Goal: Transaction & Acquisition: Purchase product/service

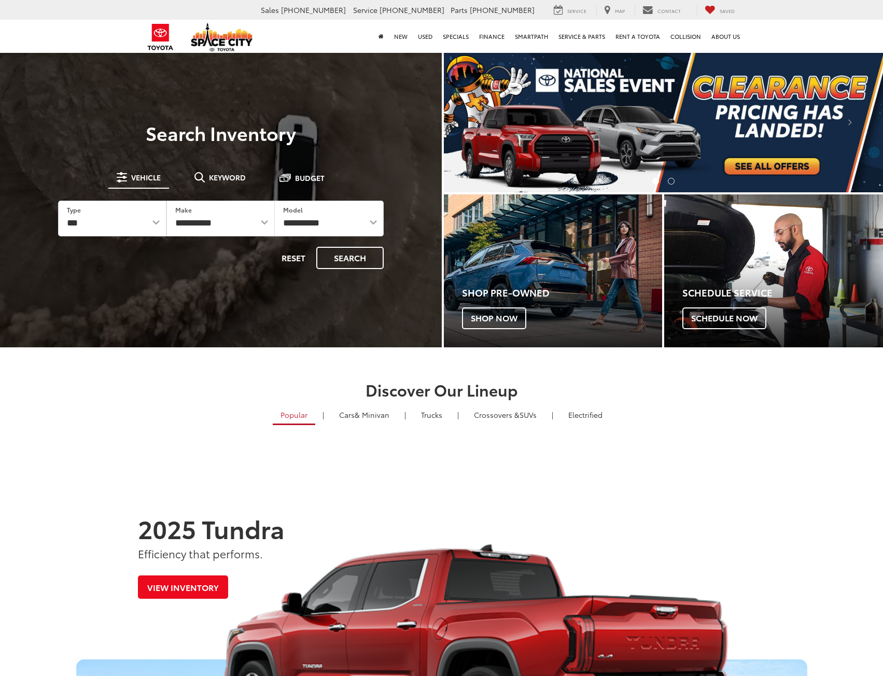
click at [109, 196] on div "**********" at bounding box center [221, 218] width 326 height 101
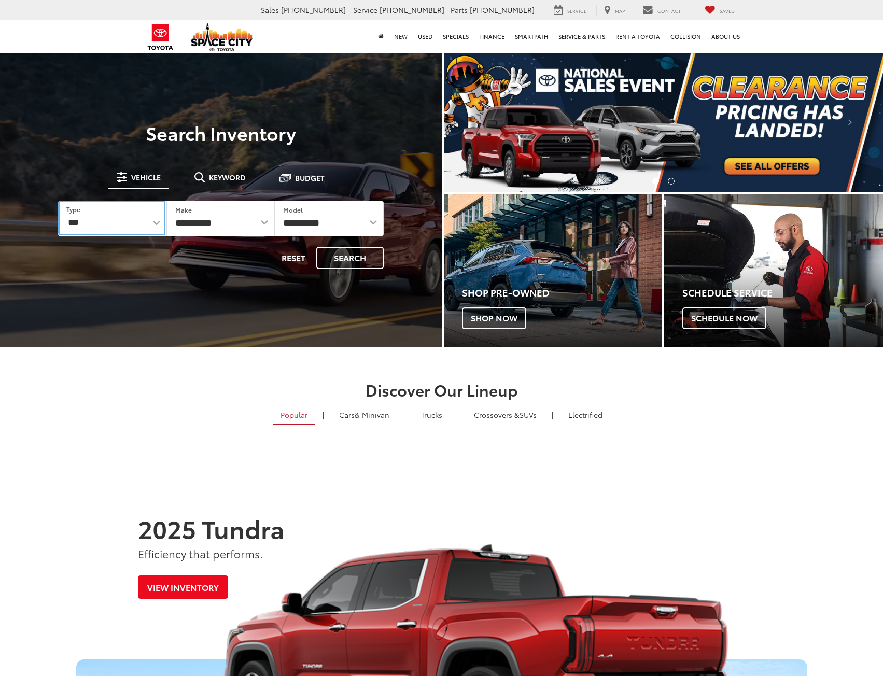
click at [112, 209] on select "*** *** **** *********" at bounding box center [111, 218] width 107 height 35
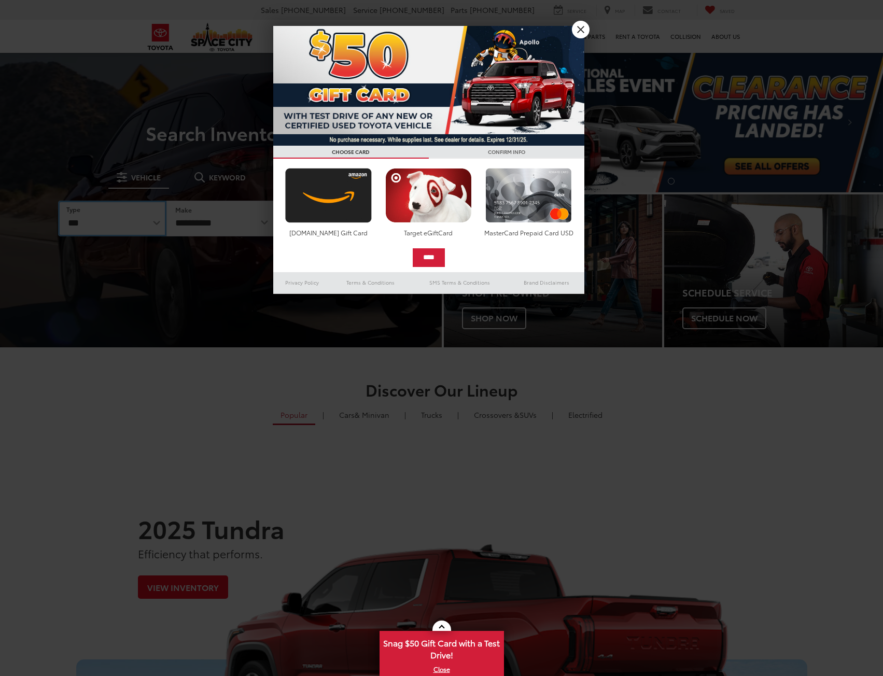
select select "******"
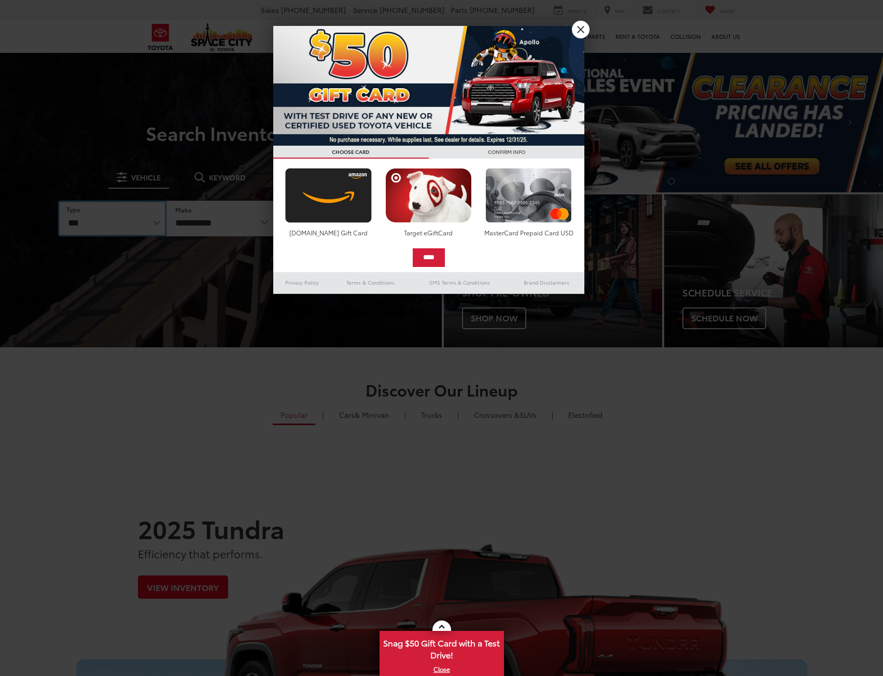
click at [58, 201] on select "*** *** **** *********" at bounding box center [112, 219] width 108 height 36
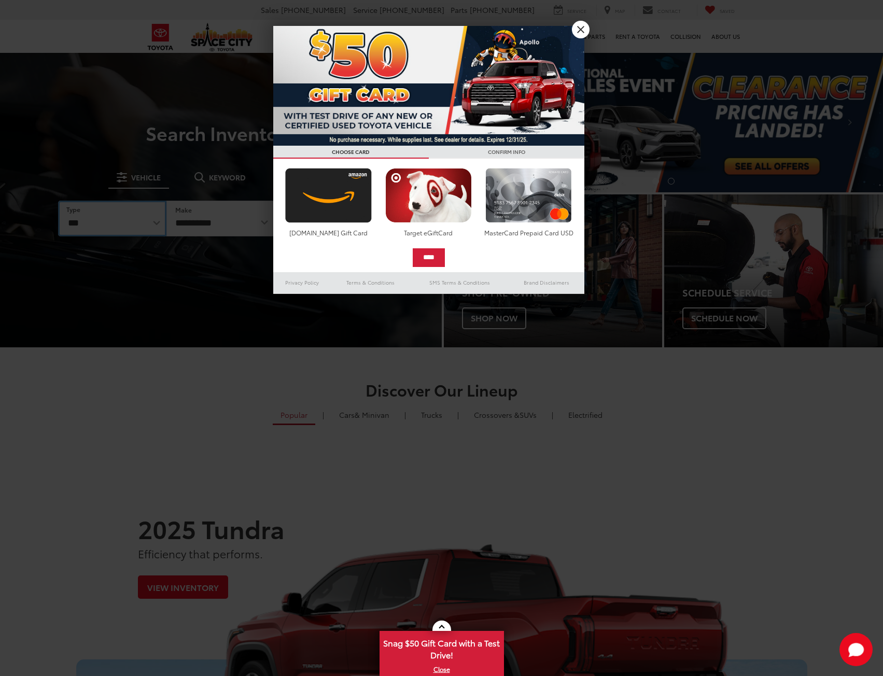
select select "******"
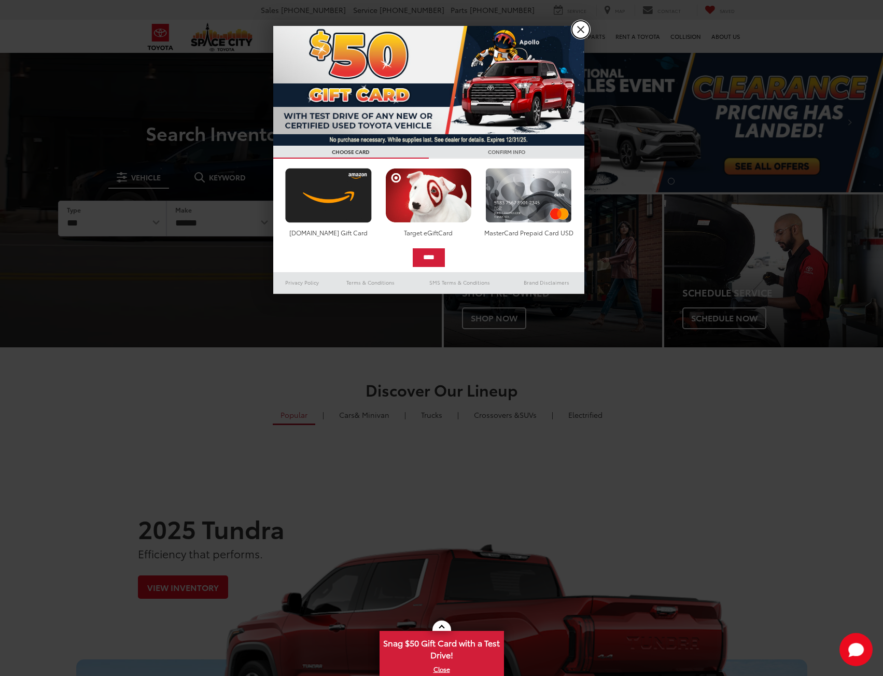
click at [579, 32] on link "X" at bounding box center [581, 30] width 18 height 18
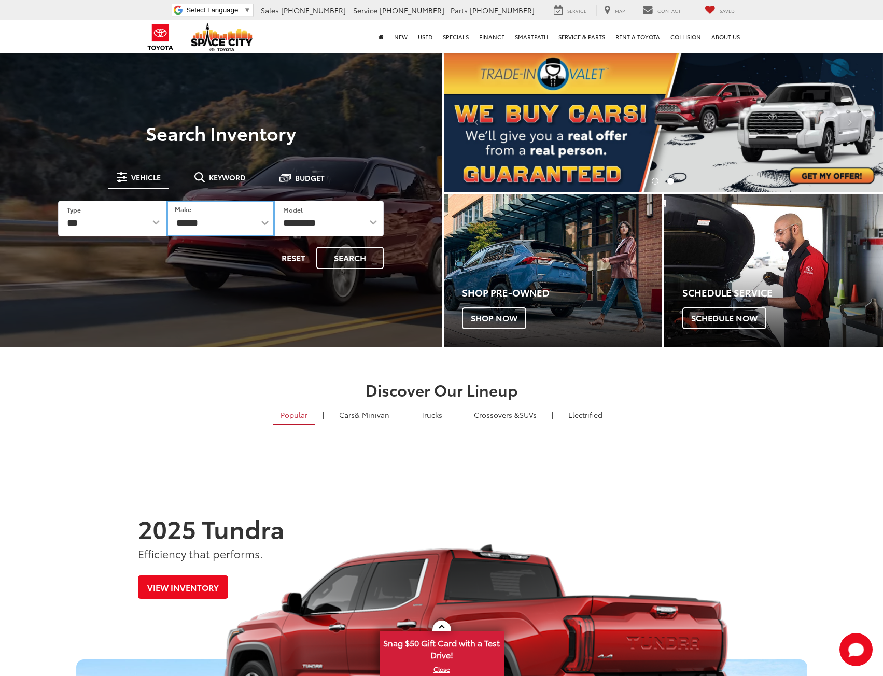
click at [236, 229] on select "******** ******" at bounding box center [221, 219] width 108 height 36
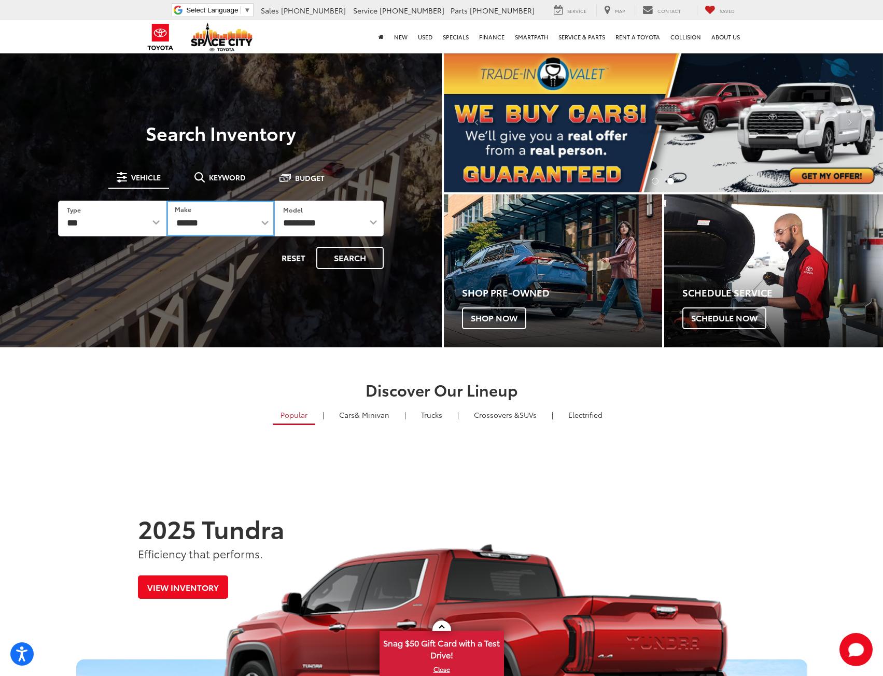
click at [236, 229] on select "******** ******" at bounding box center [221, 219] width 108 height 36
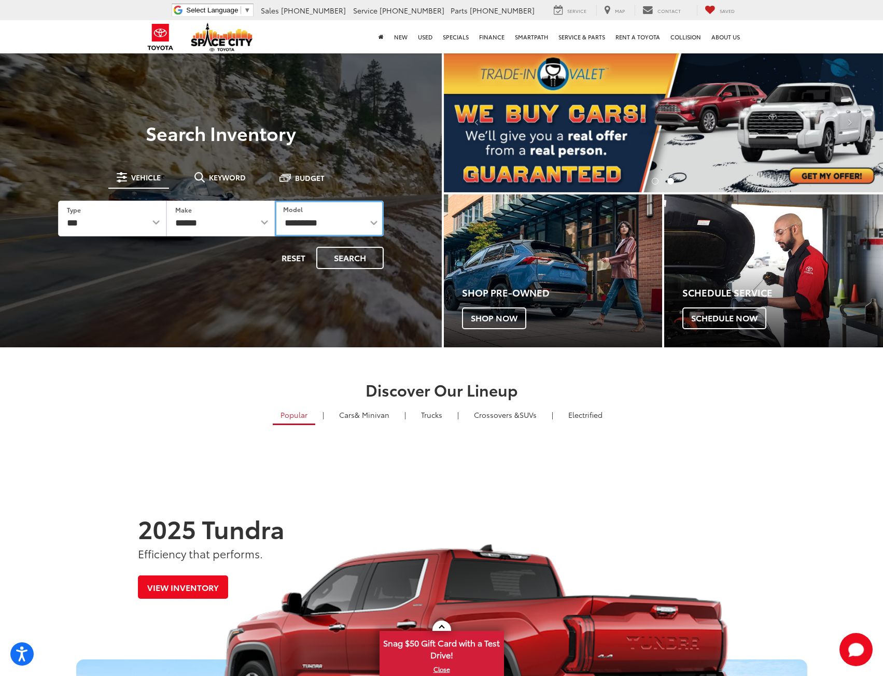
click at [313, 227] on select "**********" at bounding box center [329, 219] width 108 height 36
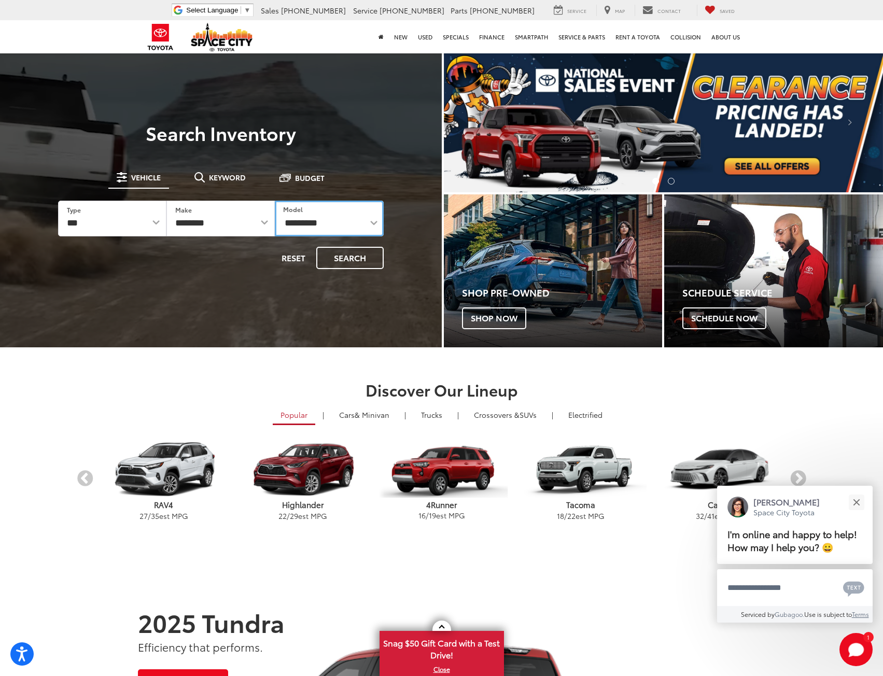
click at [334, 229] on select "**********" at bounding box center [329, 219] width 108 height 36
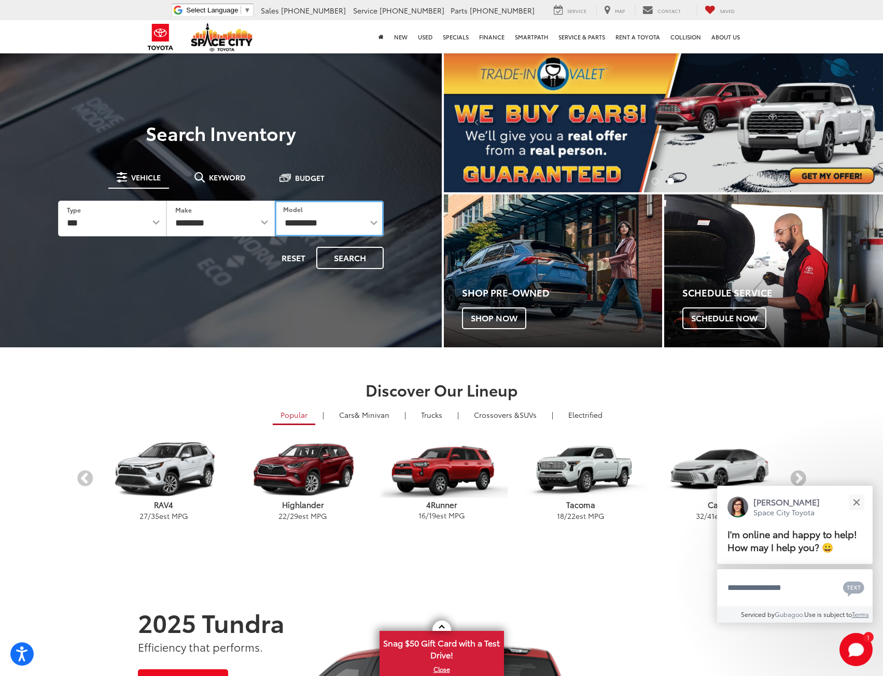
select select "******"
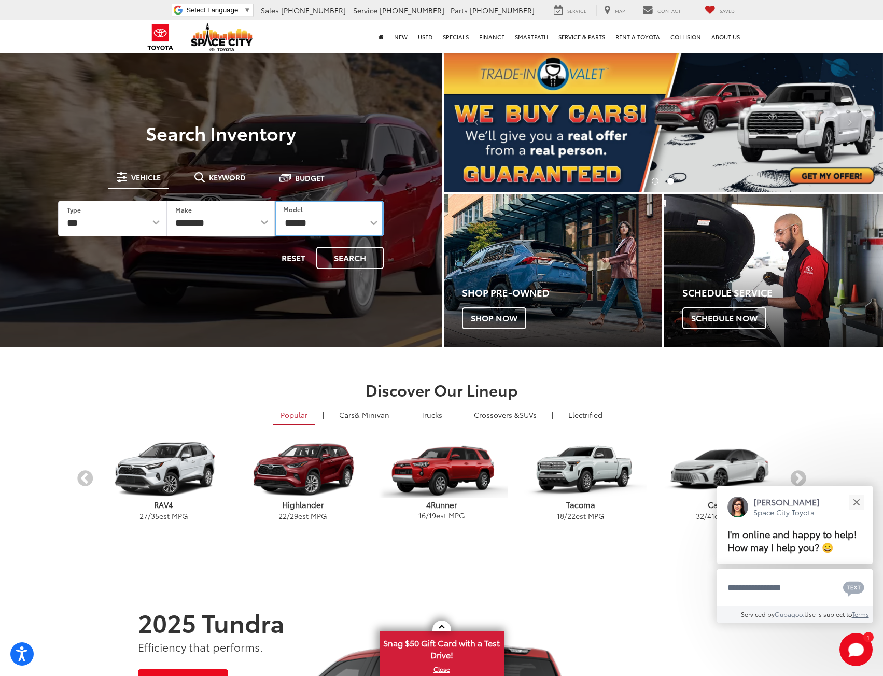
click at [275, 201] on select "**********" at bounding box center [329, 219] width 108 height 36
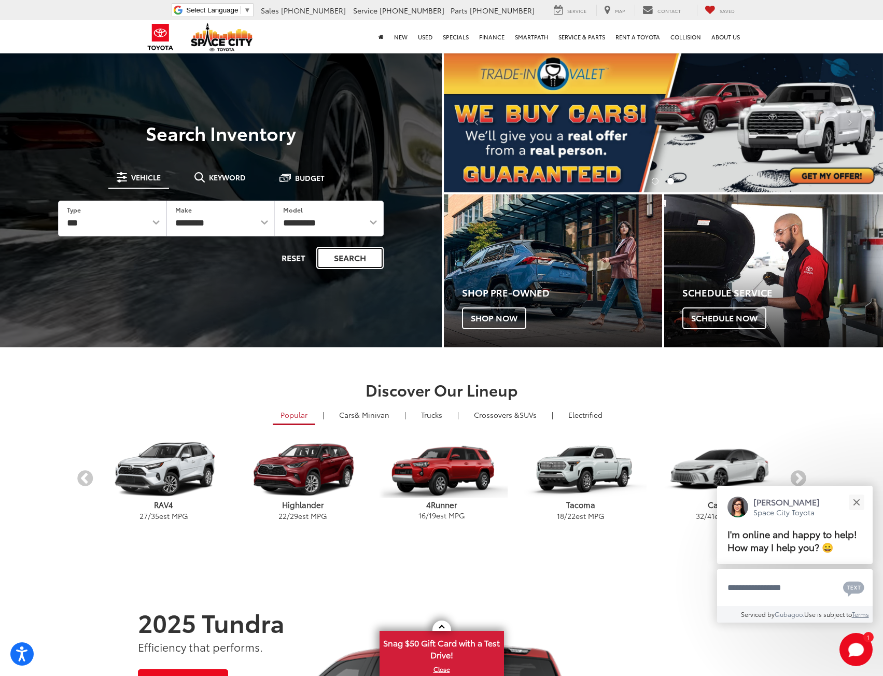
click at [339, 269] on button "Search" at bounding box center [349, 258] width 67 height 22
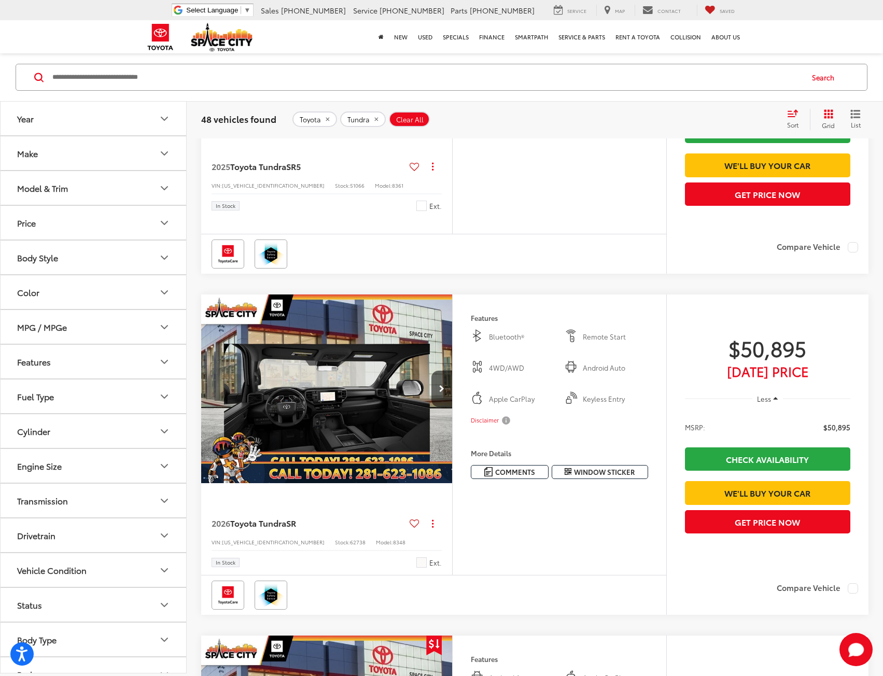
scroll to position [2334, 0]
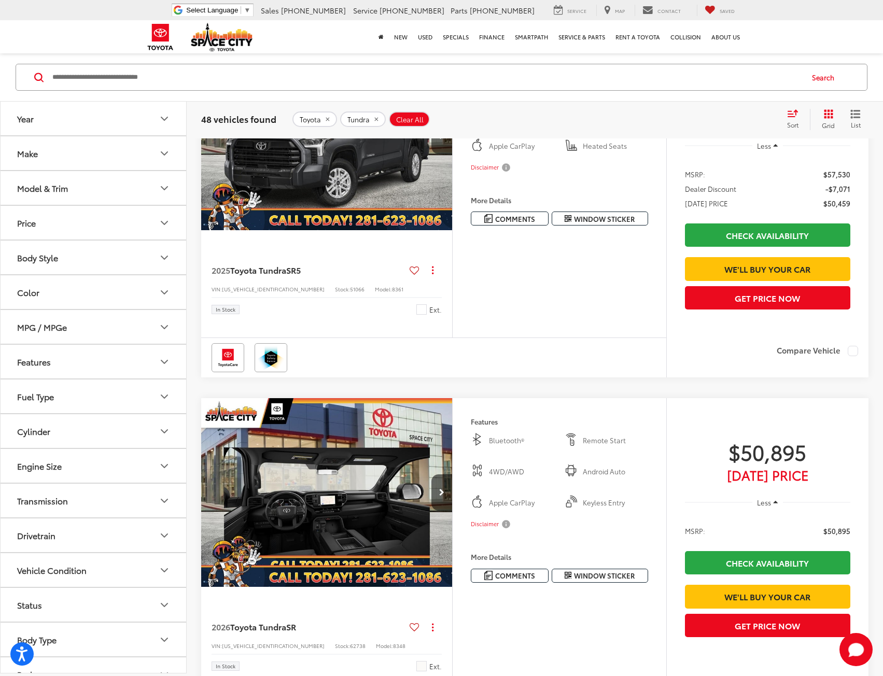
click at [378, 118] on button "Tundra" at bounding box center [363, 120] width 46 height 16
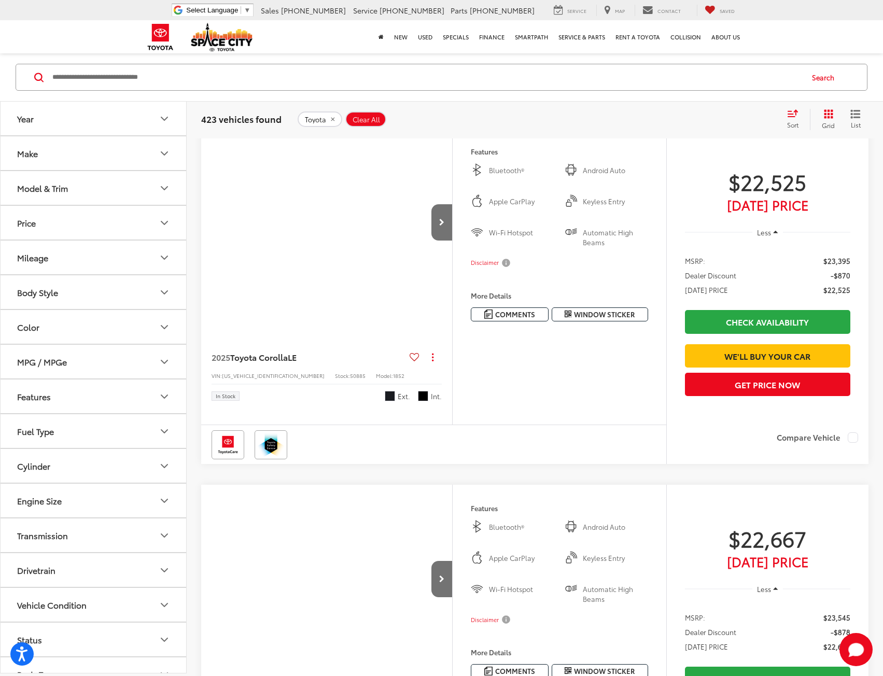
scroll to position [87, 0]
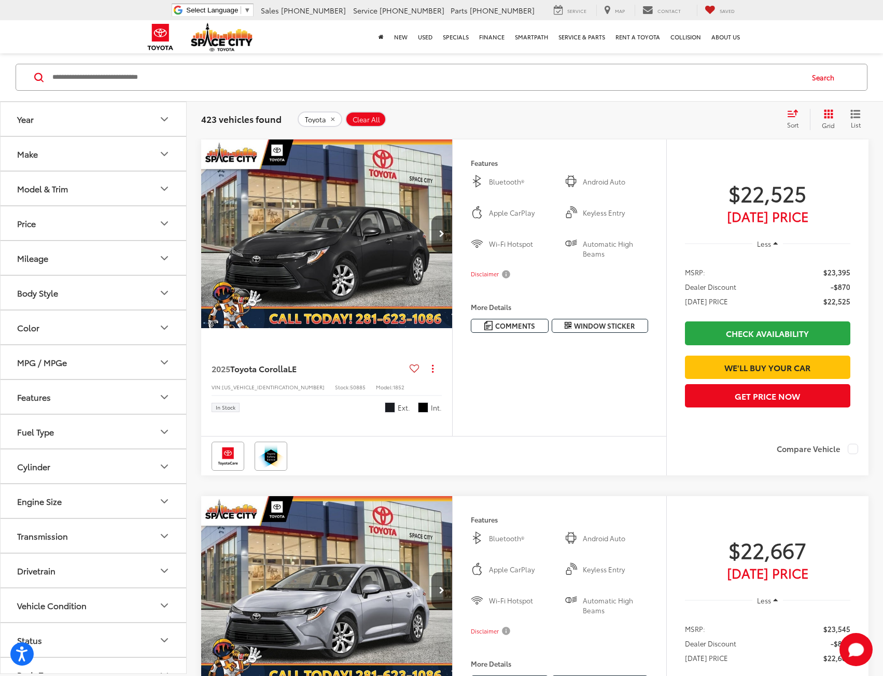
click at [140, 194] on button "Model & Trim" at bounding box center [94, 189] width 187 height 34
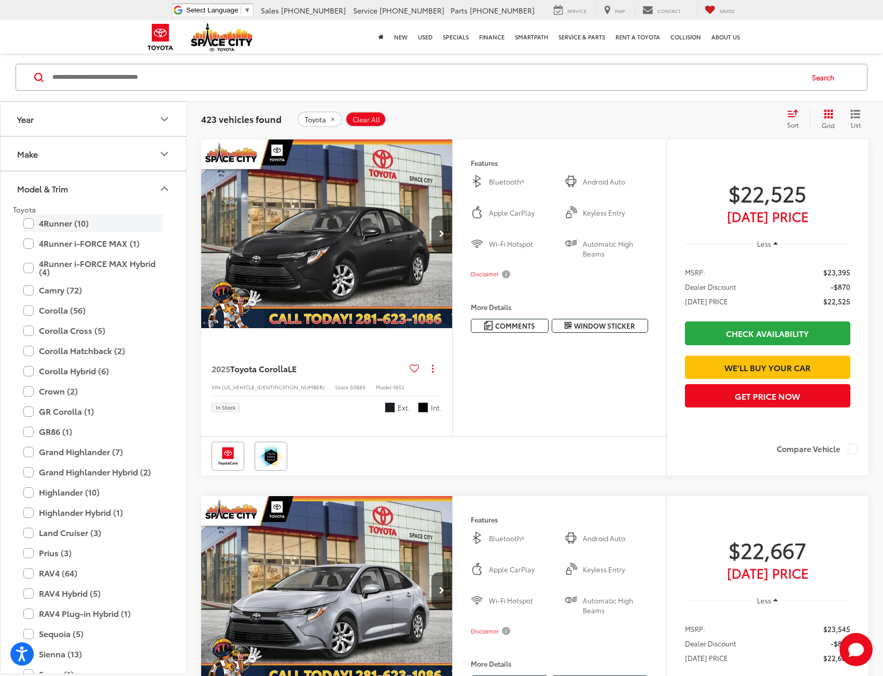
click at [61, 219] on label "4Runner (10)" at bounding box center [93, 223] width 140 height 18
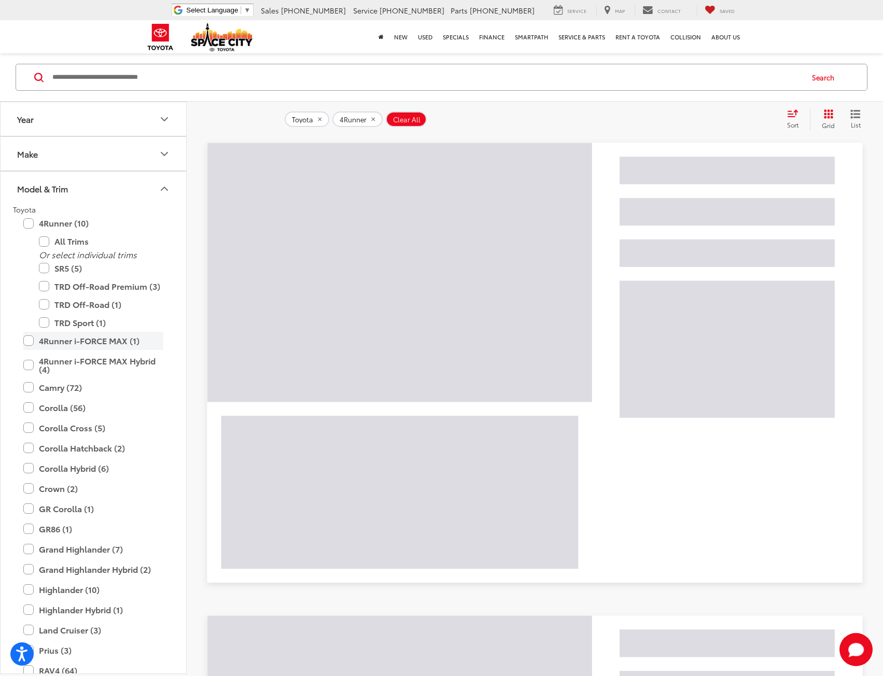
click at [29, 340] on label "4Runner i-FORCE MAX (1)" at bounding box center [93, 341] width 140 height 18
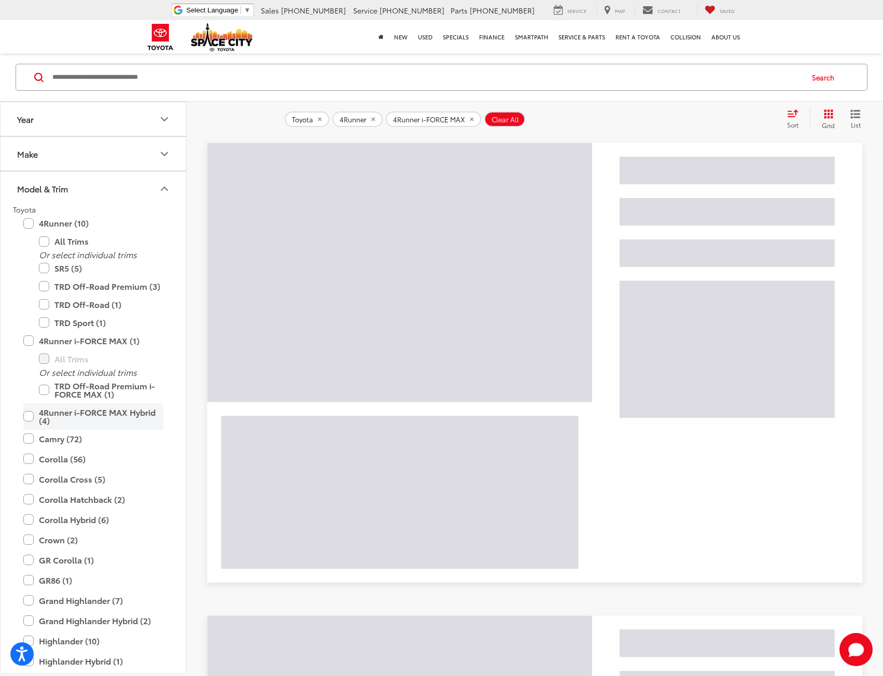
click at [32, 414] on label "4Runner i-FORCE MAX Hybrid (4)" at bounding box center [93, 417] width 140 height 26
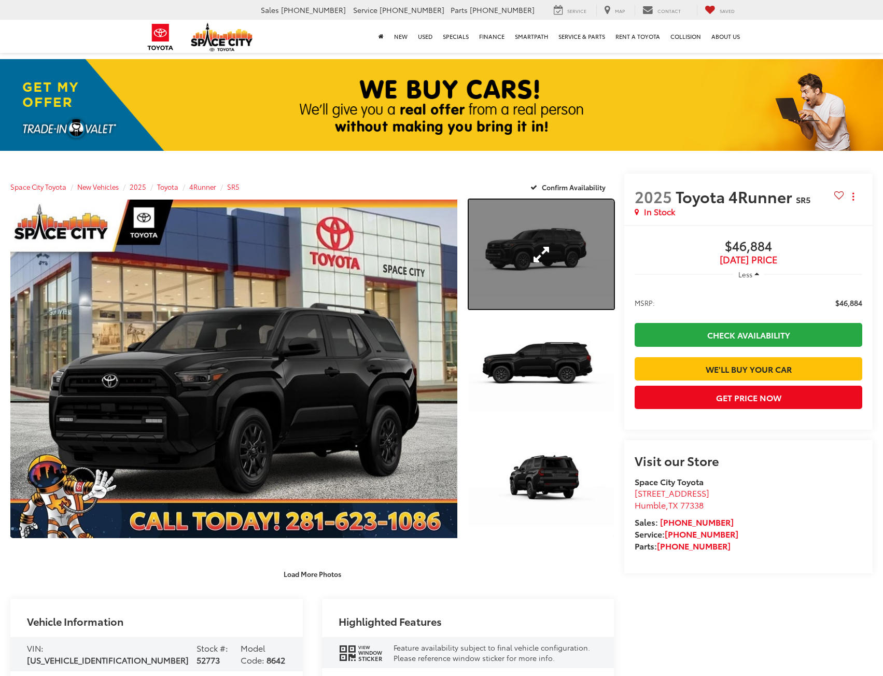
click at [536, 282] on link "Expand Photo 1" at bounding box center [542, 254] width 146 height 109
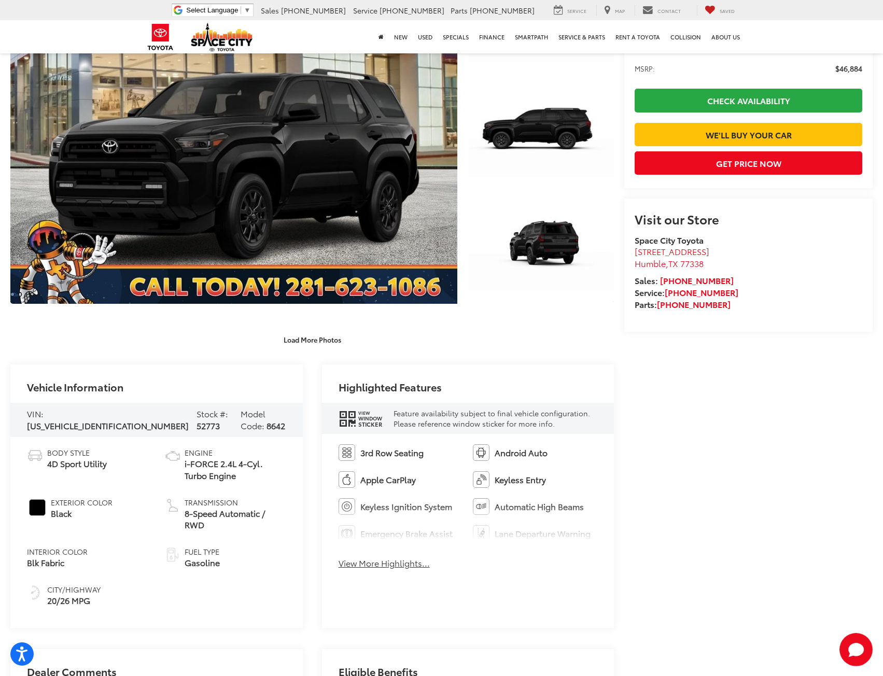
scroll to position [259, 0]
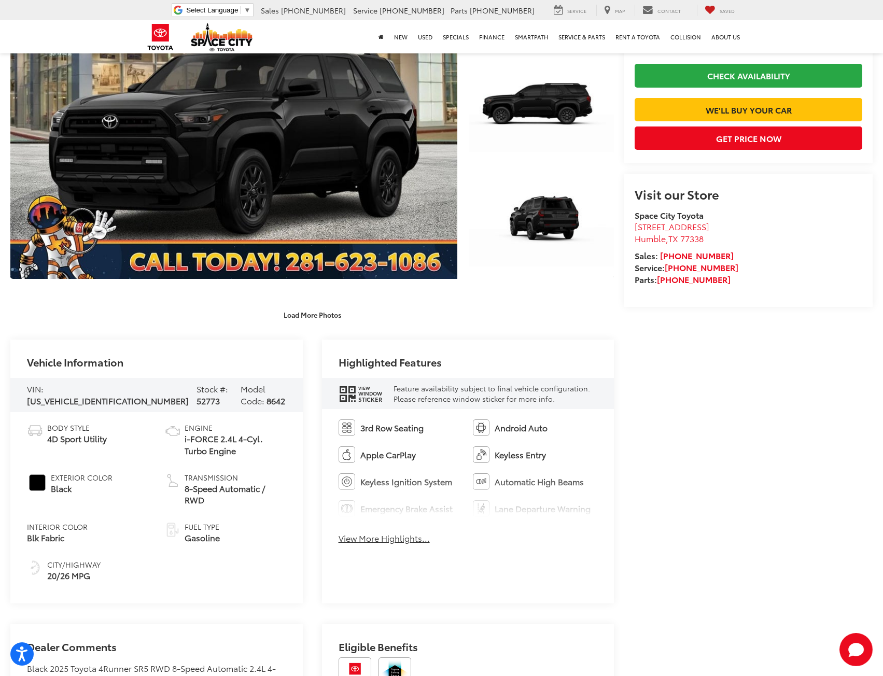
click at [408, 538] on button "View More Highlights..." at bounding box center [384, 539] width 91 height 12
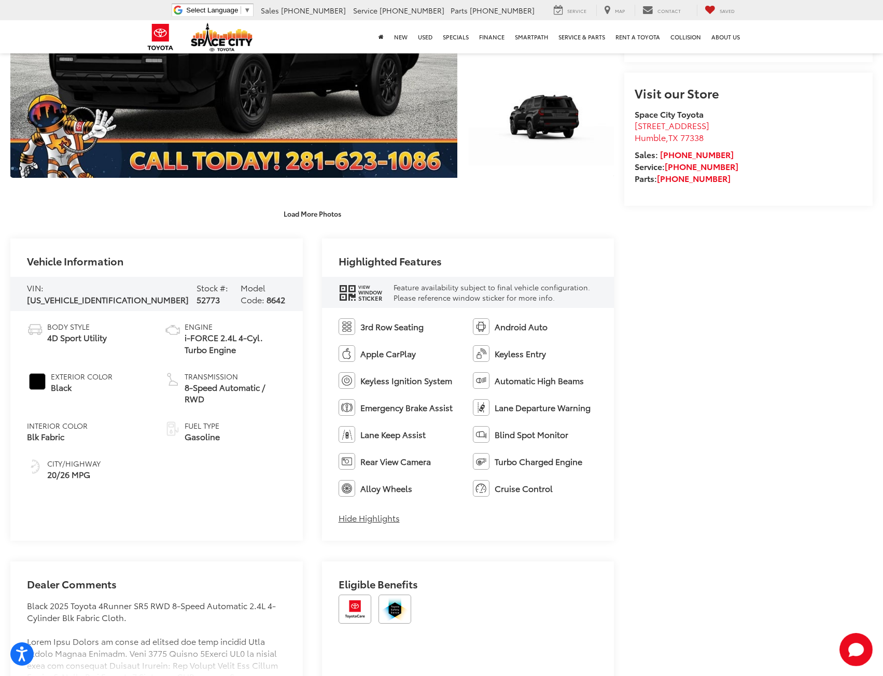
scroll to position [363, 0]
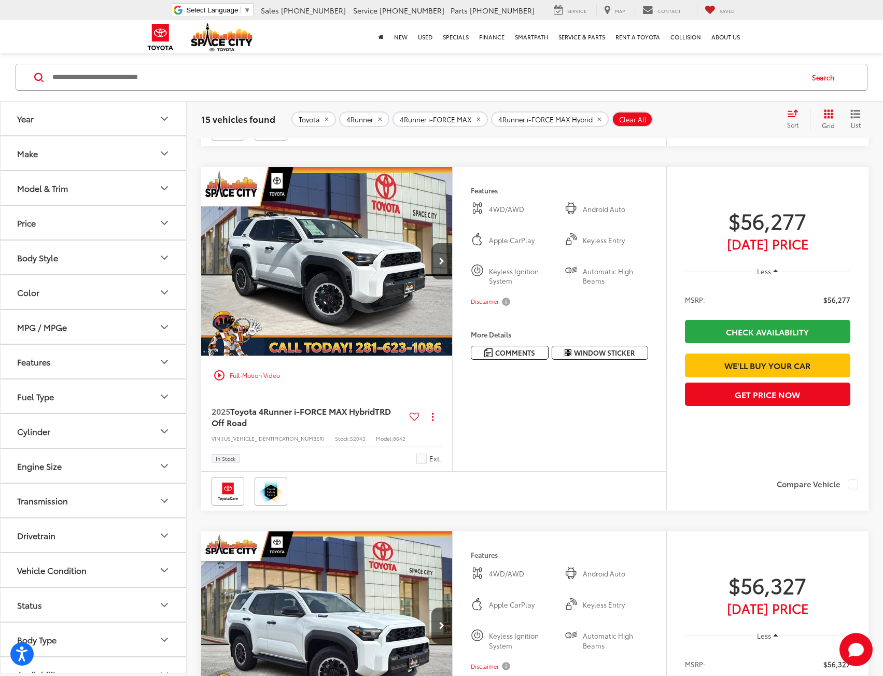
scroll to position [1452, 0]
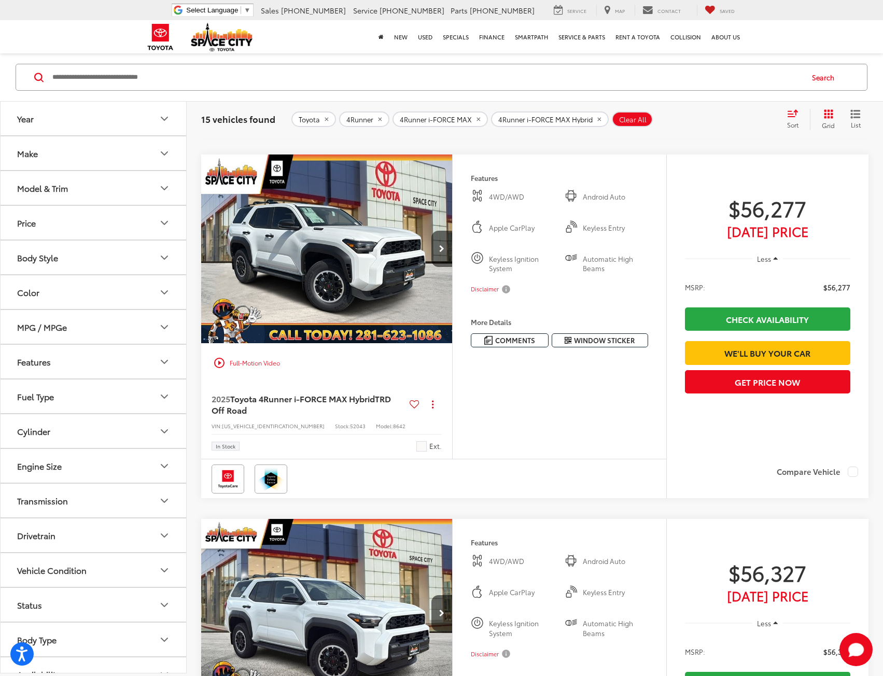
click at [363, 344] on img "2025 Toyota 4Runner i-FORCE MAX Hybrid Hybrid TRD Off Road 0" at bounding box center [327, 250] width 253 height 190
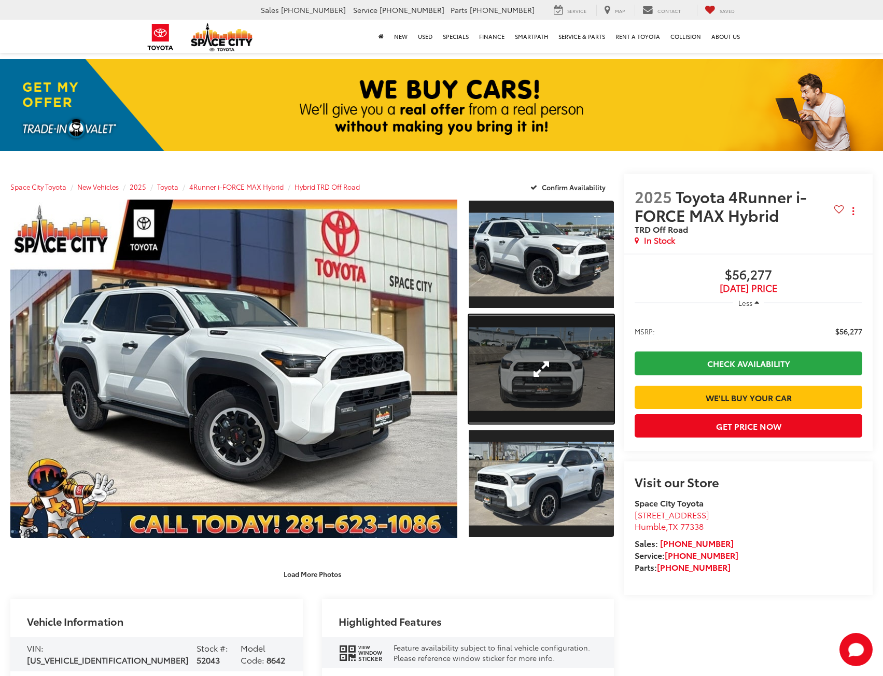
click at [528, 380] on link "Expand Photo 2" at bounding box center [542, 369] width 146 height 109
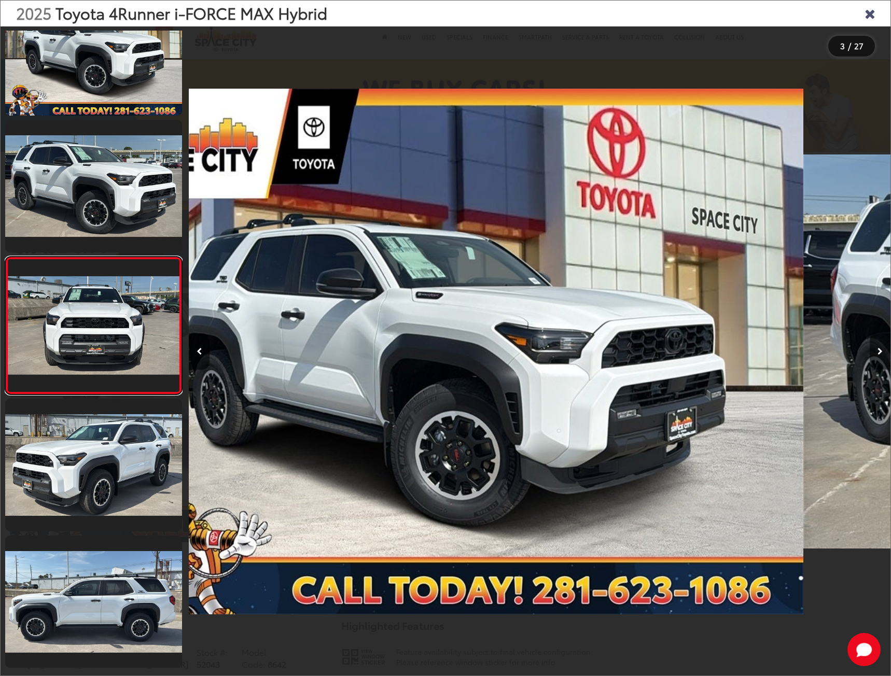
scroll to position [52, 0]
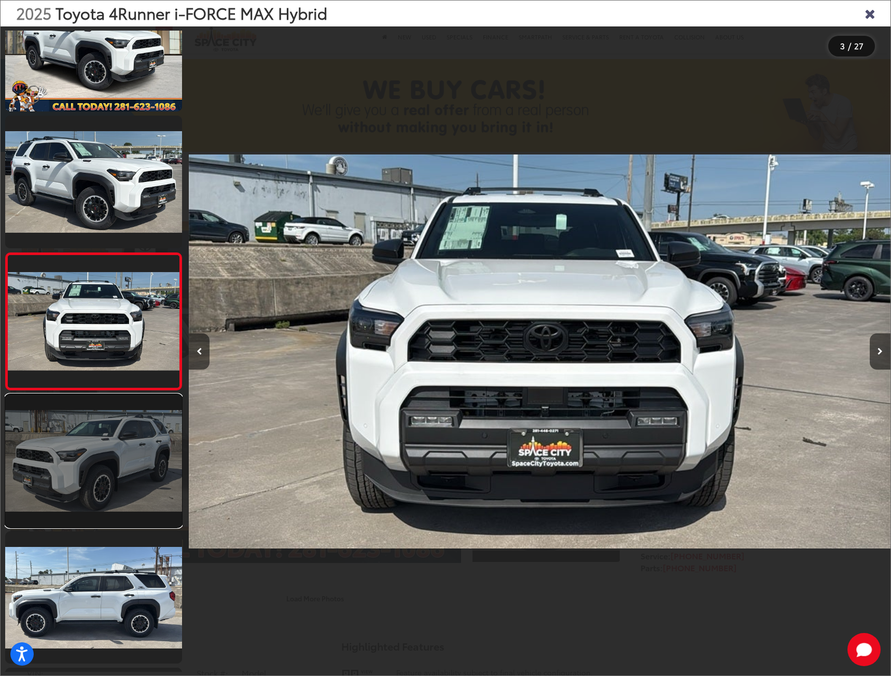
click at [116, 493] on link at bounding box center [93, 461] width 177 height 133
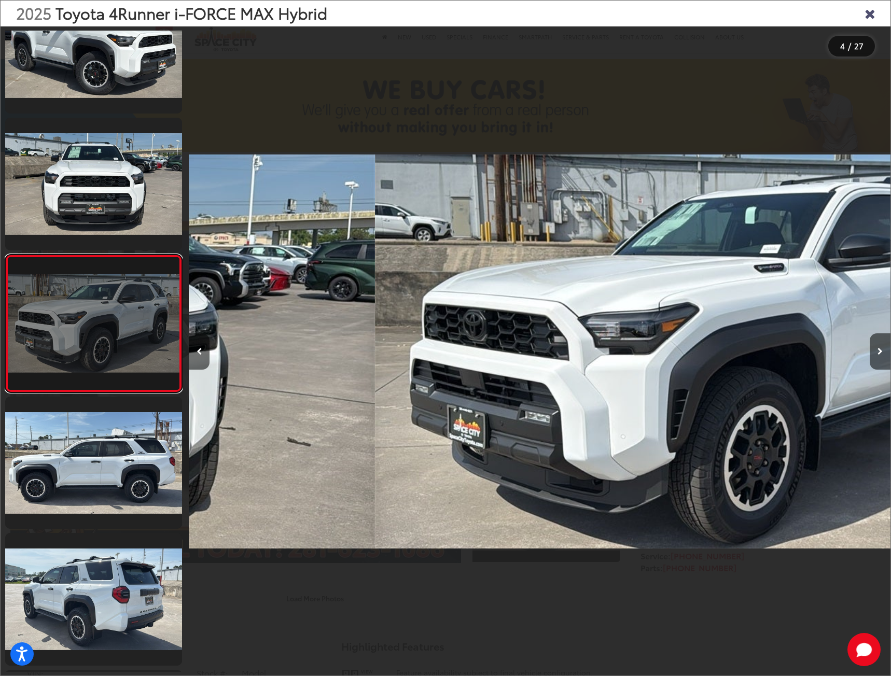
scroll to position [189, 0]
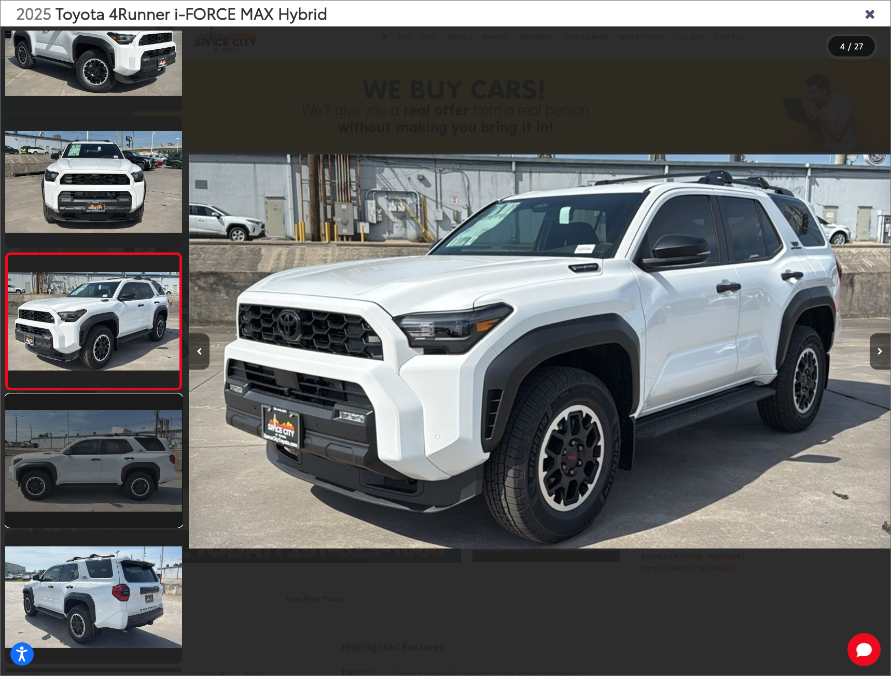
click at [111, 521] on link at bounding box center [93, 461] width 177 height 133
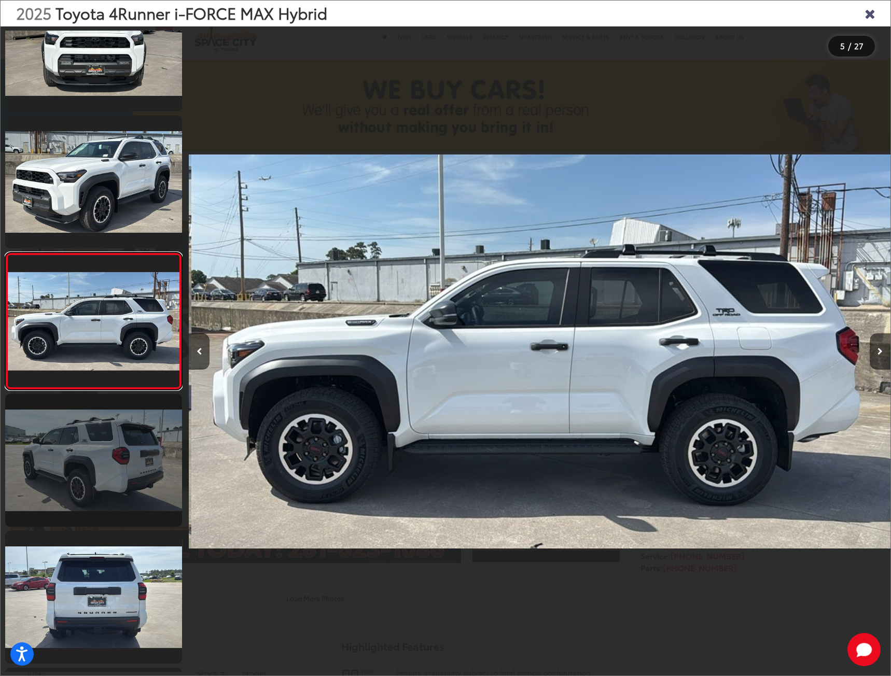
scroll to position [0, 2807]
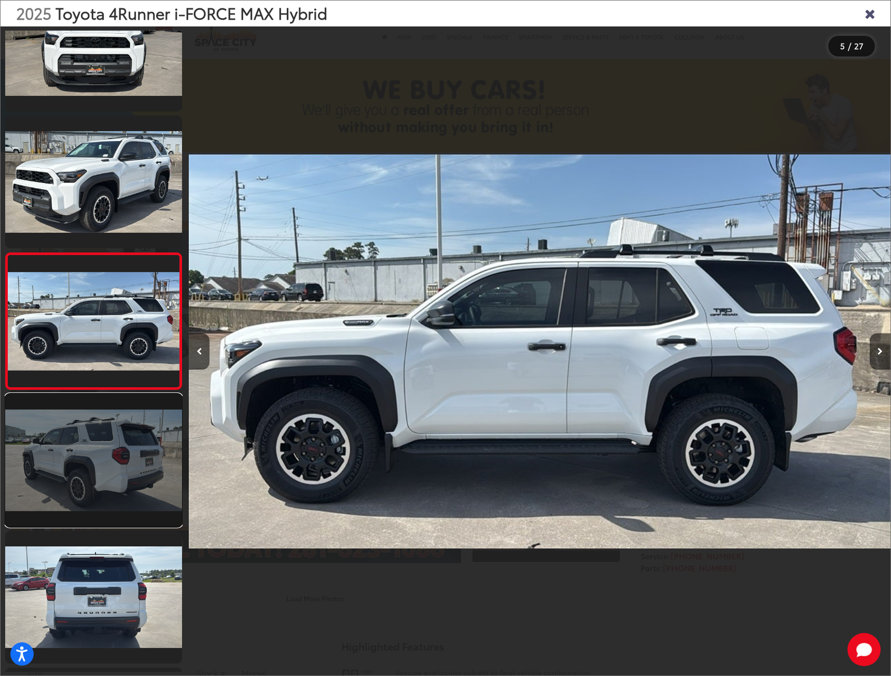
click at [107, 471] on link at bounding box center [93, 460] width 177 height 133
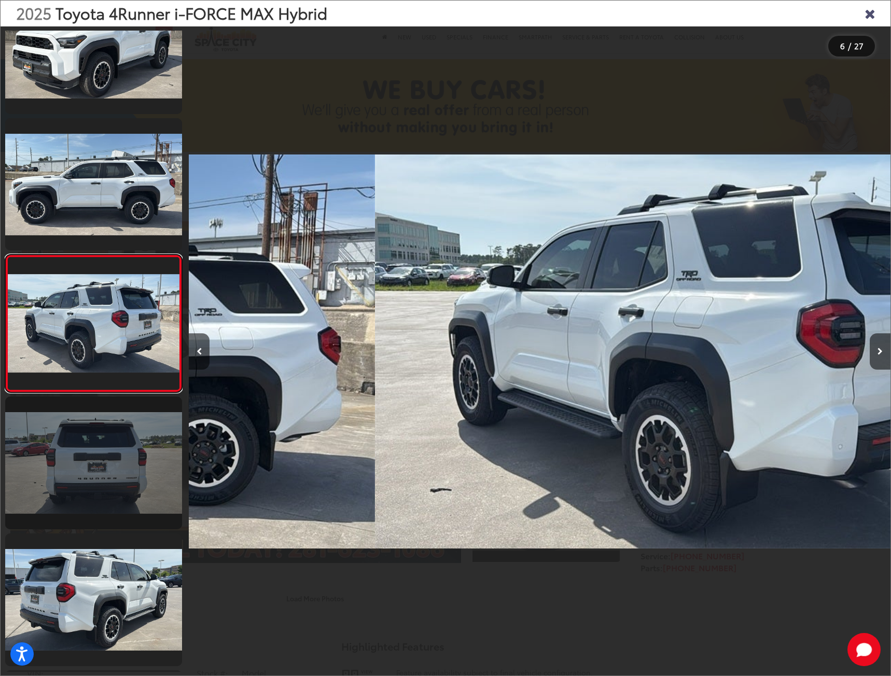
scroll to position [463, 0]
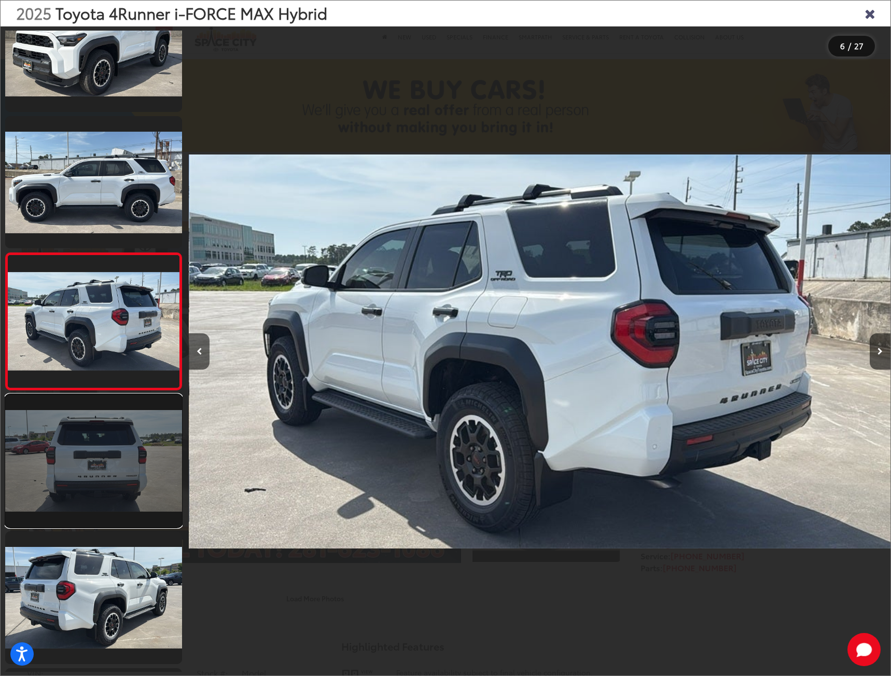
click at [100, 501] on link at bounding box center [93, 461] width 177 height 133
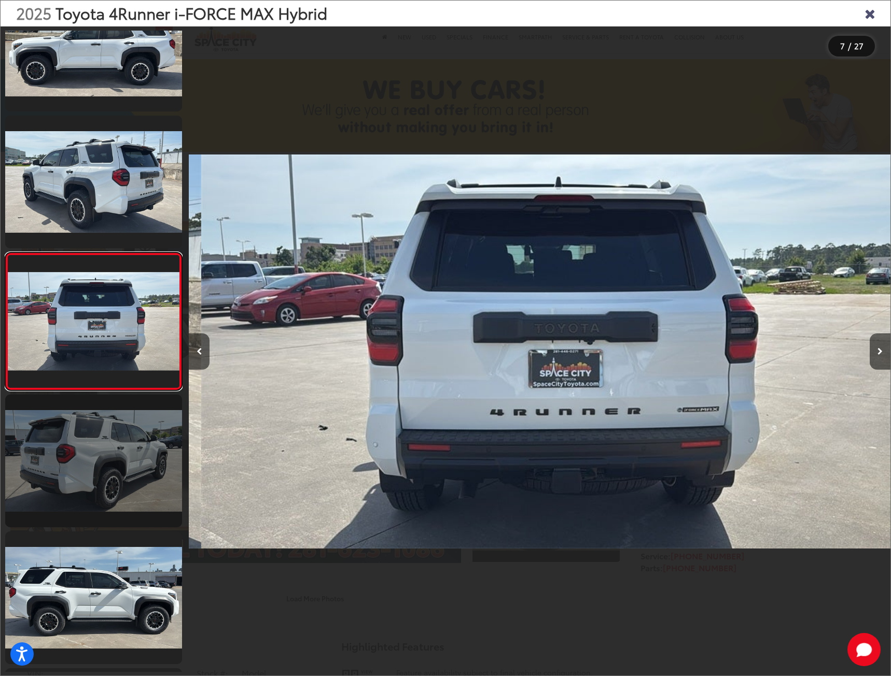
scroll to position [0, 4210]
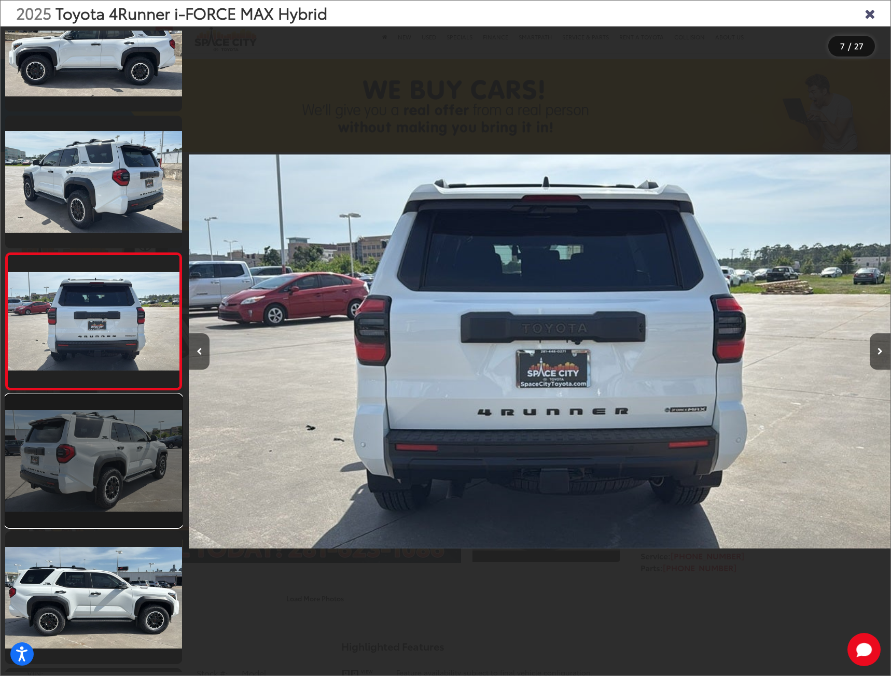
click at [102, 519] on link at bounding box center [93, 461] width 177 height 133
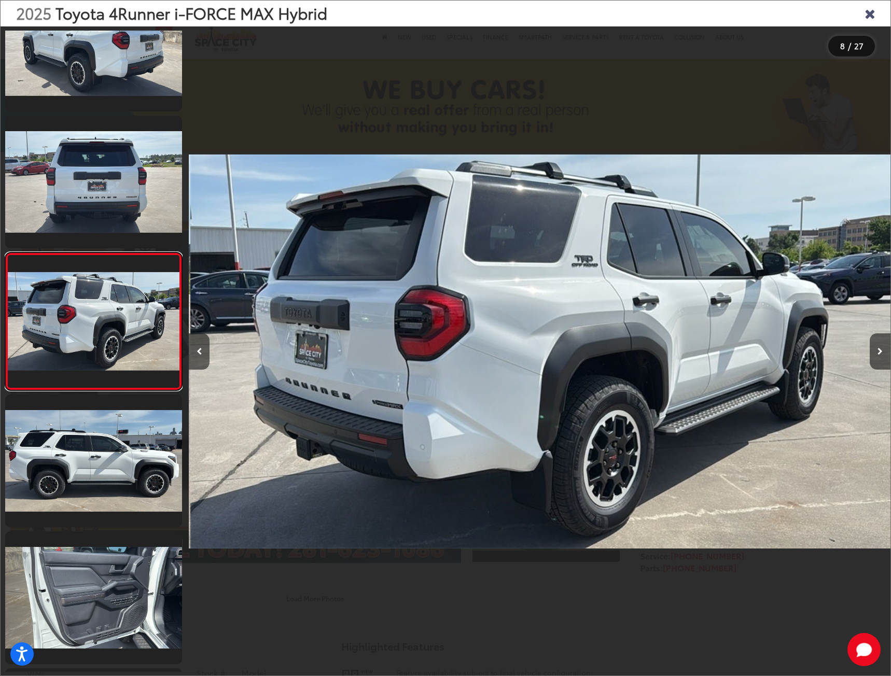
scroll to position [0, 4912]
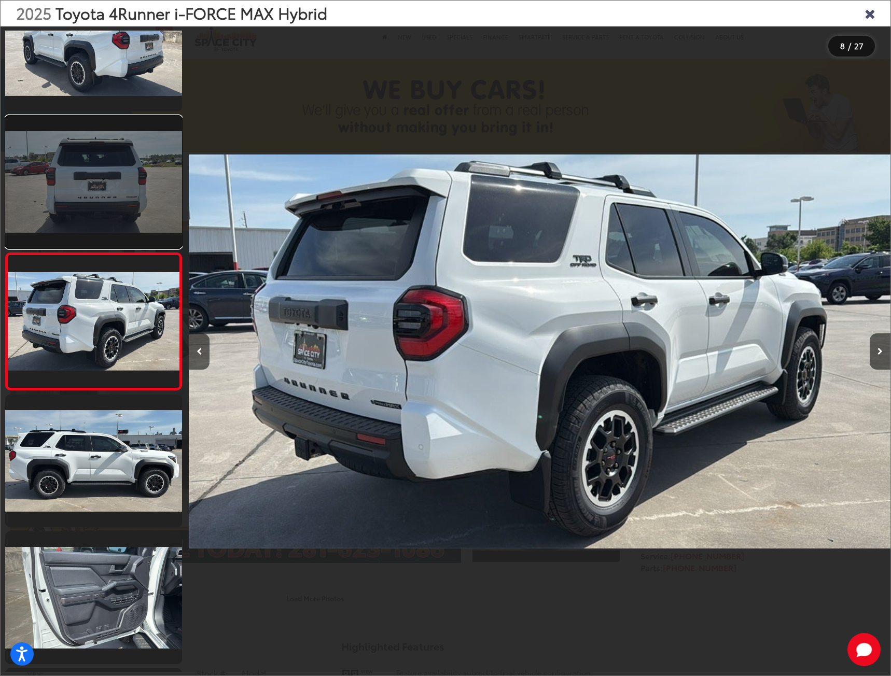
click at [88, 184] on link at bounding box center [93, 182] width 177 height 133
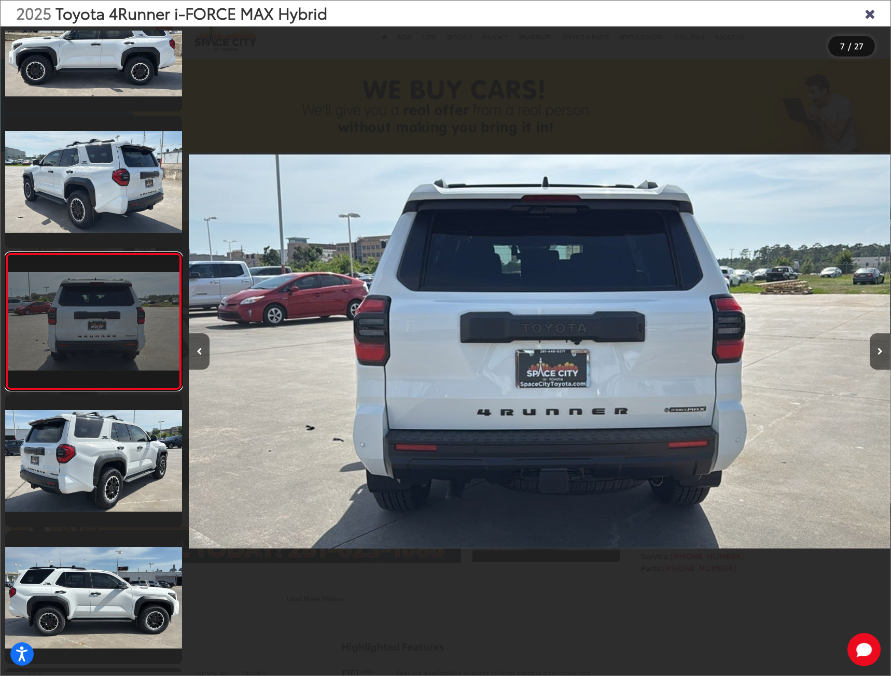
scroll to position [0, 0]
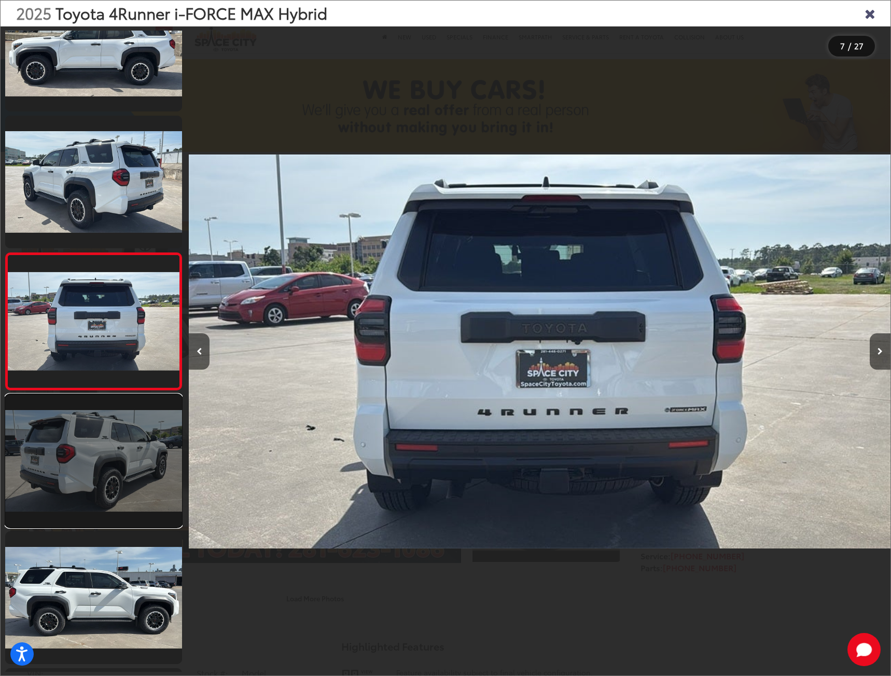
click at [105, 460] on link at bounding box center [93, 461] width 177 height 133
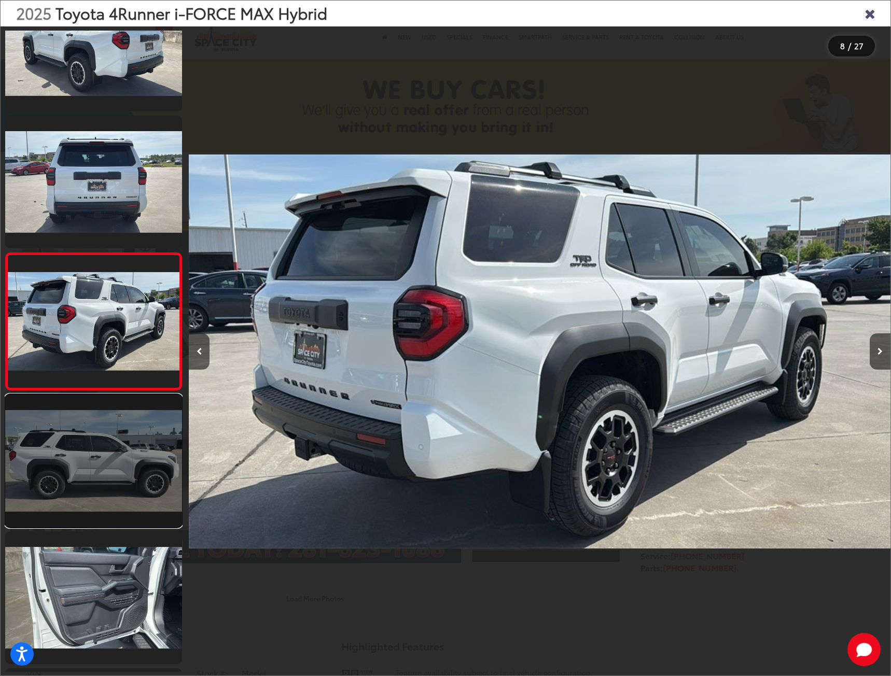
click at [122, 478] on link at bounding box center [93, 461] width 177 height 133
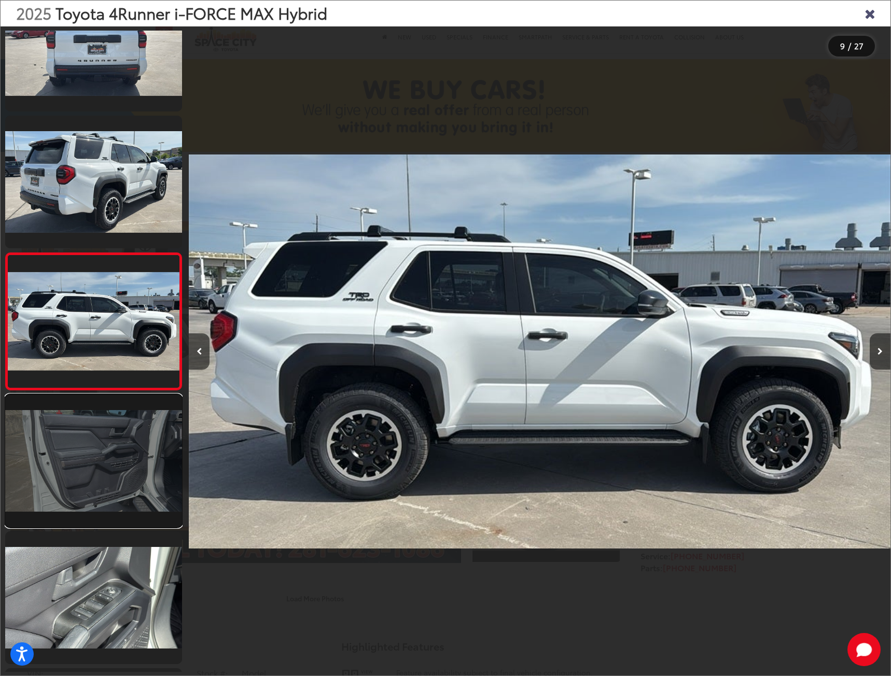
click at [106, 479] on link at bounding box center [93, 461] width 177 height 133
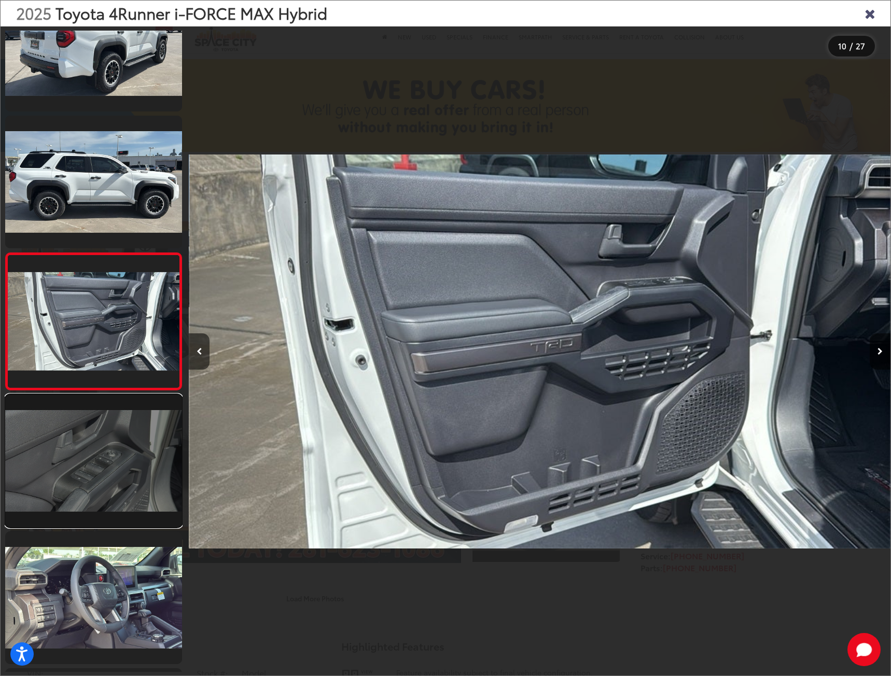
click at [111, 479] on link at bounding box center [93, 461] width 177 height 133
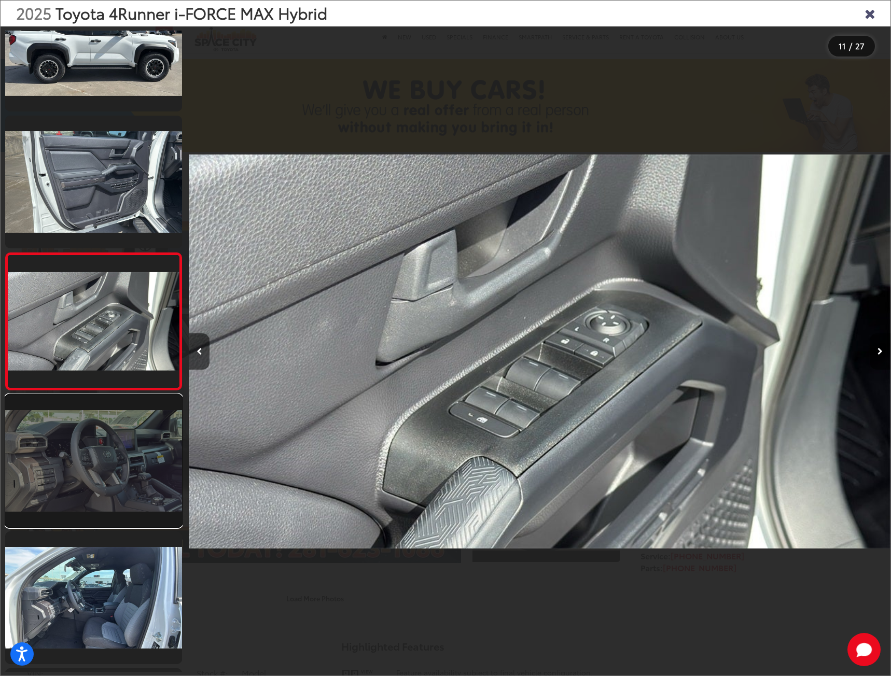
click at [107, 494] on link at bounding box center [93, 461] width 177 height 133
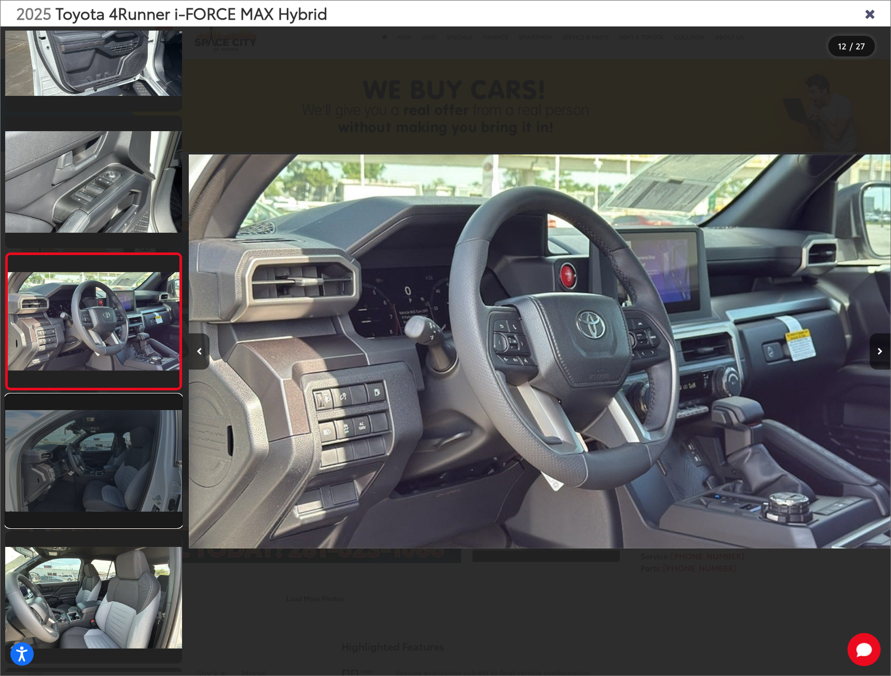
click at [102, 506] on link at bounding box center [93, 461] width 177 height 133
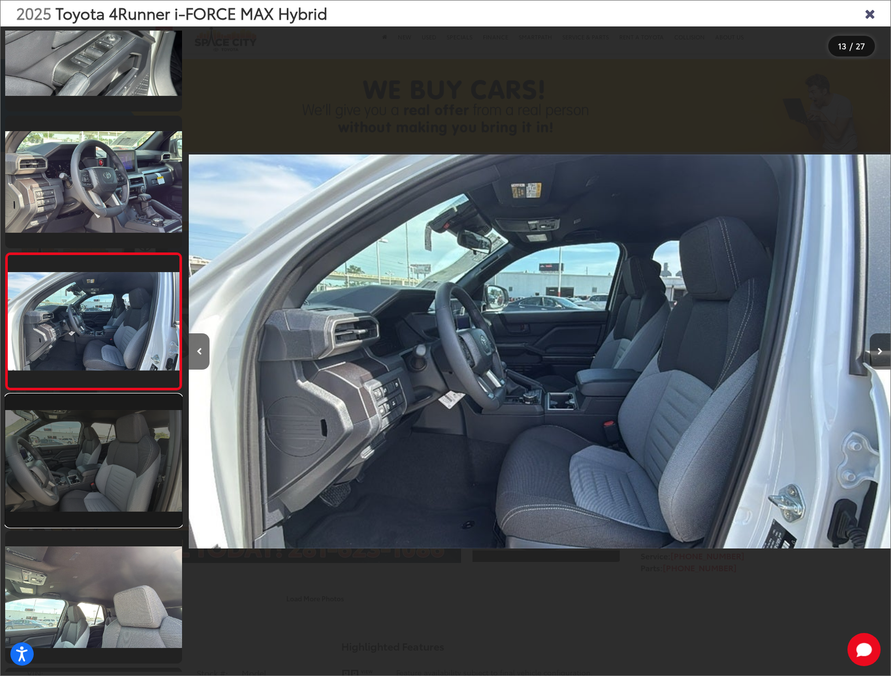
click at [106, 493] on link at bounding box center [93, 461] width 177 height 133
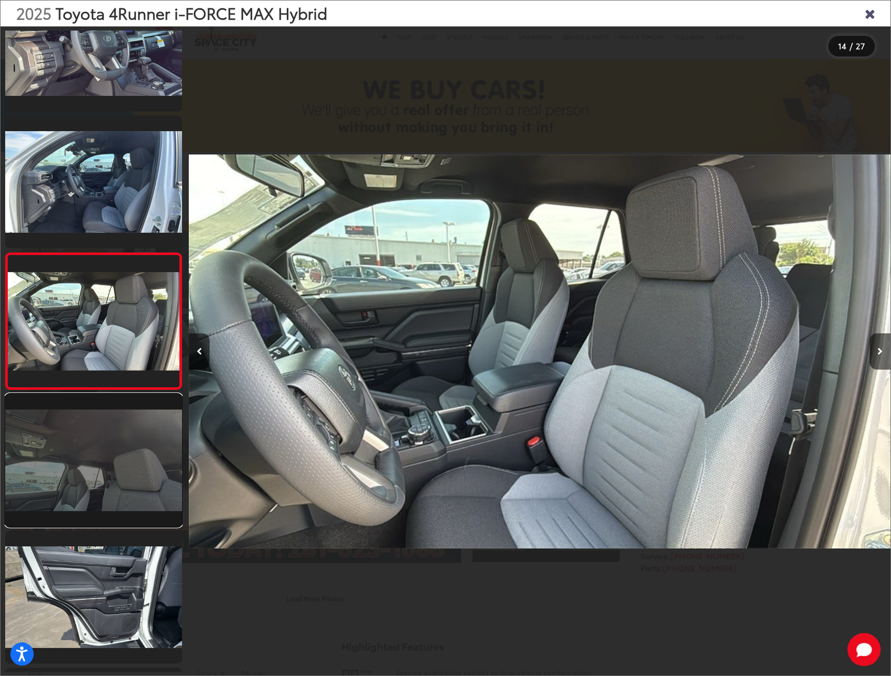
click at [113, 470] on link at bounding box center [93, 460] width 177 height 133
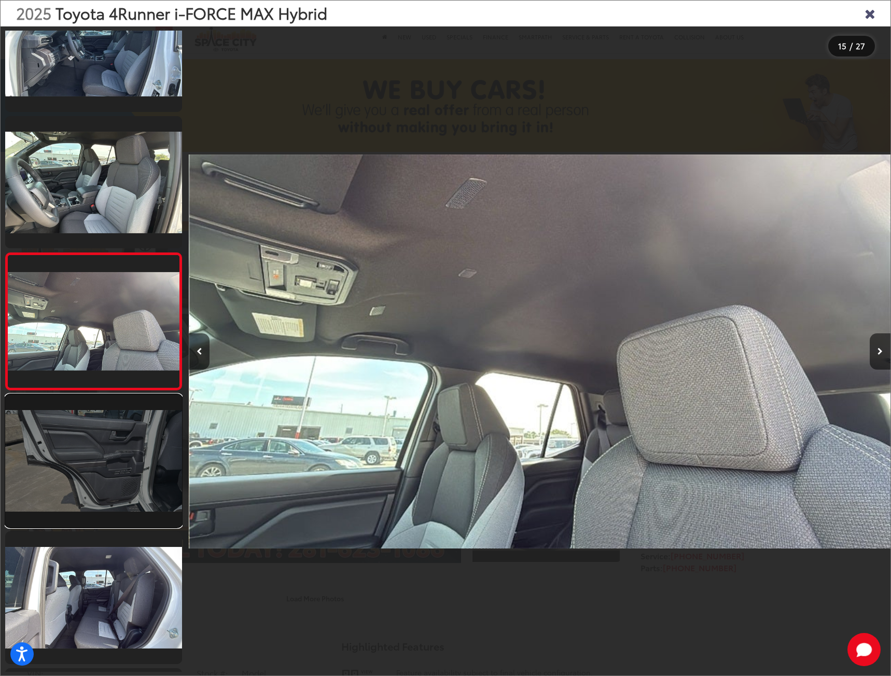
click at [105, 495] on link at bounding box center [93, 461] width 177 height 133
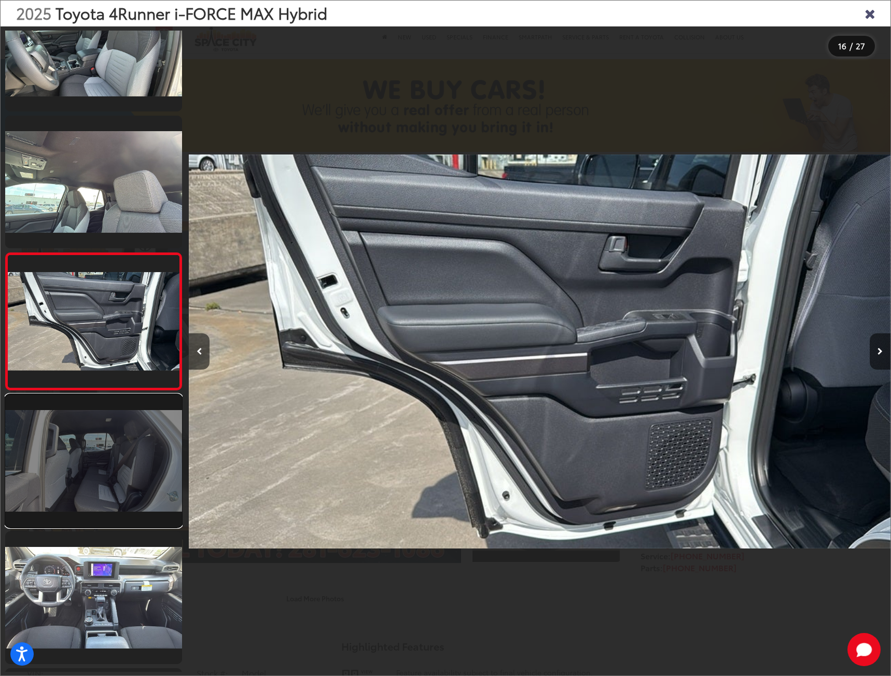
click at [102, 511] on link at bounding box center [93, 461] width 177 height 133
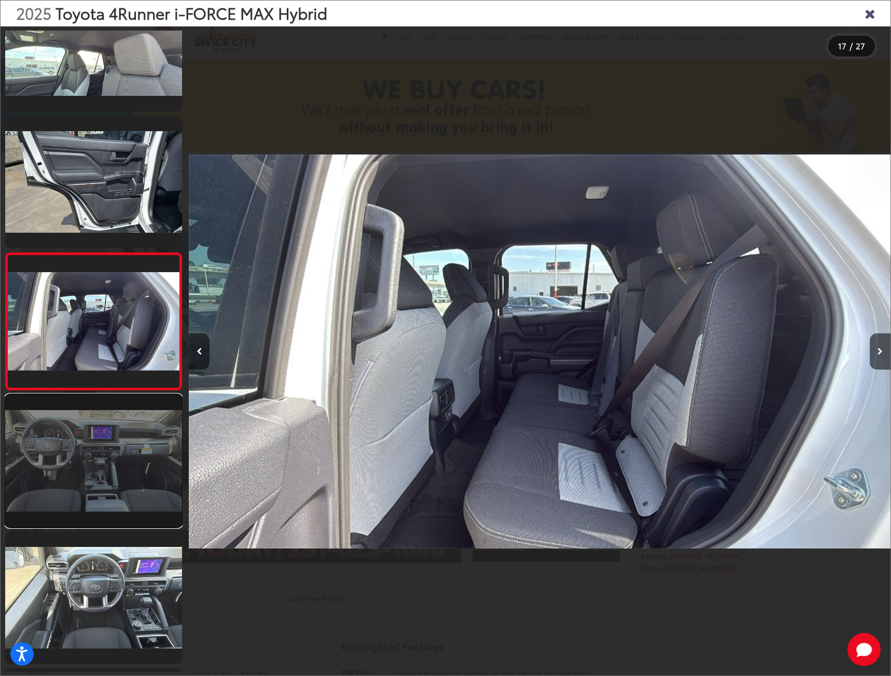
click at [101, 484] on link at bounding box center [93, 461] width 177 height 133
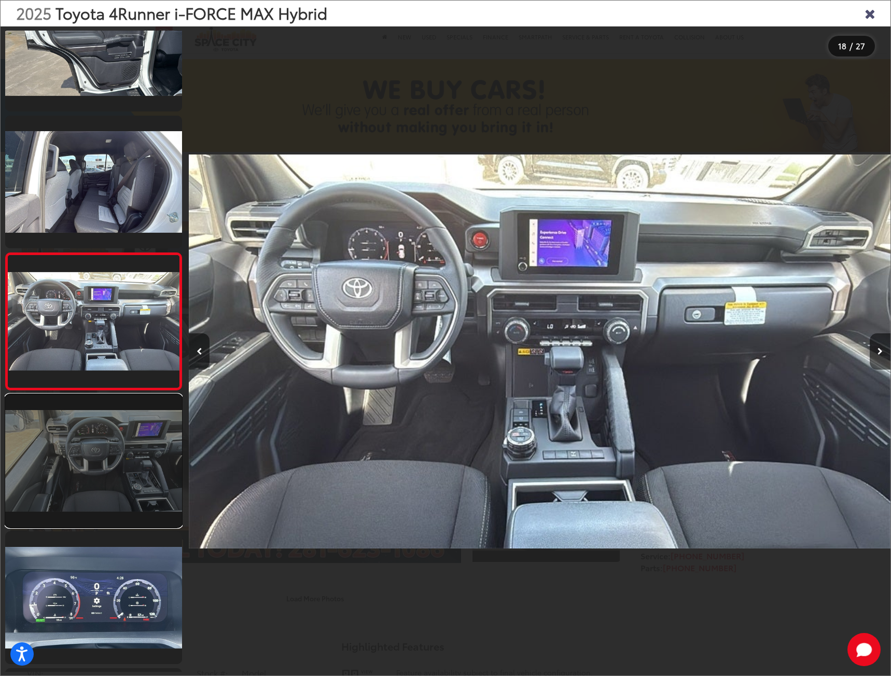
click at [100, 492] on link at bounding box center [93, 461] width 177 height 133
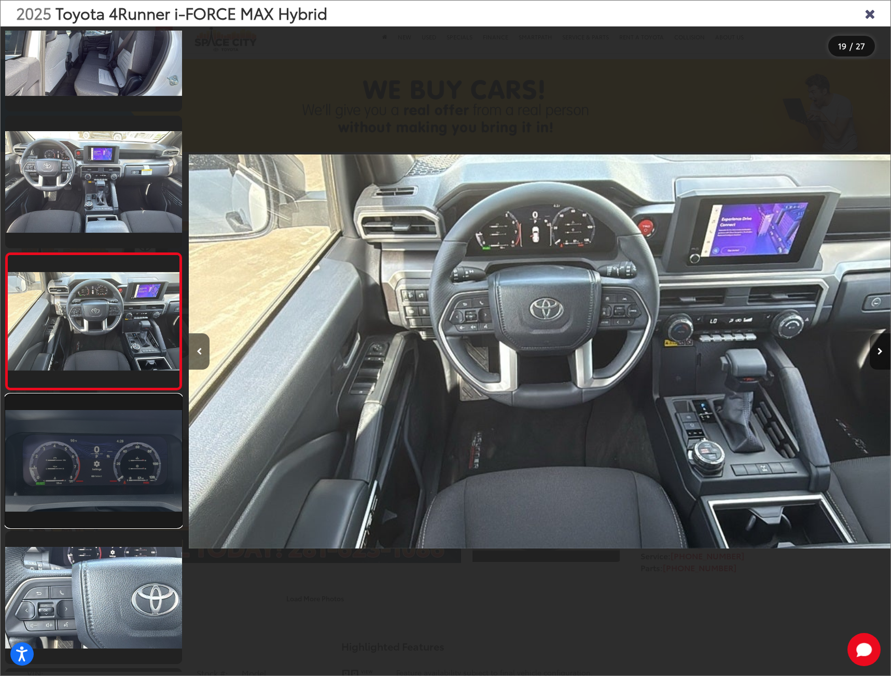
click at [97, 444] on link at bounding box center [93, 461] width 177 height 133
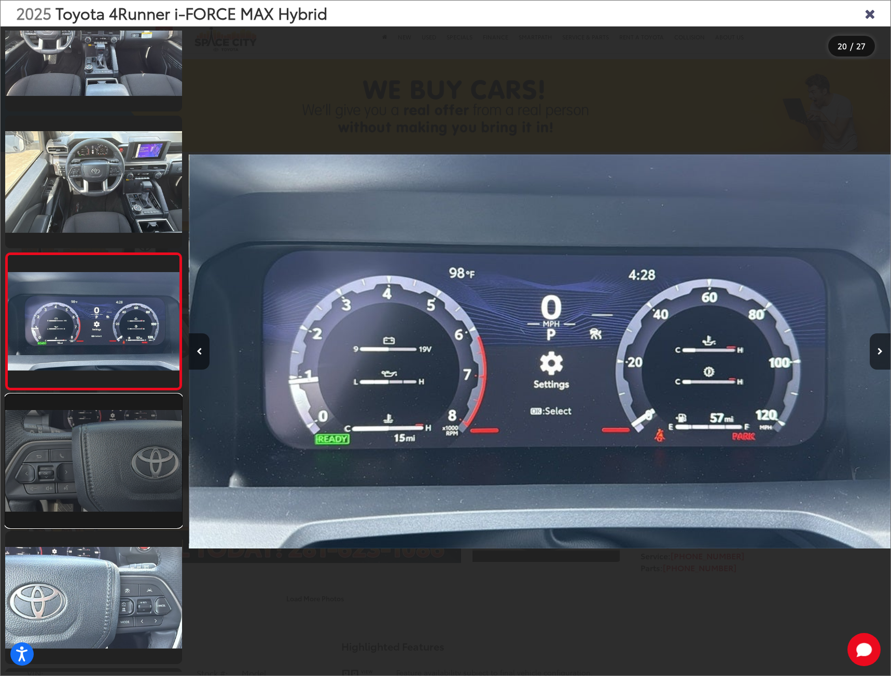
click at [92, 480] on link at bounding box center [93, 461] width 177 height 133
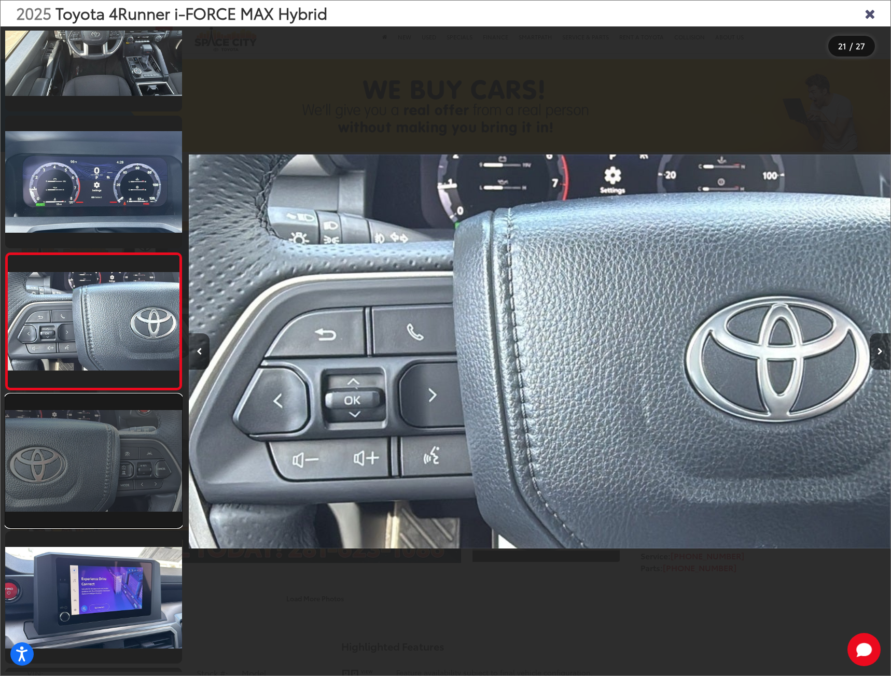
click at [88, 508] on link at bounding box center [93, 461] width 177 height 133
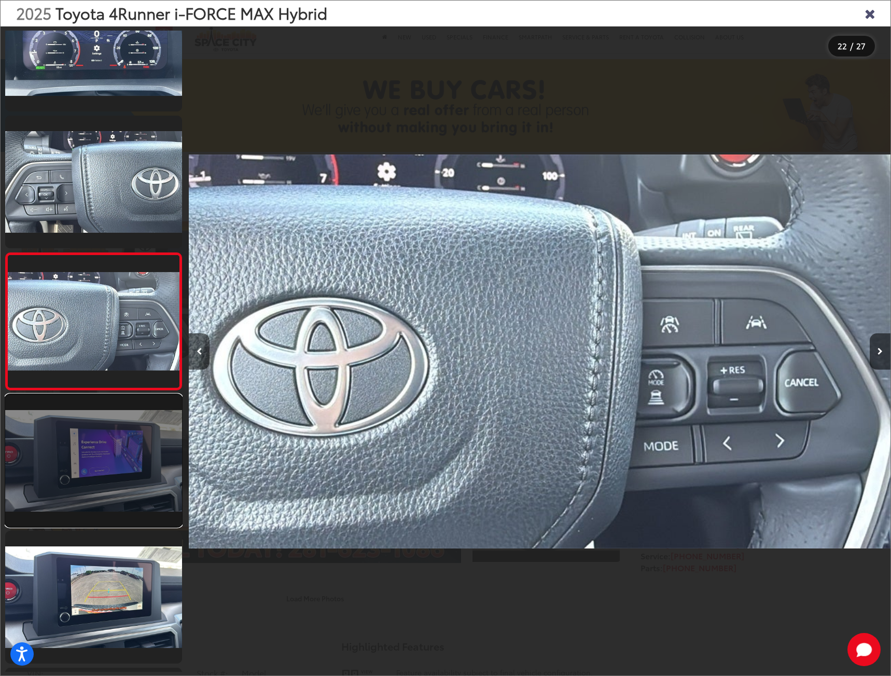
click at [89, 505] on link at bounding box center [93, 461] width 177 height 133
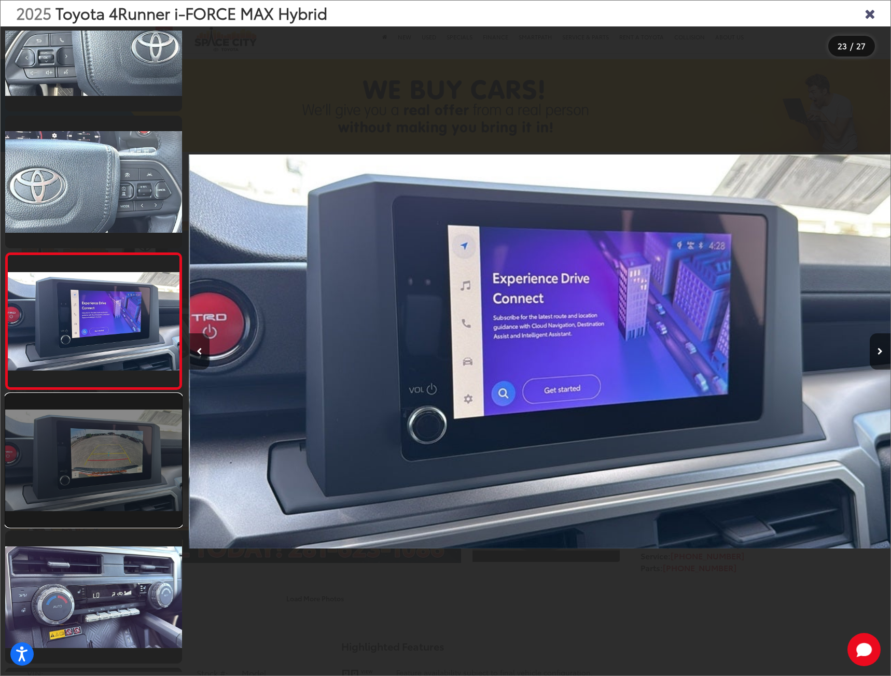
click at [96, 507] on link at bounding box center [93, 460] width 177 height 133
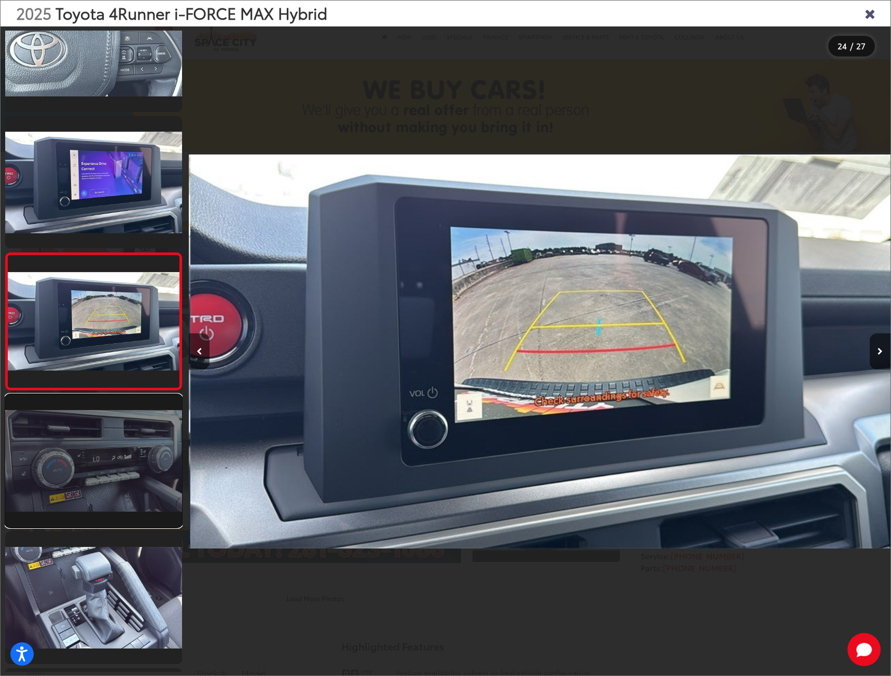
click at [101, 510] on link at bounding box center [93, 461] width 177 height 133
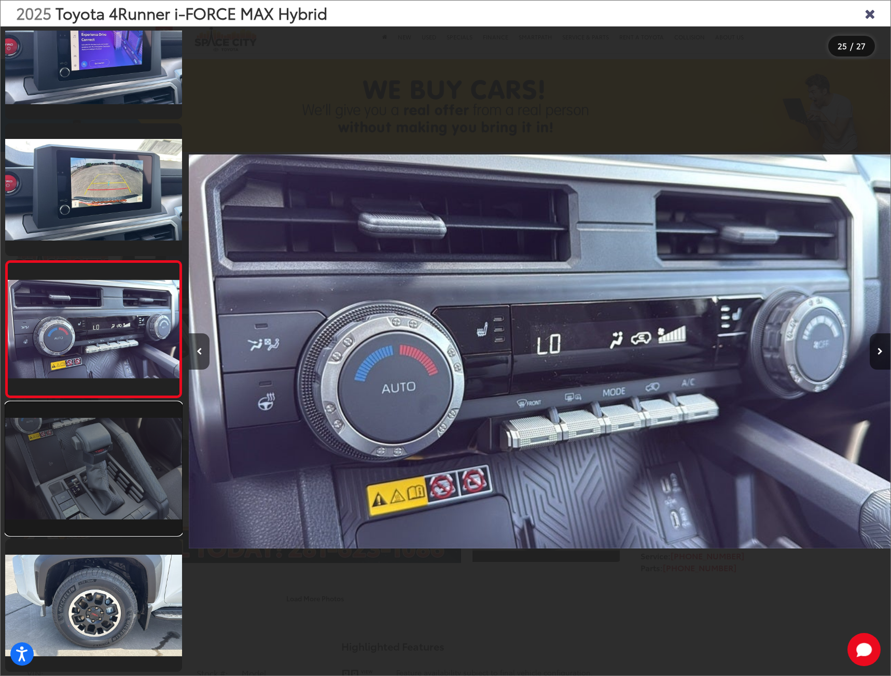
click at [105, 498] on link at bounding box center [93, 469] width 177 height 133
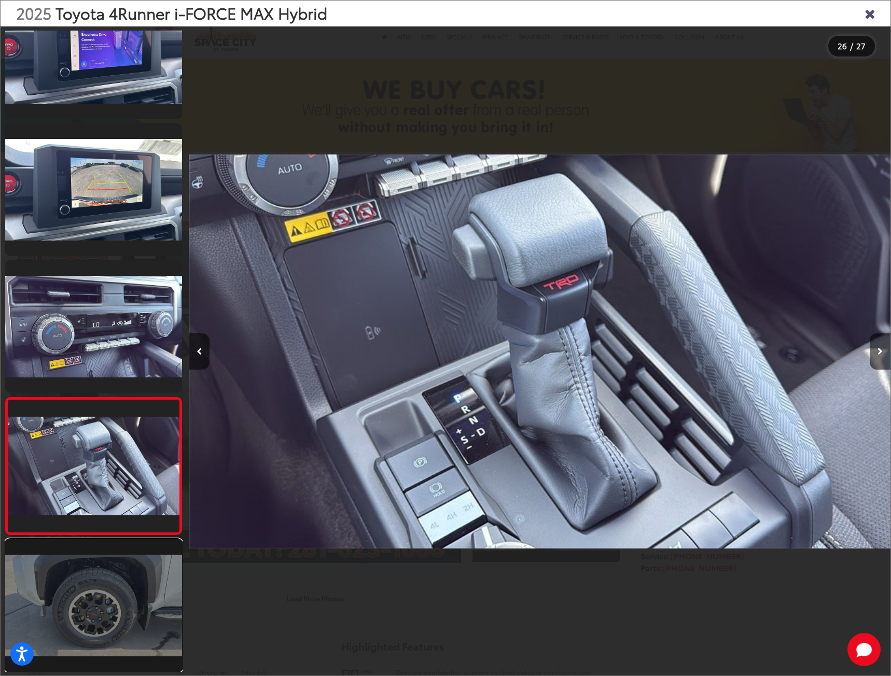
click at [108, 558] on link at bounding box center [93, 605] width 177 height 133
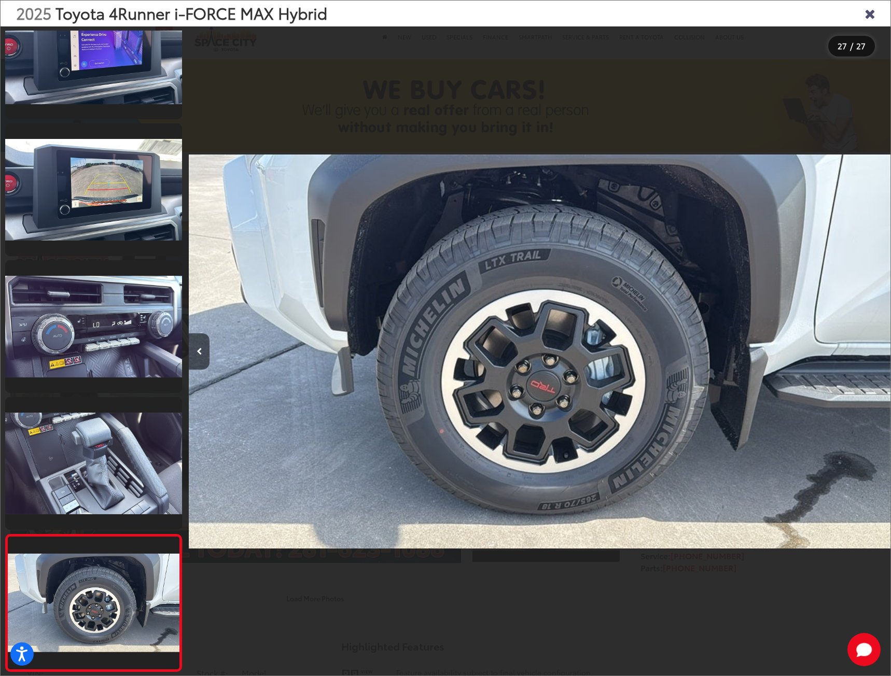
click at [870, 5] on div "2025 Toyota 4Runner i-FORCE MAX Hybrid" at bounding box center [446, 14] width 890 height 26
click at [870, 17] on icon "Close gallery" at bounding box center [870, 12] width 10 height 13
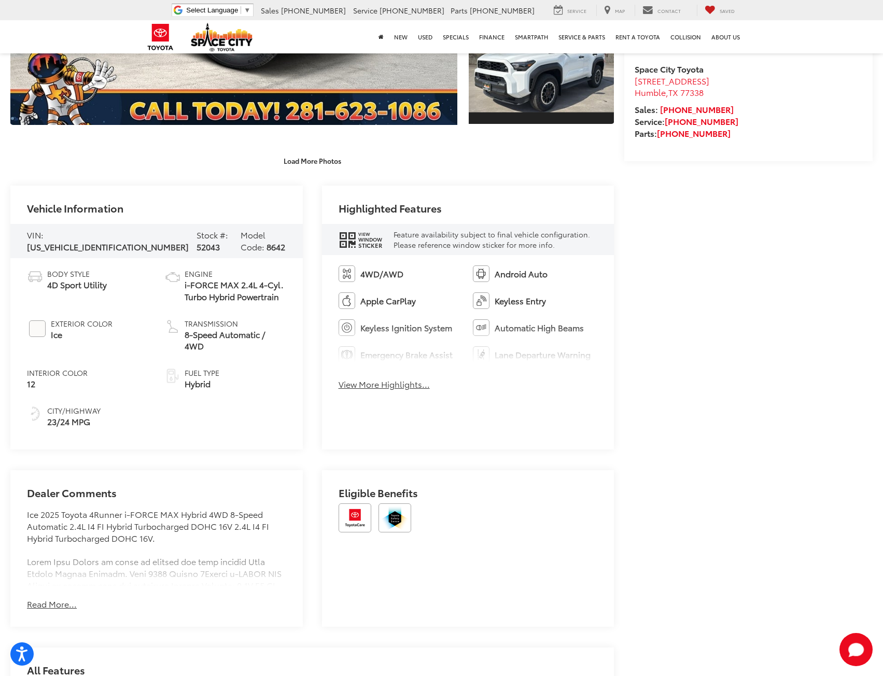
scroll to position [571, 0]
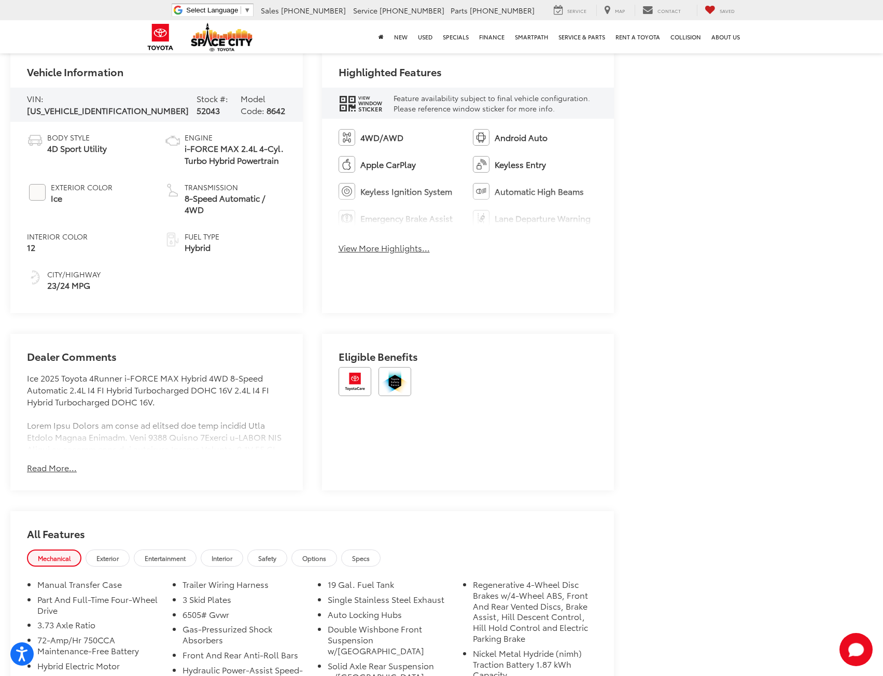
click at [49, 462] on button "Read More..." at bounding box center [52, 468] width 50 height 12
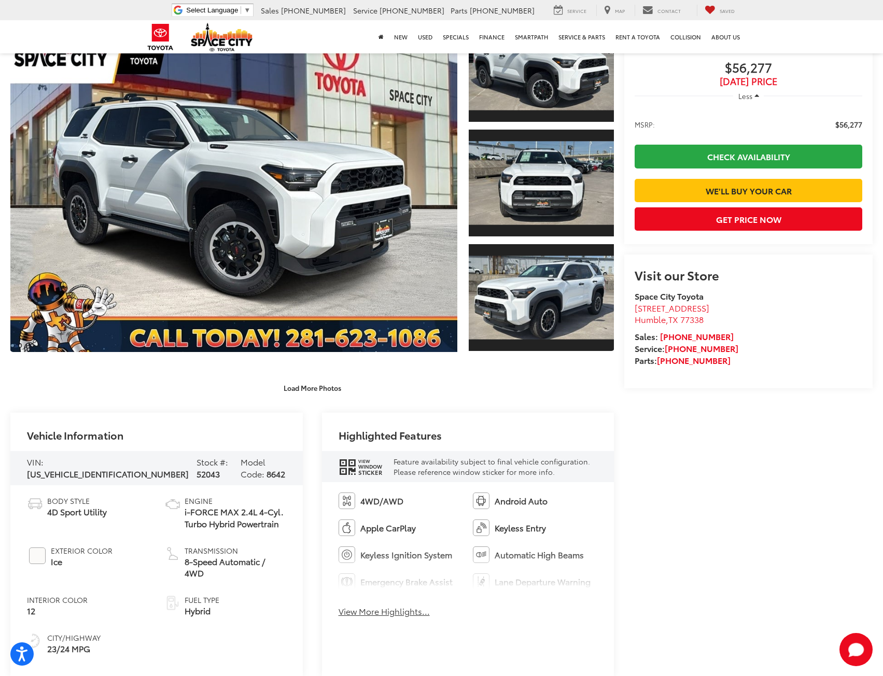
scroll to position [0, 0]
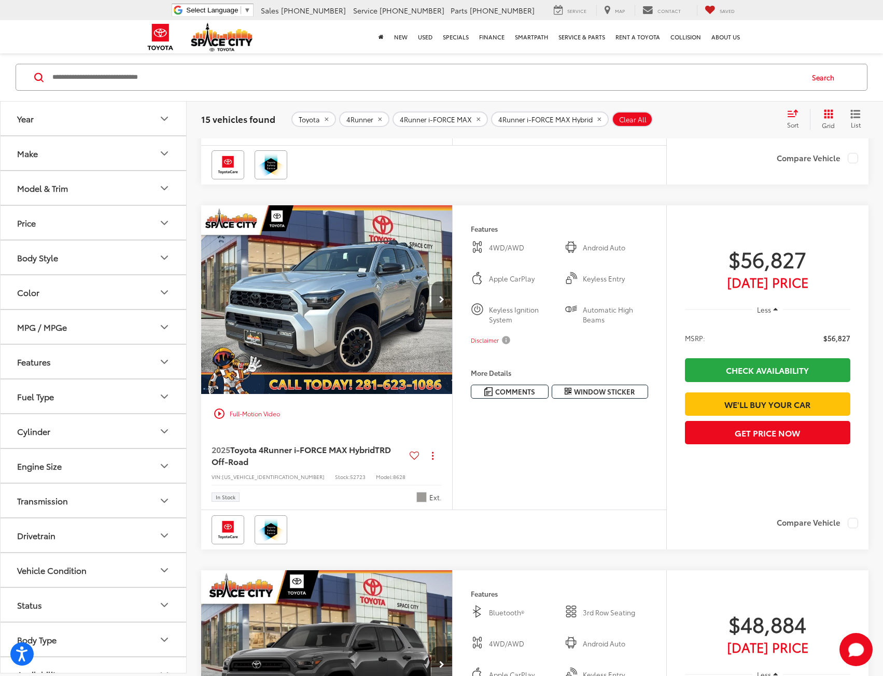
scroll to position [2629, 0]
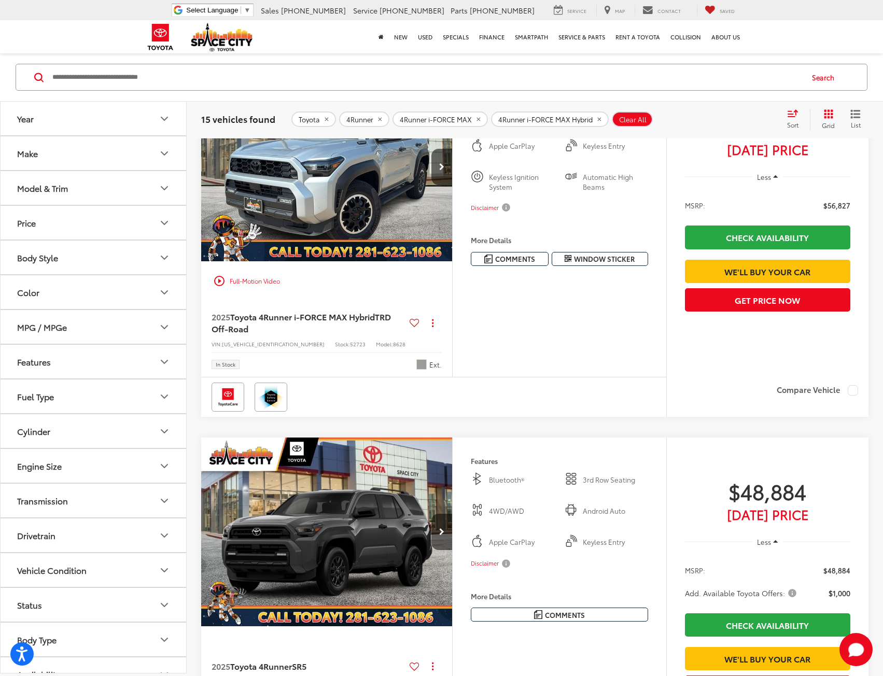
click at [533, 377] on div "Features 4WD/AWD Android Auto Apple CarPlay Keyless Entry Keyless Ignition Syst…" at bounding box center [559, 225] width 214 height 304
click at [581, 377] on div "Features 4WD/AWD Android Auto Apple CarPlay Keyless Entry Keyless Ignition Syst…" at bounding box center [559, 225] width 214 height 304
click at [600, 264] on span "Window Sticker" at bounding box center [604, 259] width 61 height 10
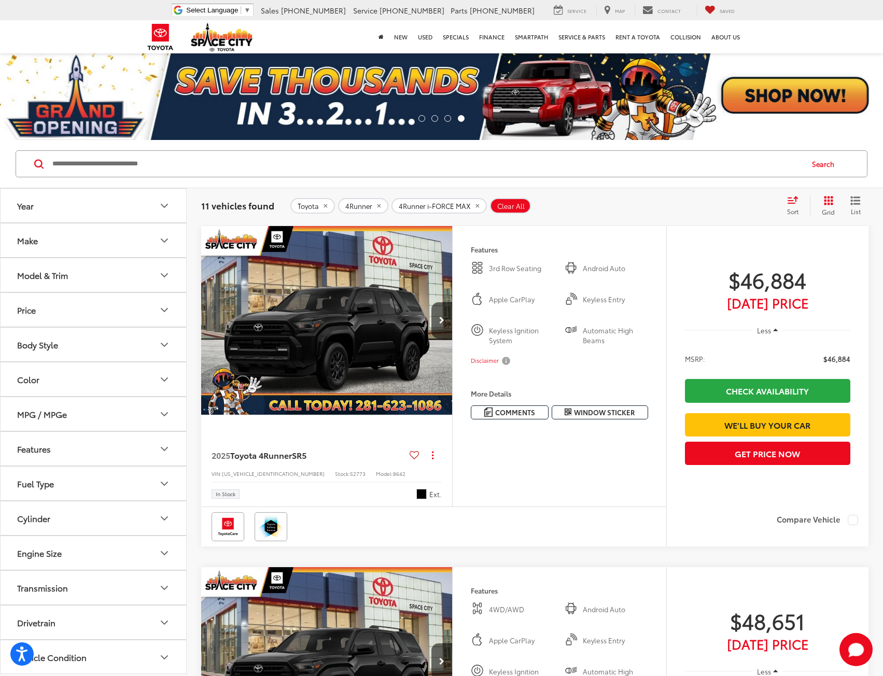
click at [154, 261] on button "Model & Trim" at bounding box center [94, 275] width 187 height 34
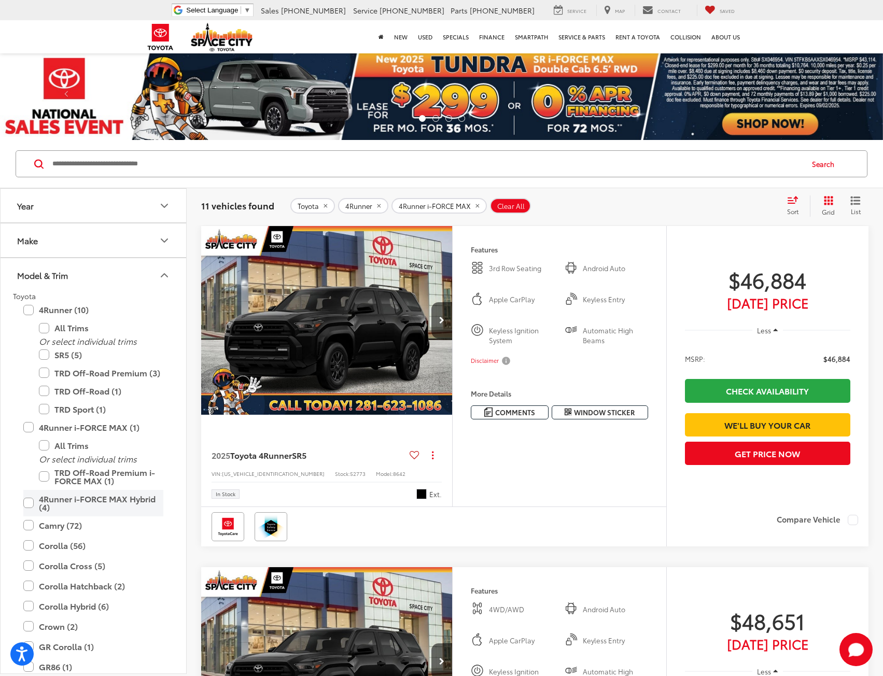
click at [29, 504] on label "4Runner i-FORCE MAX Hybrid (4)" at bounding box center [93, 503] width 140 height 26
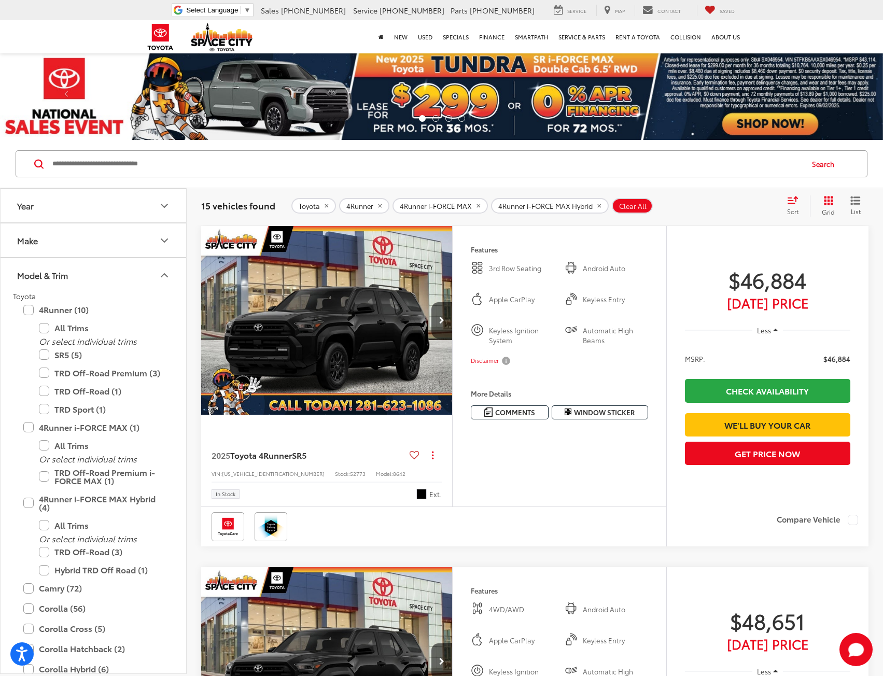
click at [556, 480] on div "Features 3rd Row Seating Android Auto Apple CarPlay Keyless Entry Keyless Ignit…" at bounding box center [559, 366] width 214 height 281
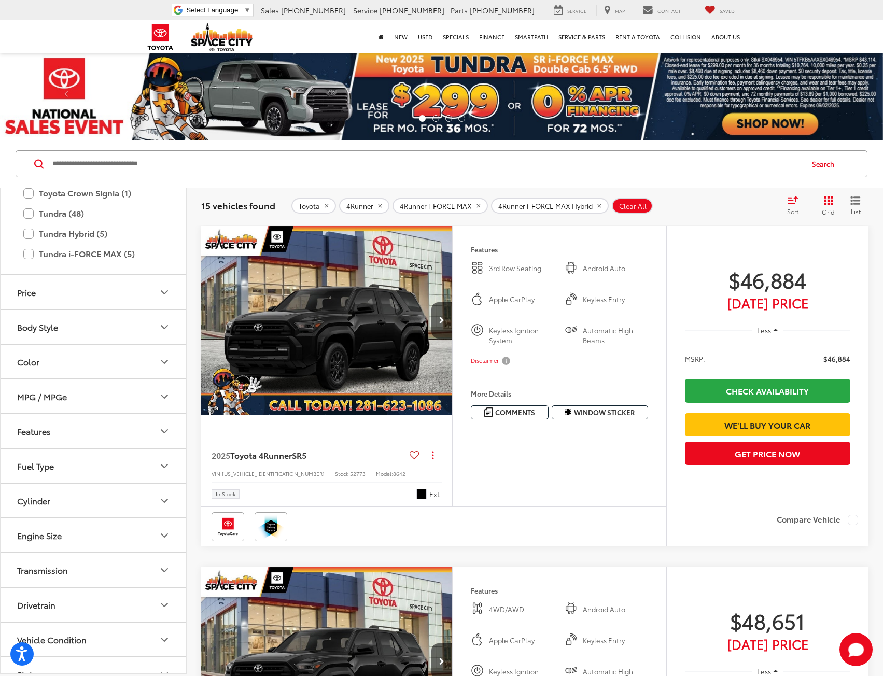
scroll to position [663, 0]
click at [121, 435] on button "Features" at bounding box center [94, 431] width 187 height 34
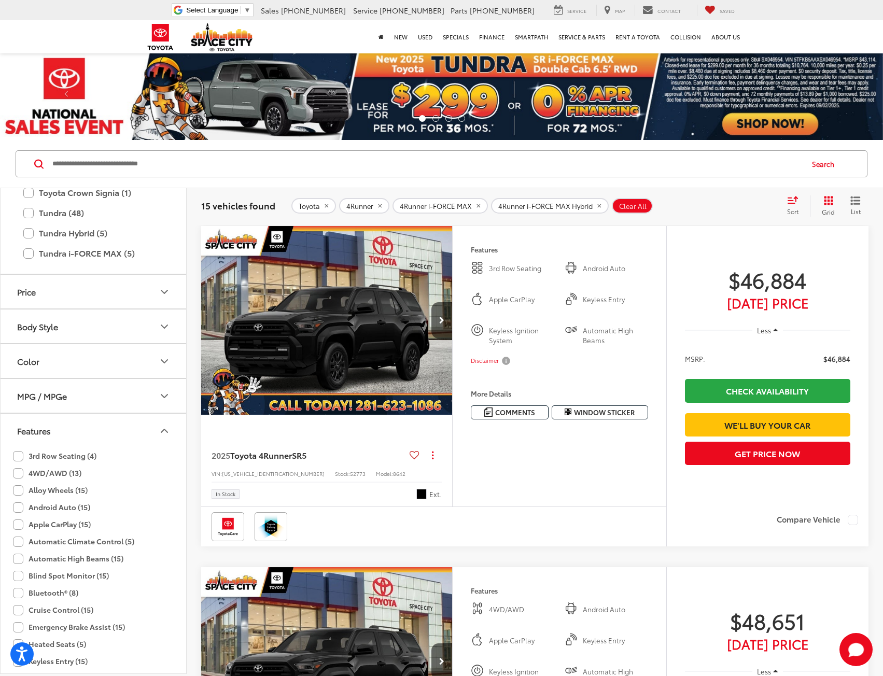
click at [57, 456] on label "3rd Row Seating (4)" at bounding box center [55, 456] width 84 height 17
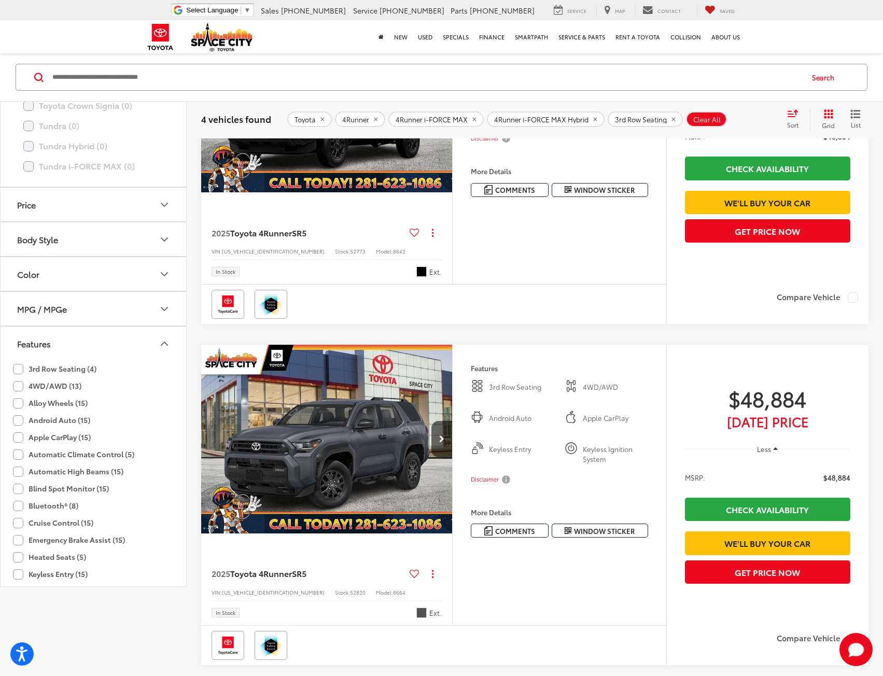
scroll to position [415, 0]
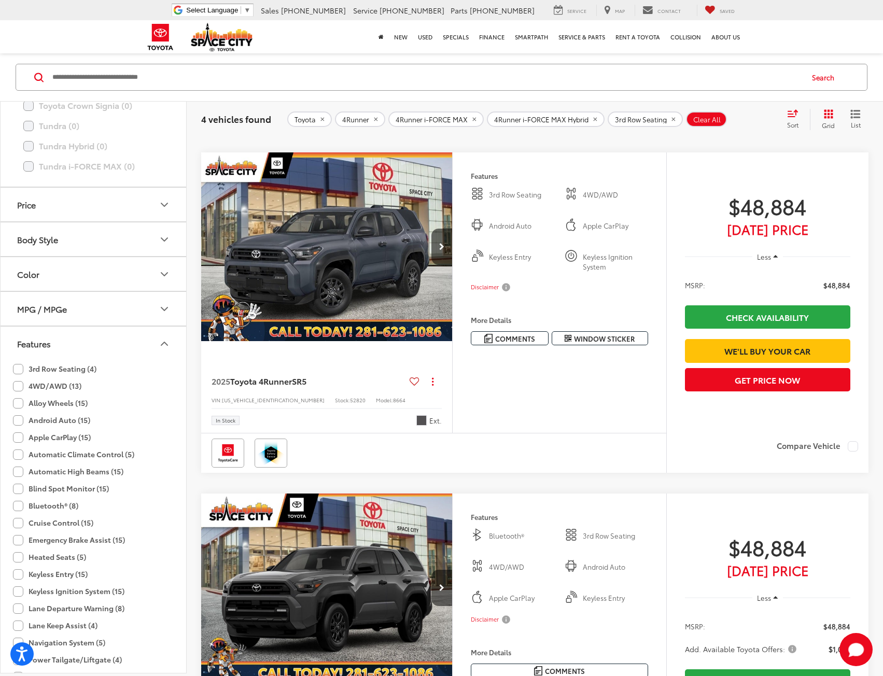
click at [348, 265] on img "2025 Toyota 4Runner SR5 0" at bounding box center [327, 247] width 253 height 190
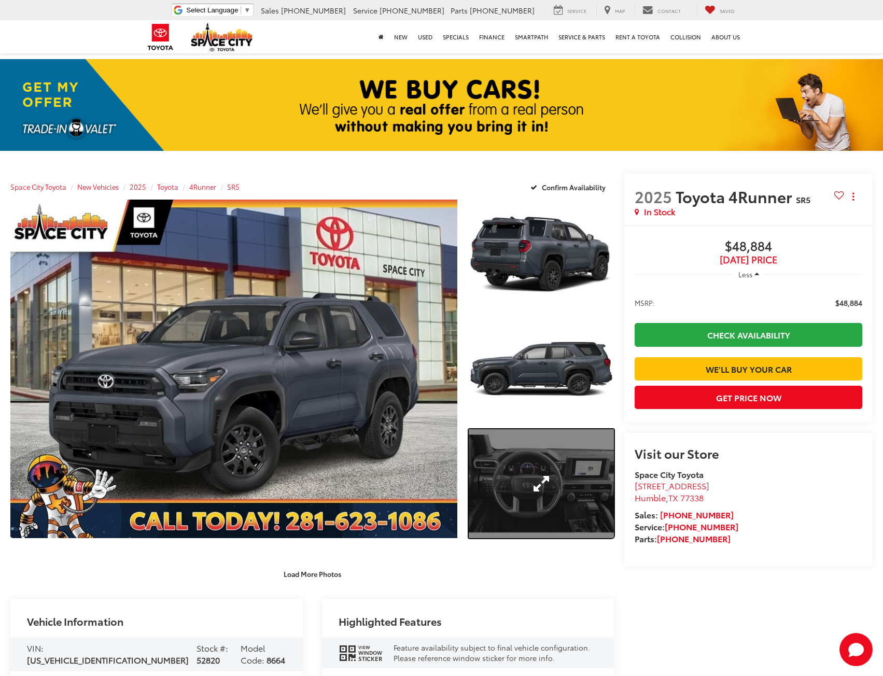
click at [518, 524] on link "Expand Photo 3" at bounding box center [542, 483] width 146 height 109
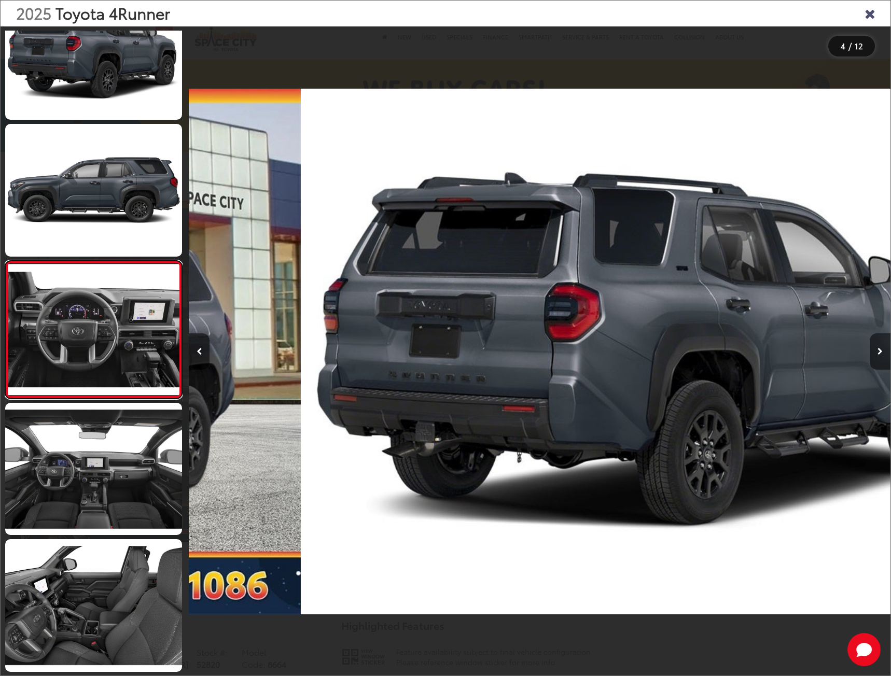
scroll to position [189, 0]
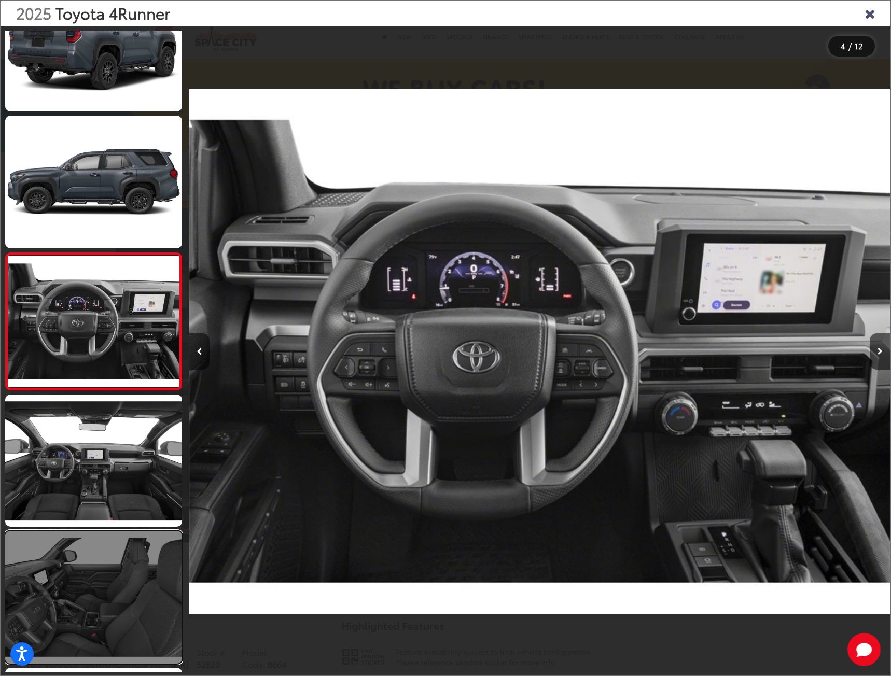
click at [116, 553] on link at bounding box center [93, 597] width 177 height 133
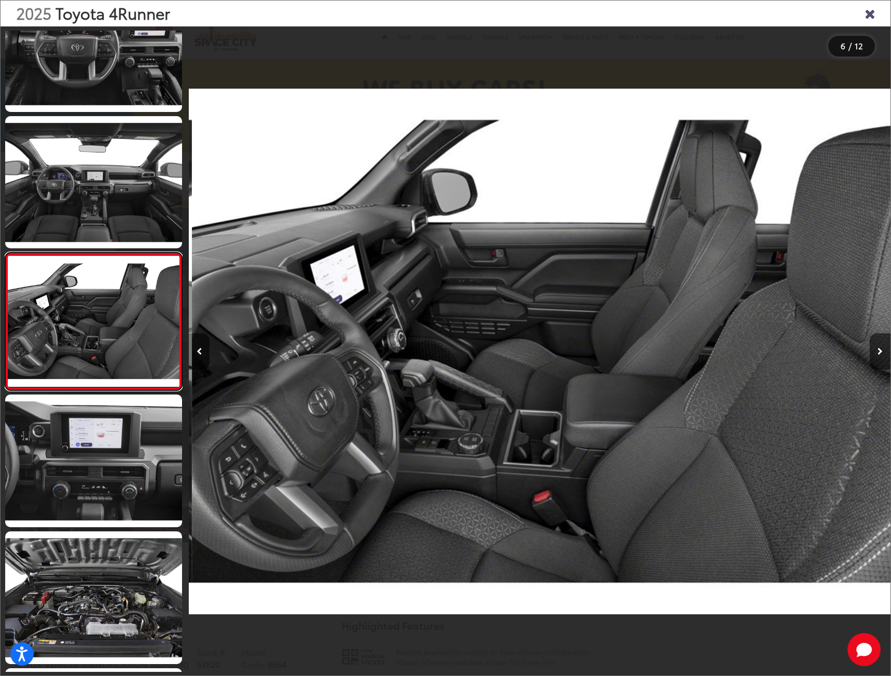
scroll to position [0, 3508]
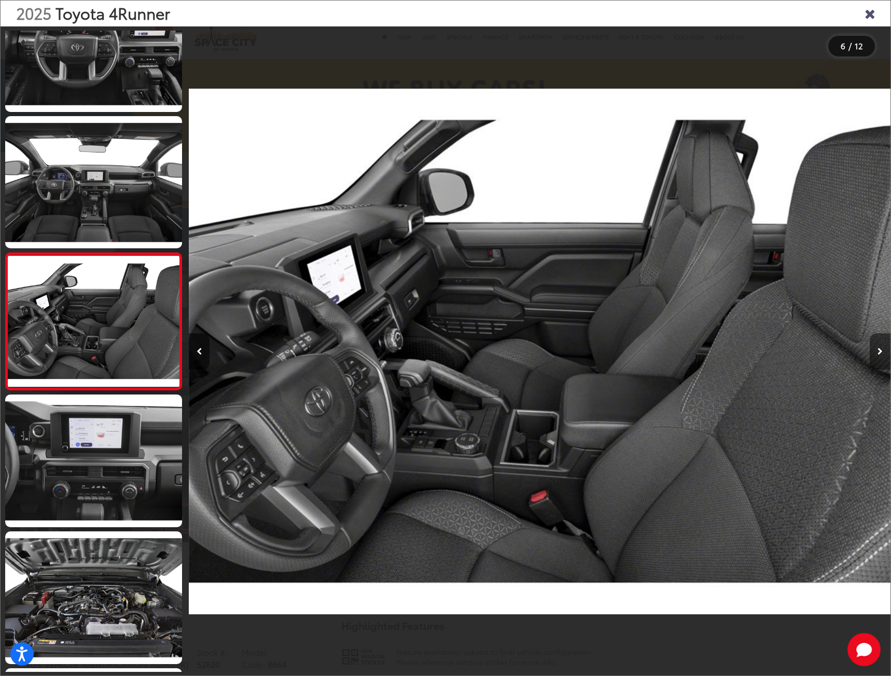
click at [876, 349] on button "Next image" at bounding box center [880, 352] width 21 height 36
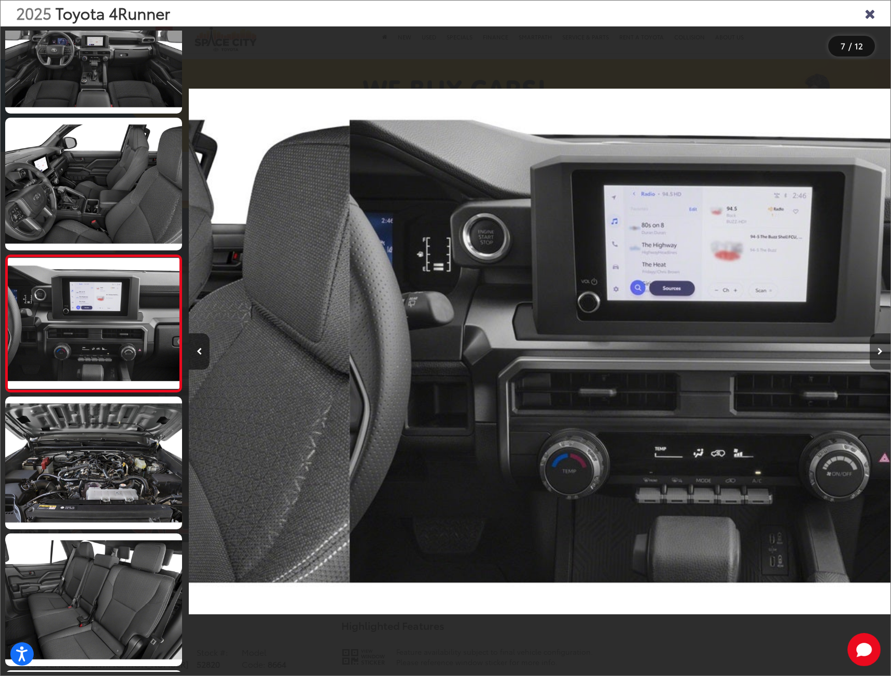
scroll to position [600, 0]
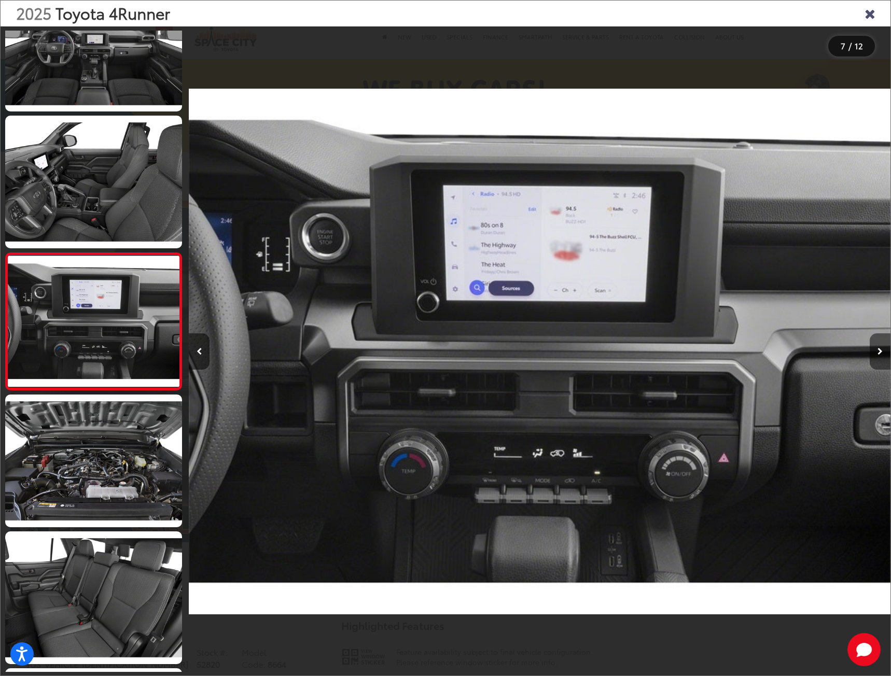
click at [876, 349] on button "Next image" at bounding box center [880, 352] width 21 height 36
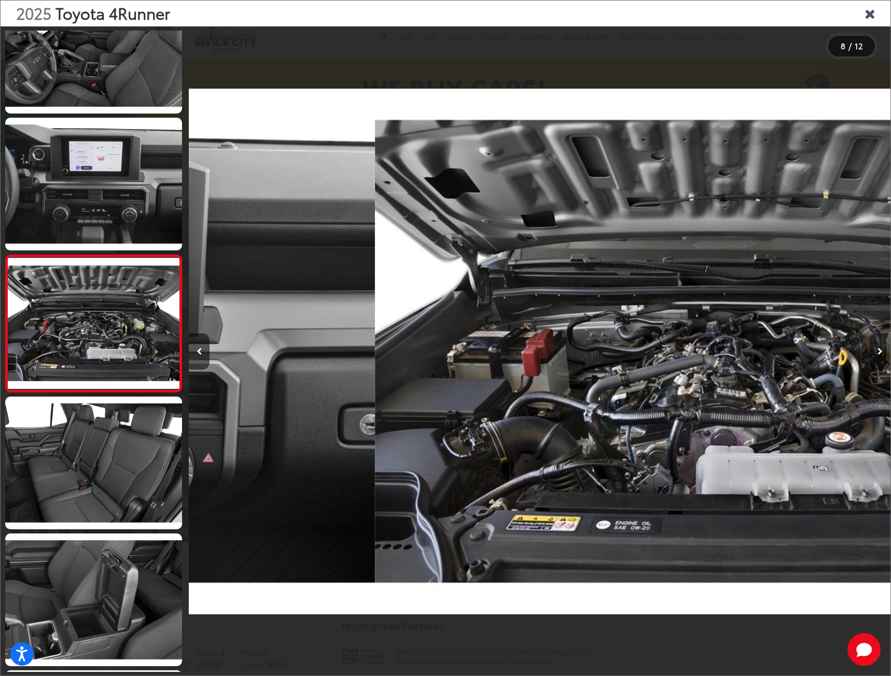
scroll to position [737, 0]
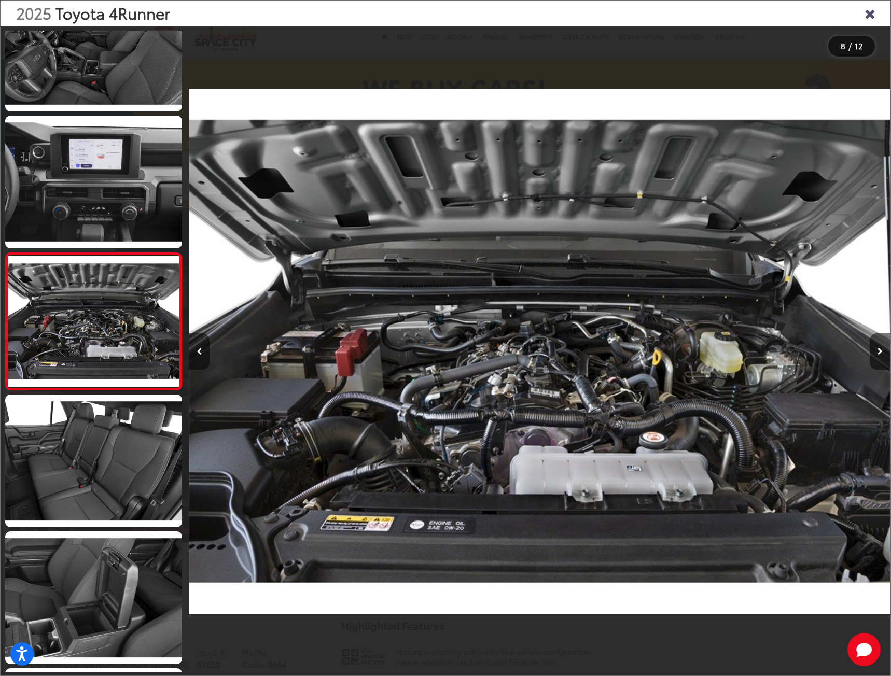
click at [199, 353] on icon "Previous image" at bounding box center [200, 351] width 6 height 7
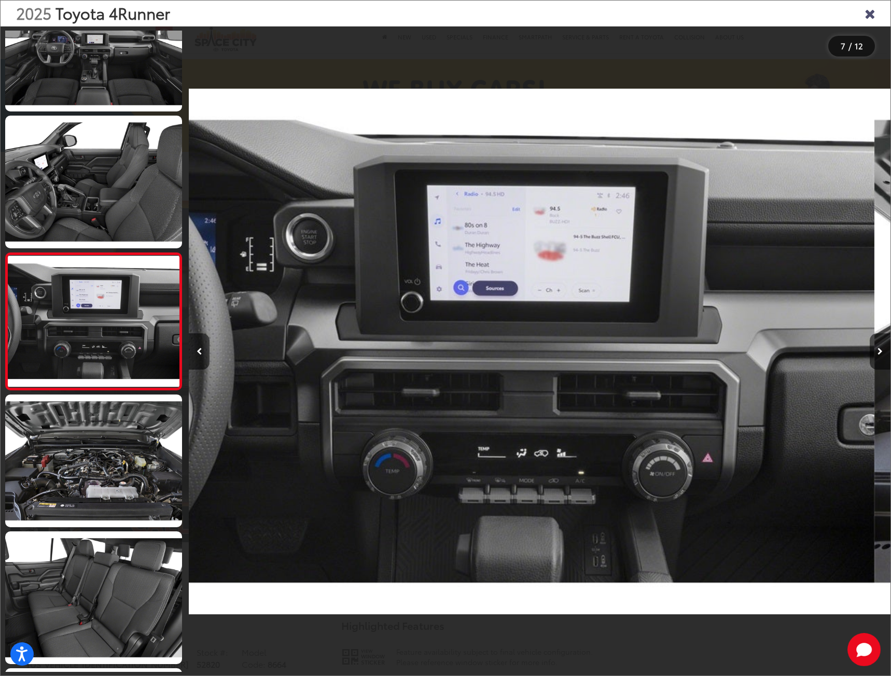
scroll to position [0, 4210]
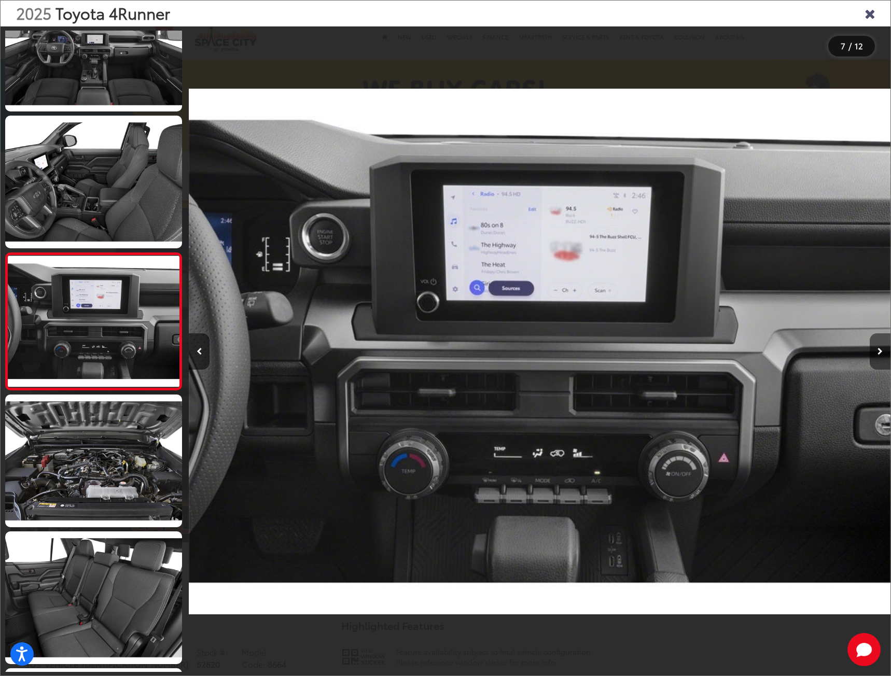
click at [880, 345] on button "Next image" at bounding box center [880, 352] width 21 height 36
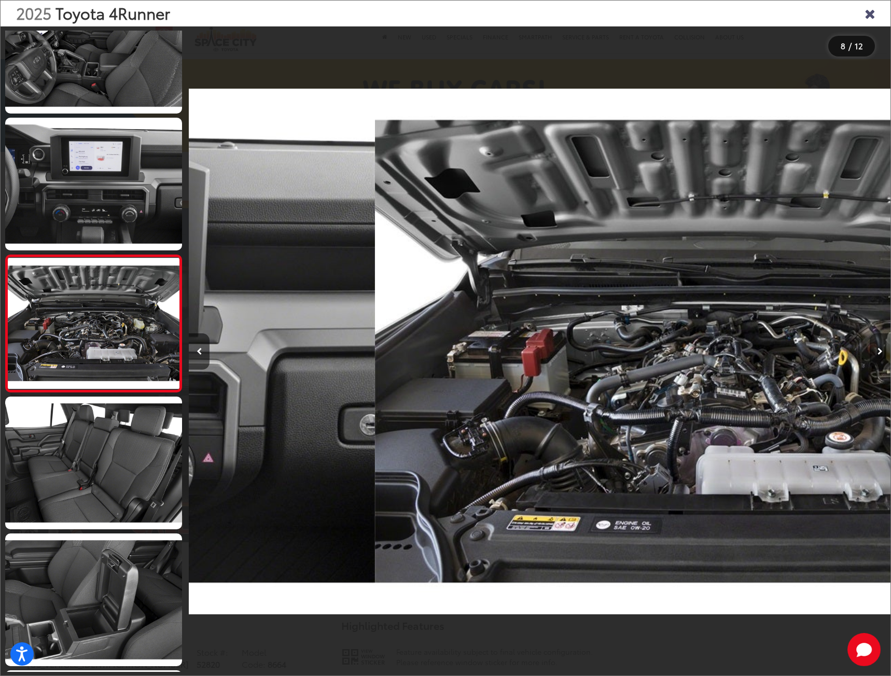
scroll to position [737, 0]
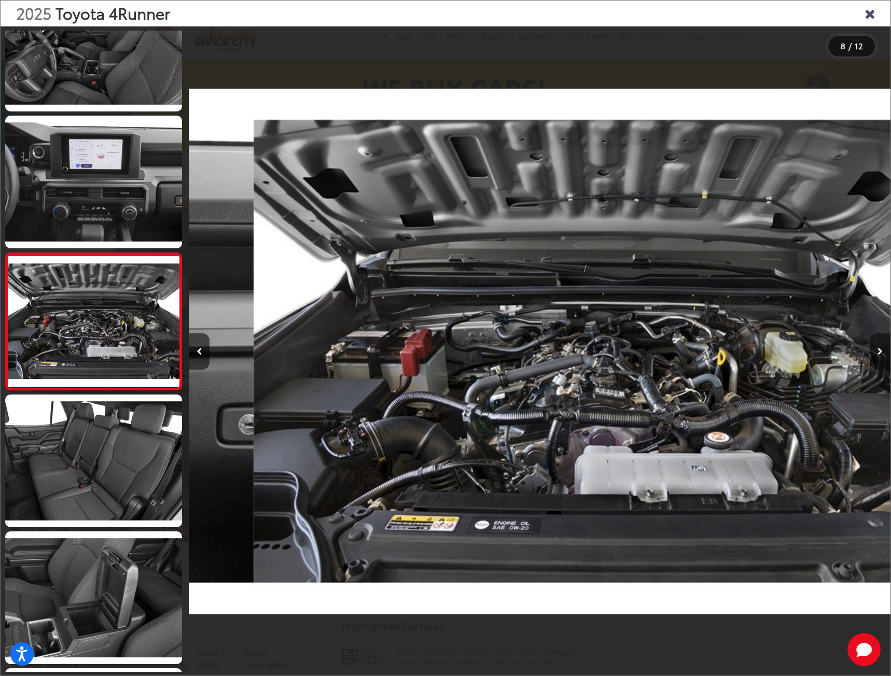
click at [880, 345] on button "Next image" at bounding box center [880, 352] width 21 height 36
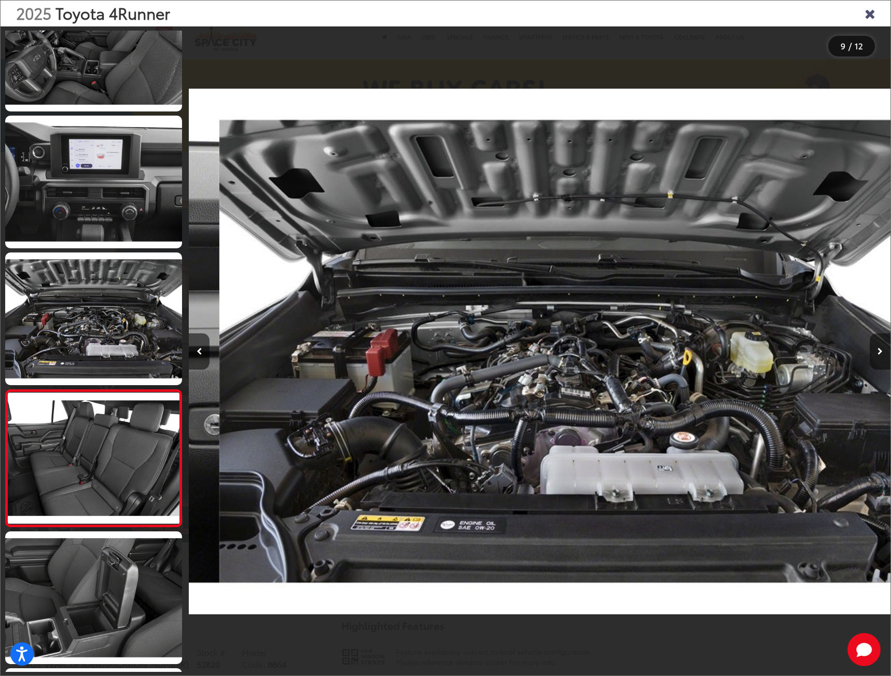
scroll to position [0, 0]
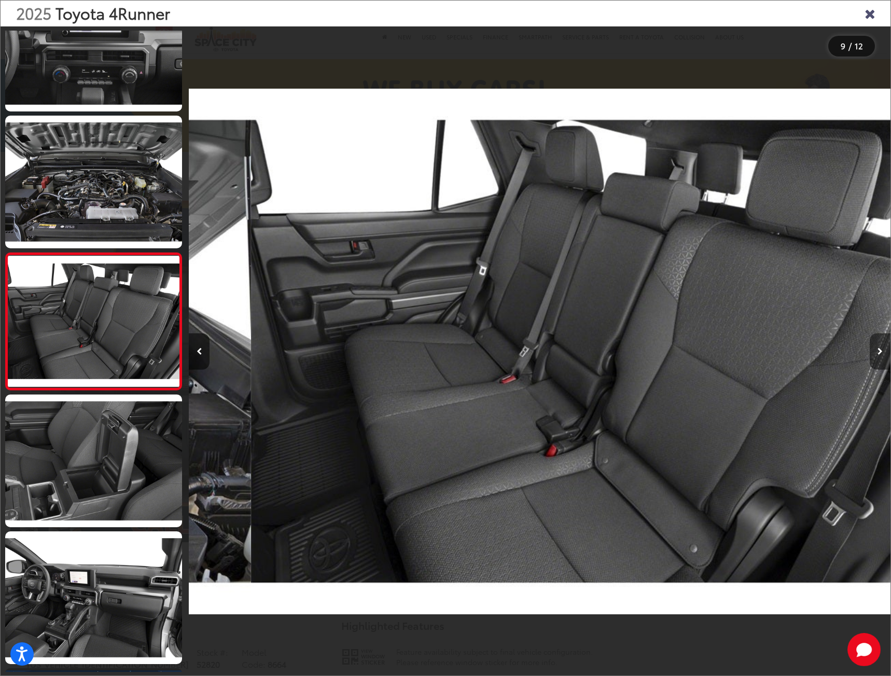
click at [880, 345] on button "Next image" at bounding box center [880, 352] width 21 height 36
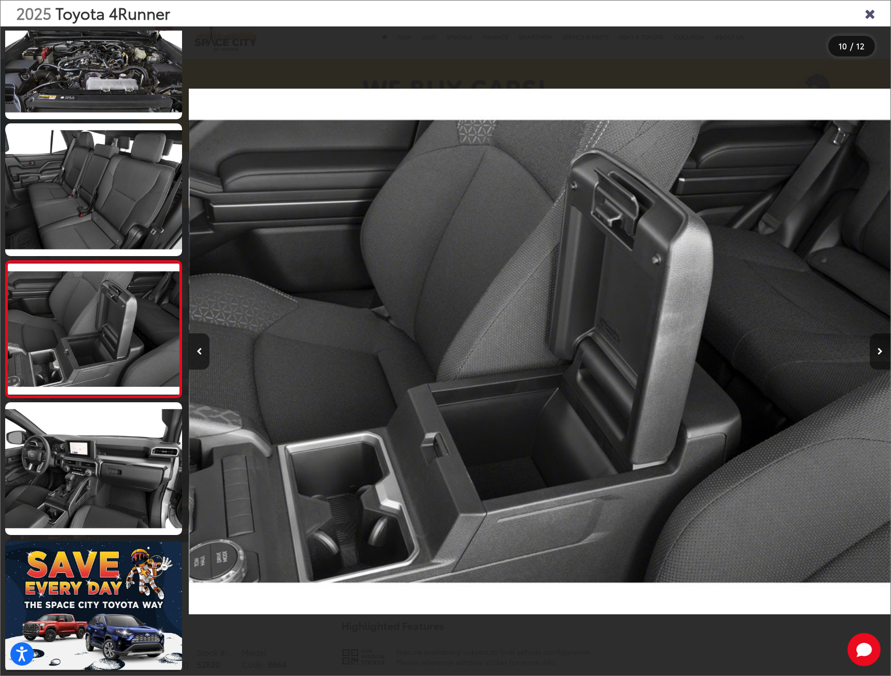
click at [880, 345] on button "Next image" at bounding box center [880, 352] width 21 height 36
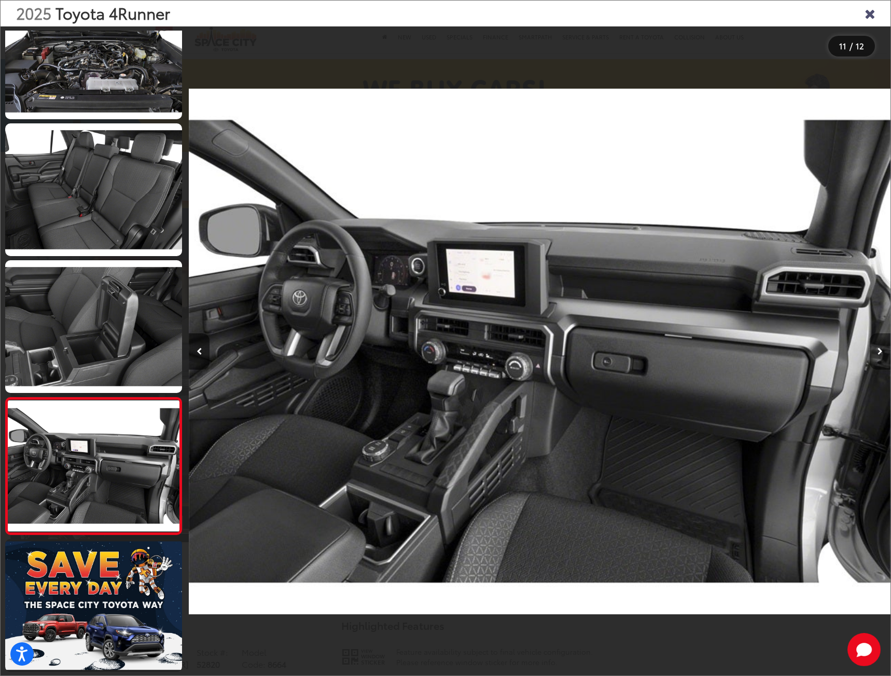
click at [880, 345] on button "Next image" at bounding box center [880, 352] width 21 height 36
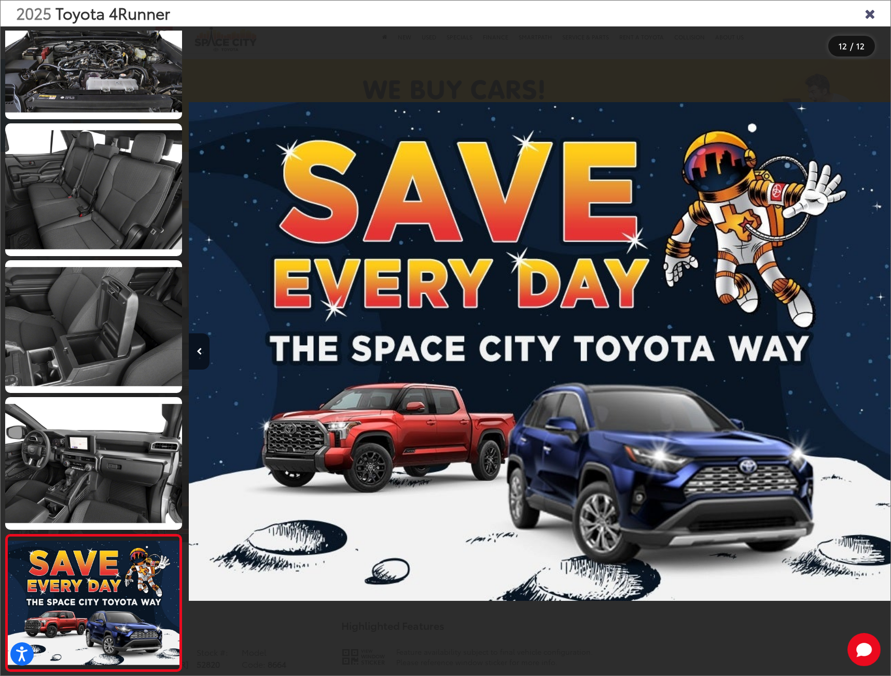
click at [880, 345] on div at bounding box center [802, 351] width 175 height 650
click at [866, 11] on icon "Close gallery" at bounding box center [870, 12] width 10 height 13
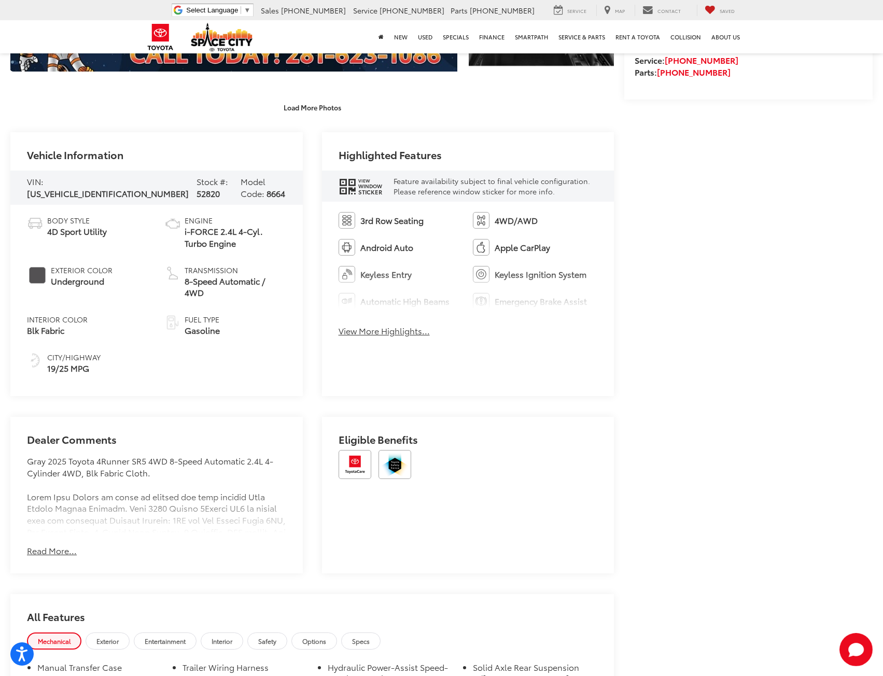
click at [378, 333] on button "View More Highlights..." at bounding box center [384, 331] width 91 height 12
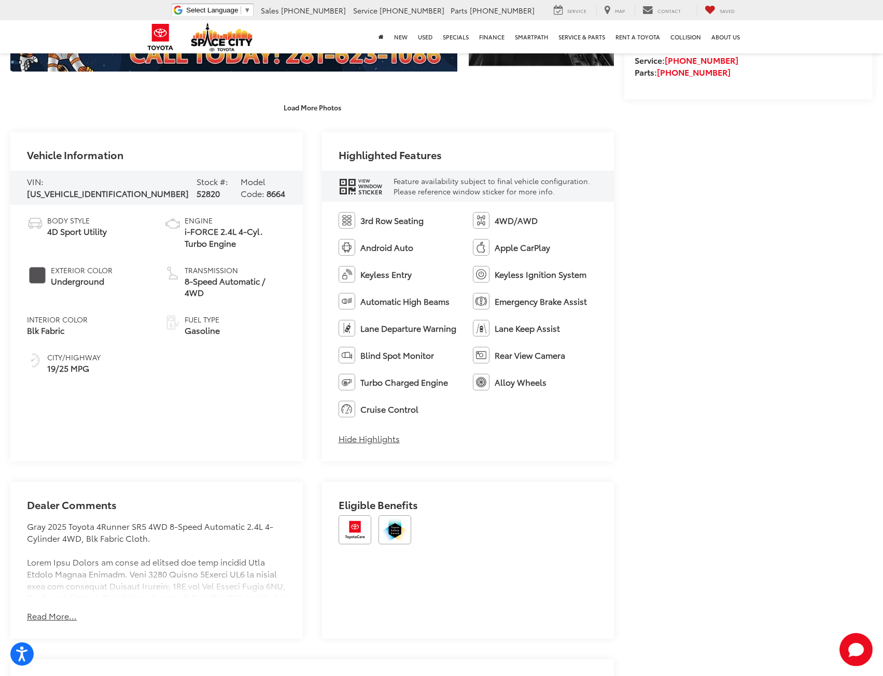
click at [205, 398] on div "Vehicle Information VIN: JTEVA5BR7S5044980 Stock #: 52820 Model Code: 8664 Body…" at bounding box center [156, 296] width 293 height 329
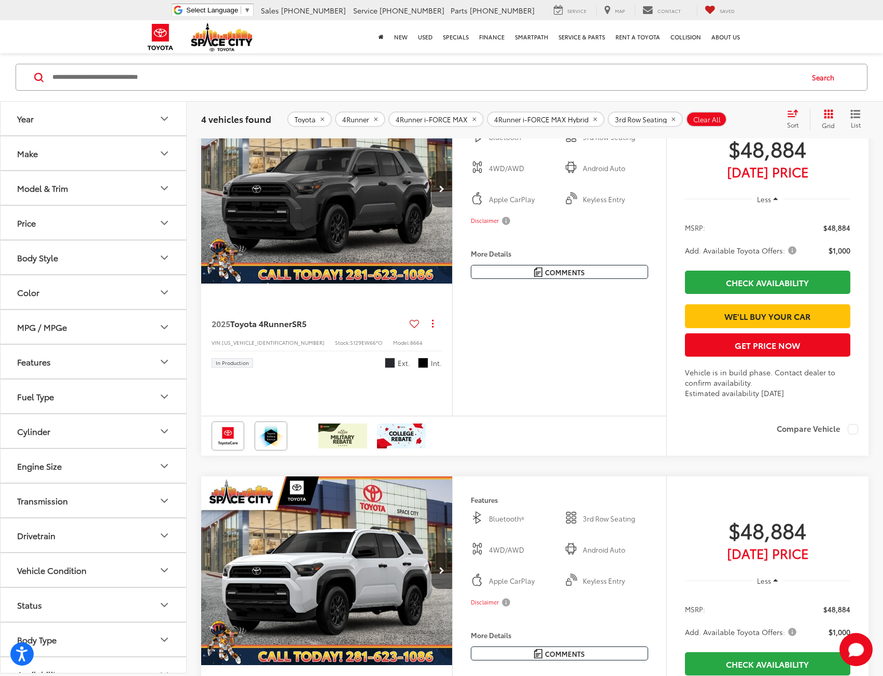
scroll to position [917, 0]
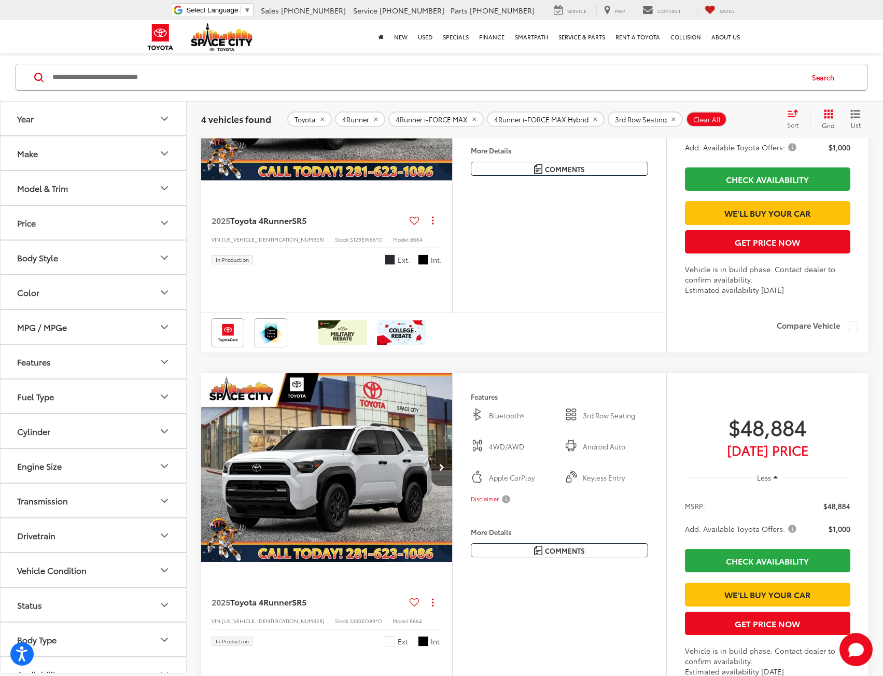
click at [339, 539] on img "2025 Toyota 4Runner SR5 0" at bounding box center [327, 468] width 253 height 190
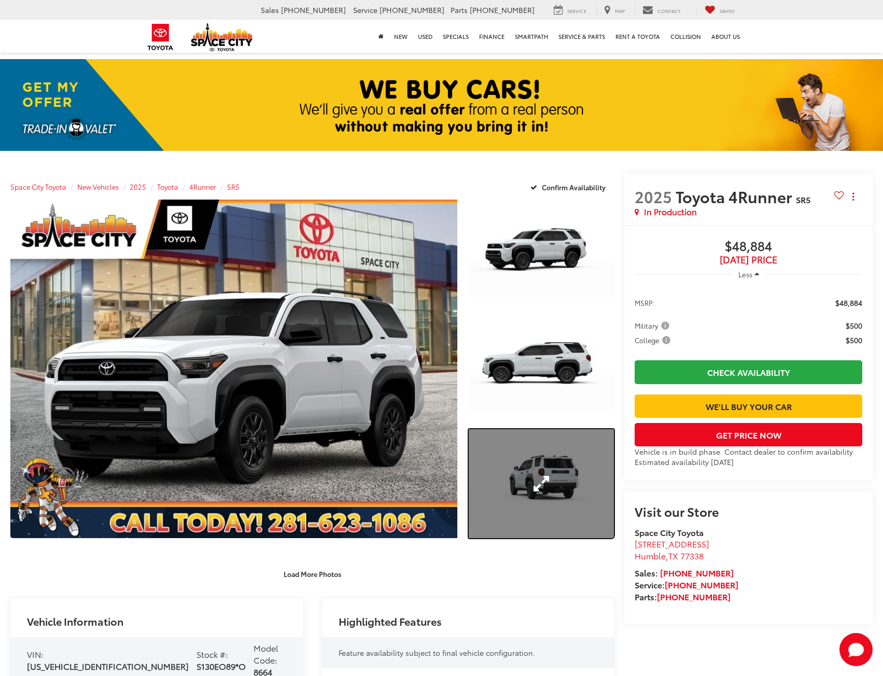
click at [521, 431] on link "Expand Photo 3" at bounding box center [542, 483] width 146 height 109
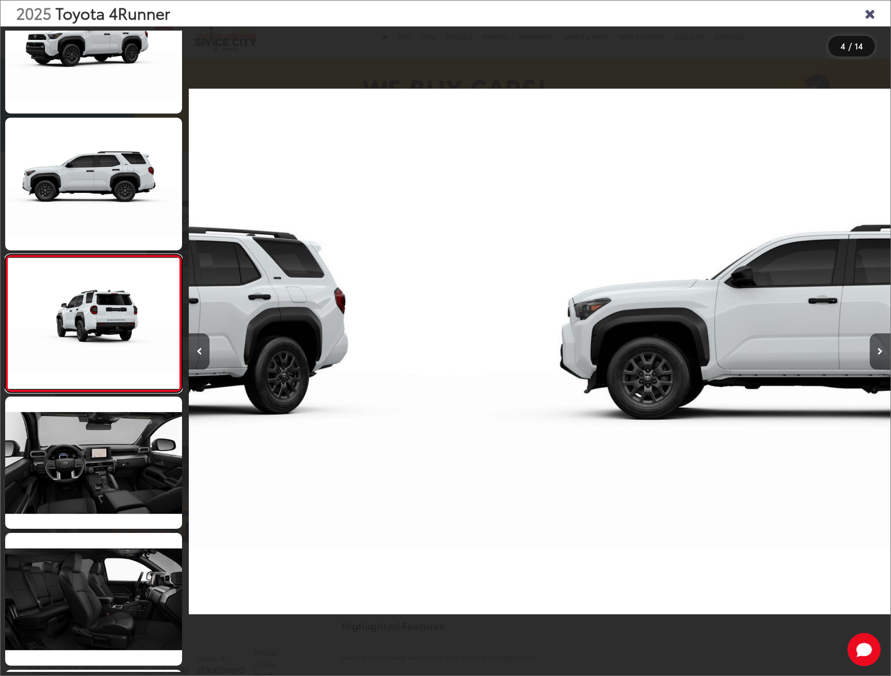
scroll to position [189, 0]
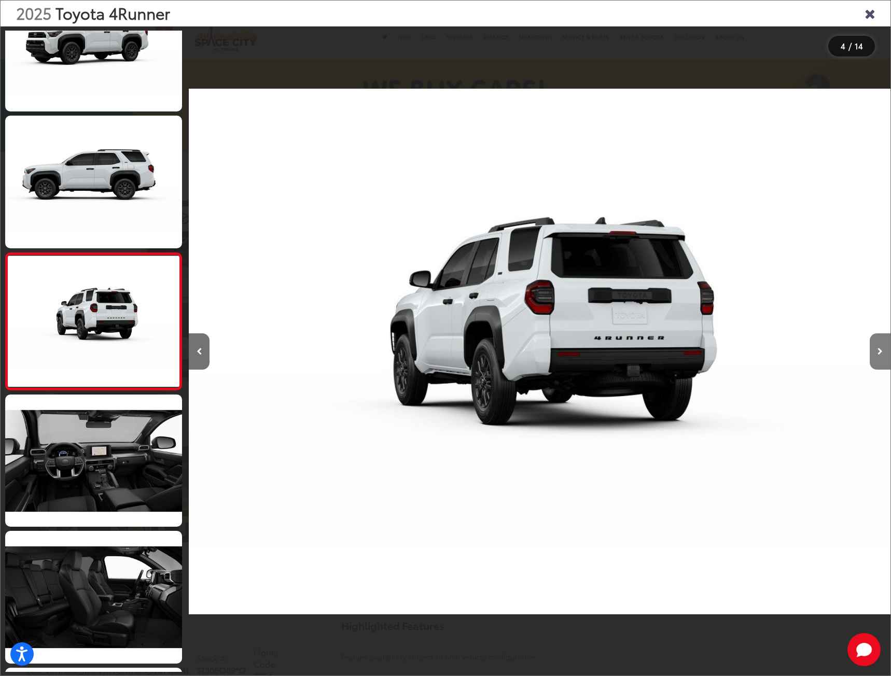
click at [875, 342] on button "Next image" at bounding box center [880, 352] width 21 height 36
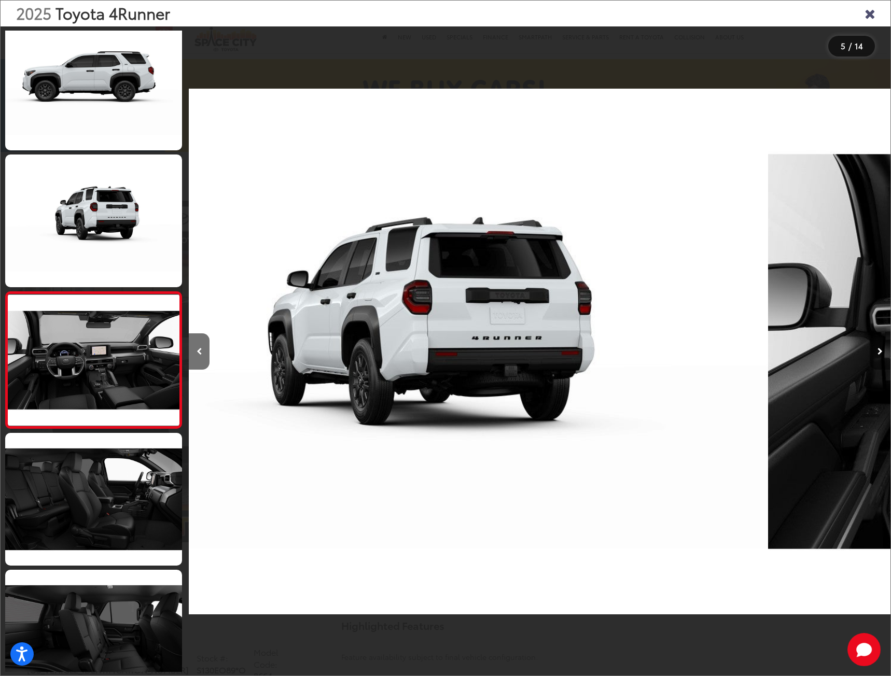
scroll to position [326, 0]
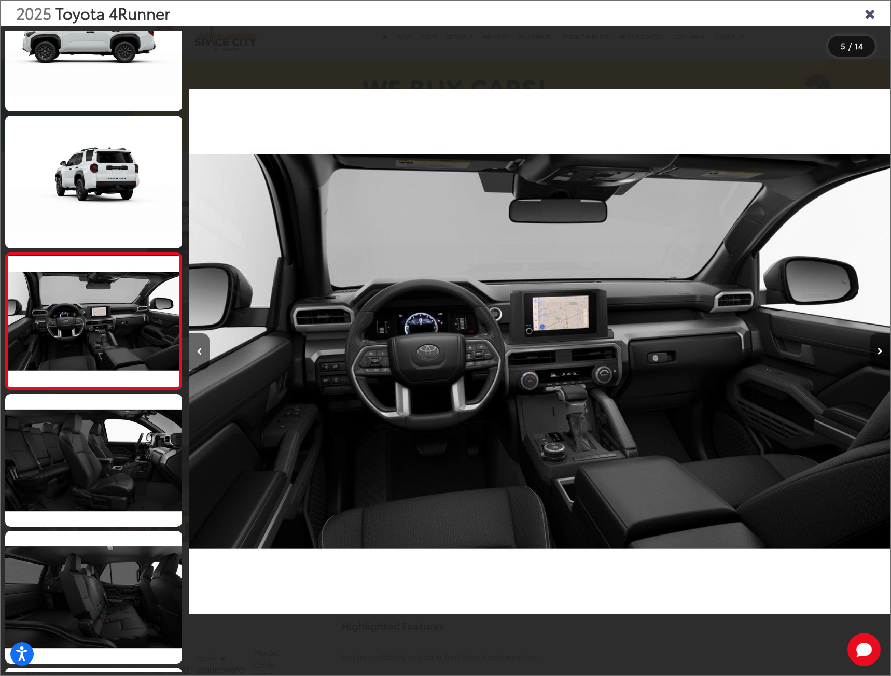
click at [875, 343] on button "Next image" at bounding box center [880, 352] width 21 height 36
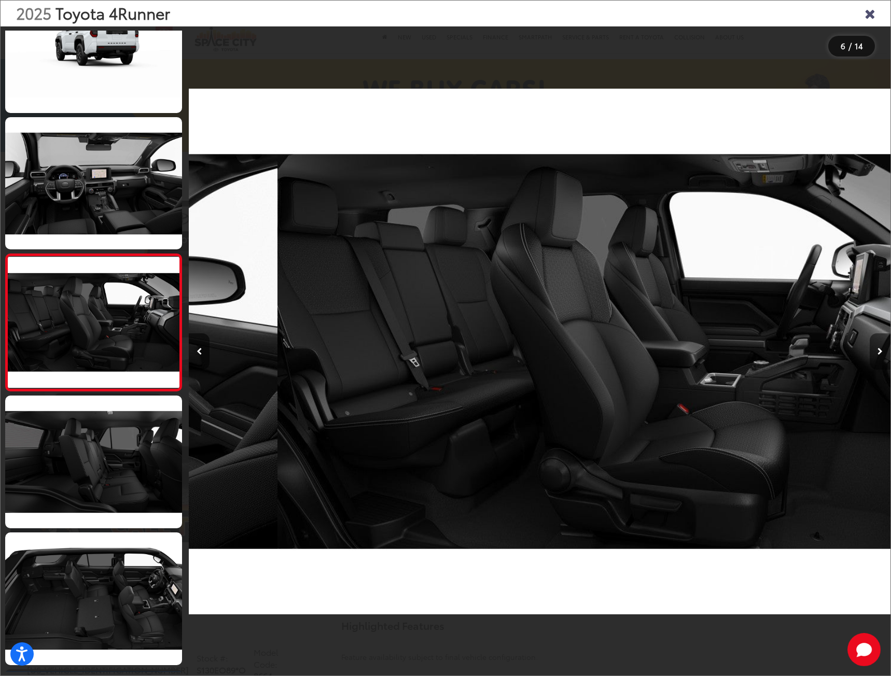
scroll to position [463, 0]
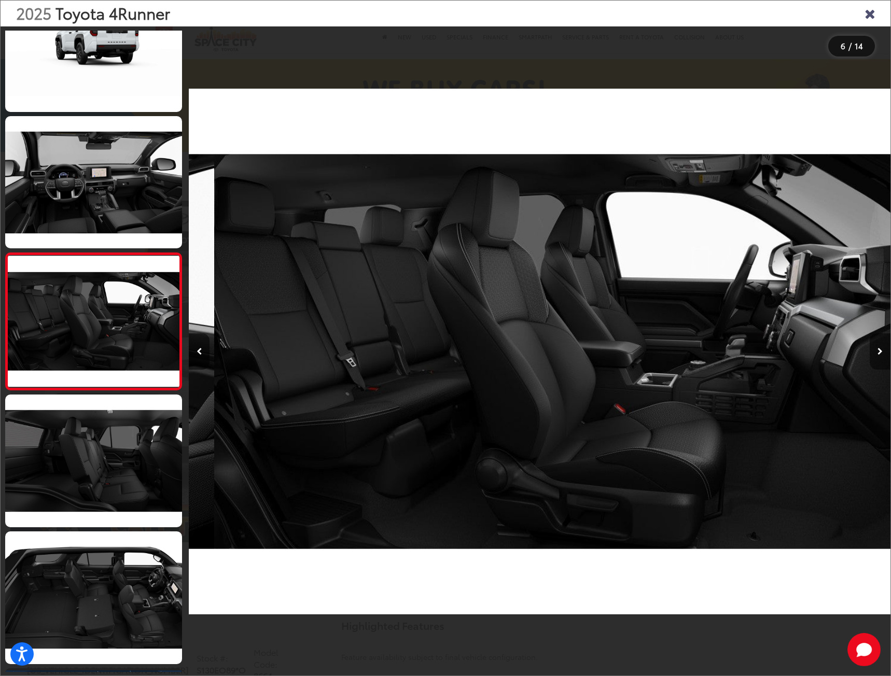
click at [875, 343] on button "Next image" at bounding box center [880, 352] width 21 height 36
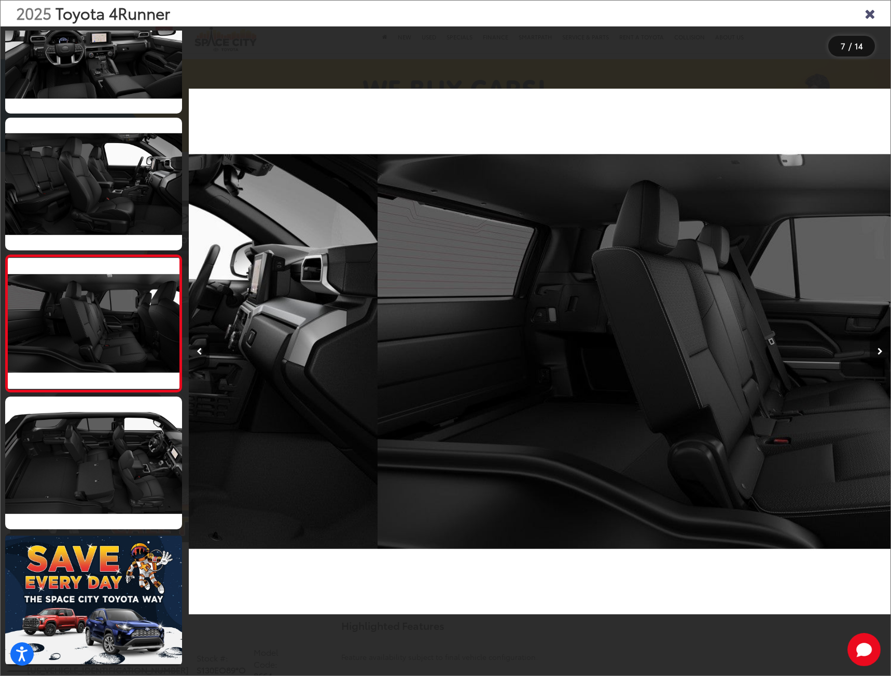
scroll to position [600, 0]
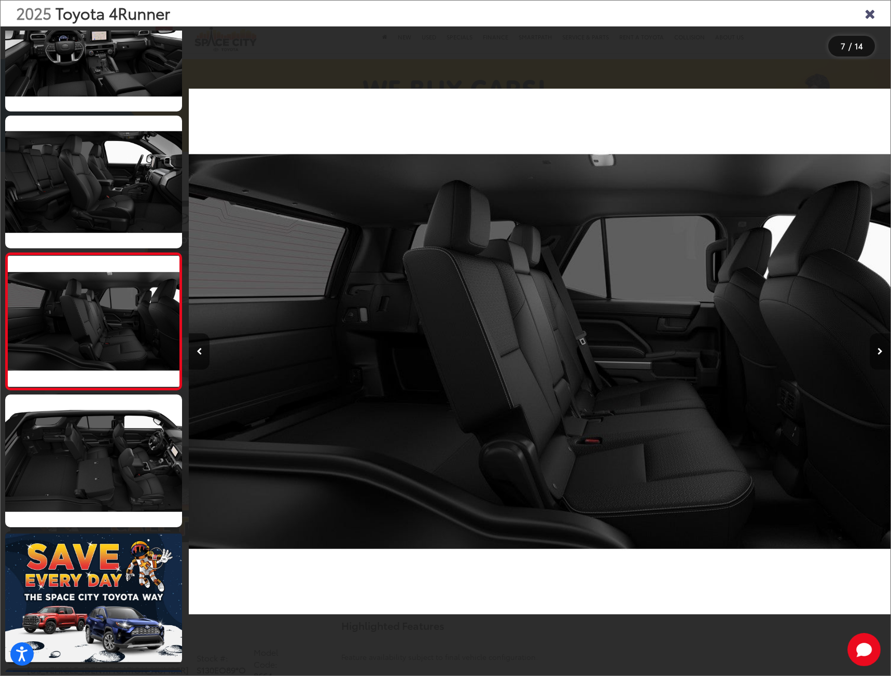
click at [875, 343] on button "Next image" at bounding box center [880, 352] width 21 height 36
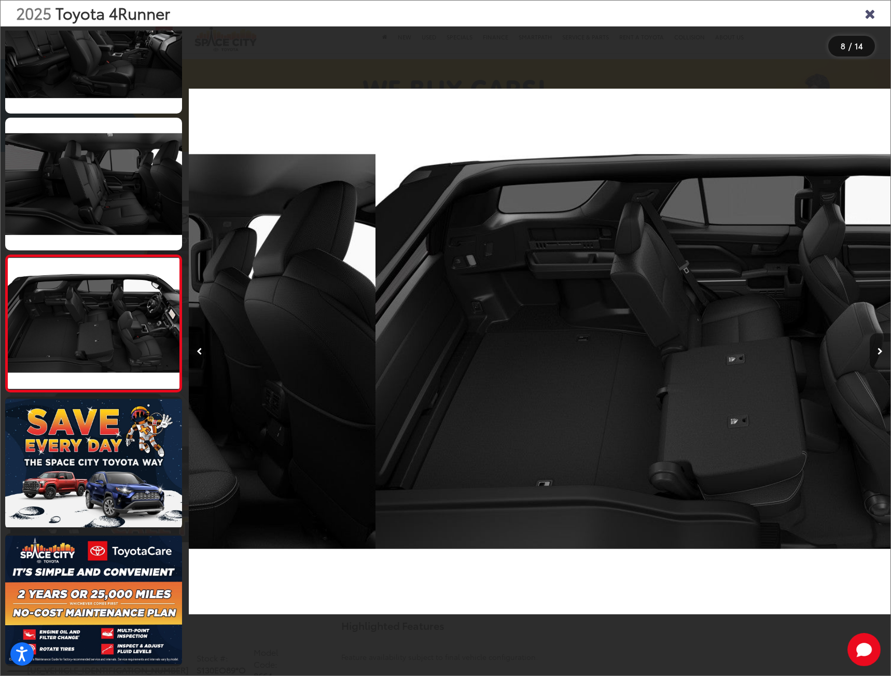
scroll to position [737, 0]
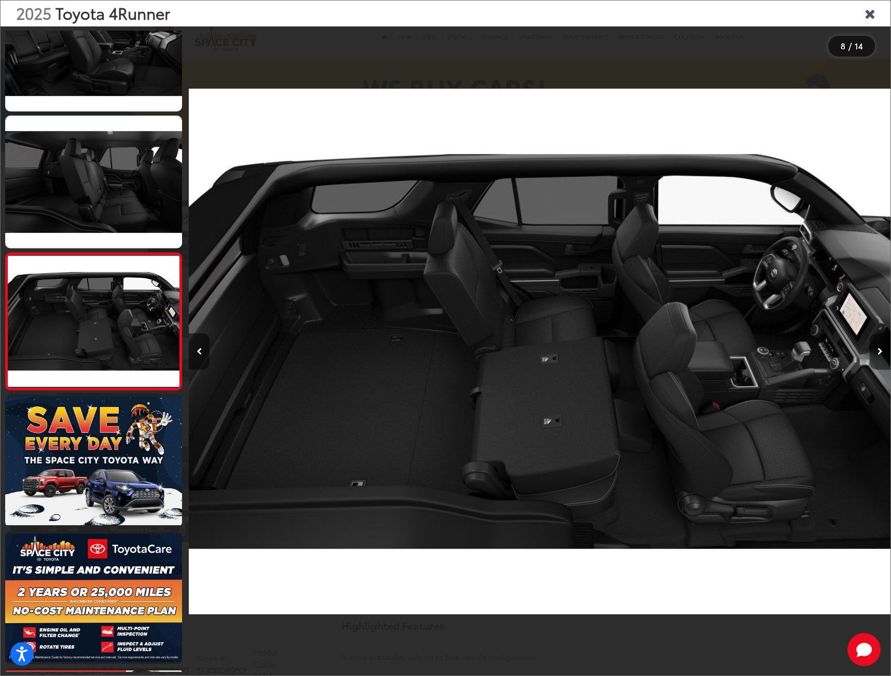
click at [875, 343] on button "Next image" at bounding box center [880, 352] width 21 height 36
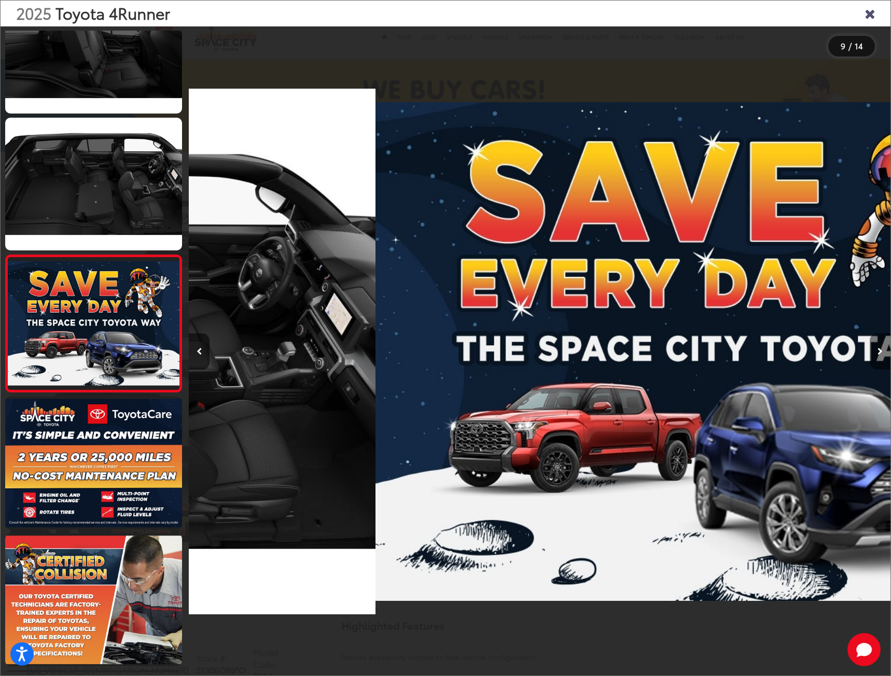
scroll to position [873, 0]
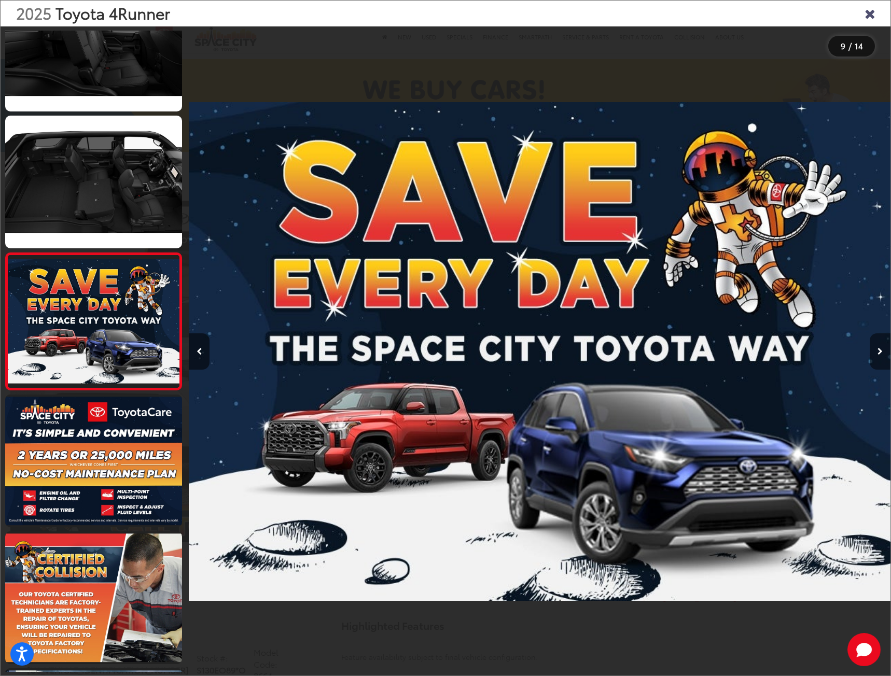
click at [875, 343] on button "Next image" at bounding box center [880, 352] width 21 height 36
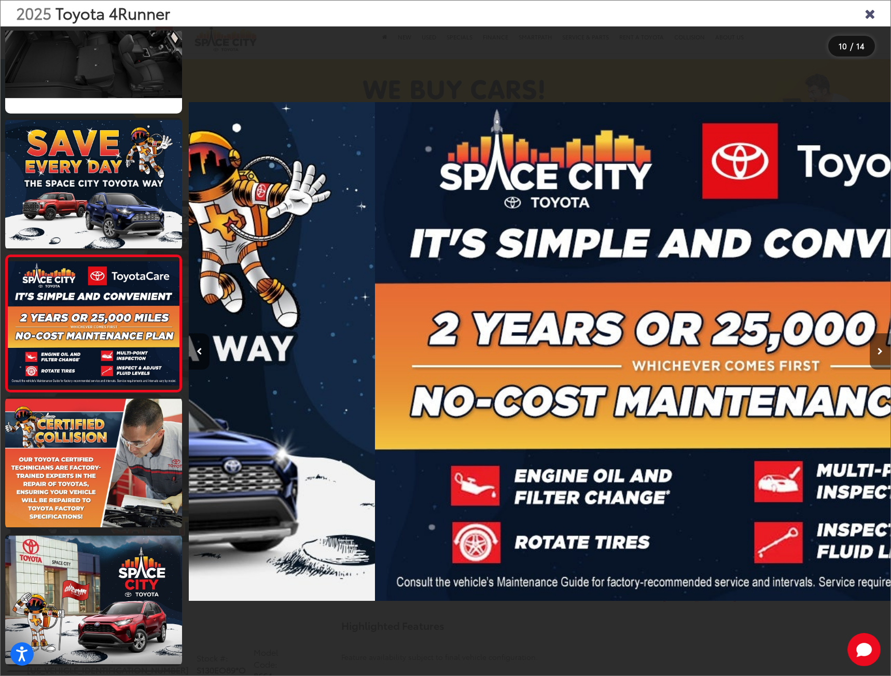
scroll to position [1010, 0]
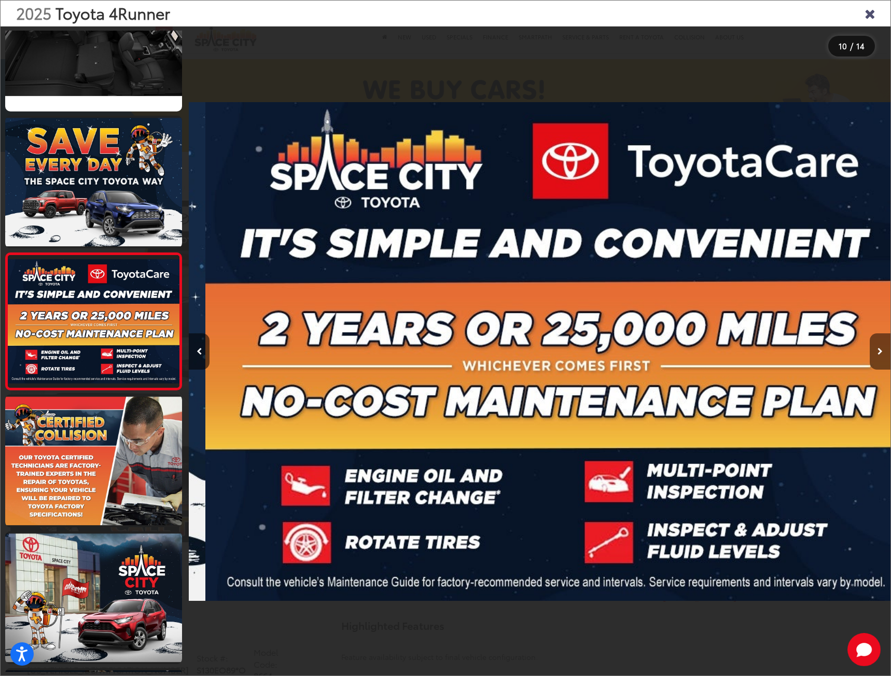
click at [875, 343] on button "Next image" at bounding box center [880, 352] width 21 height 36
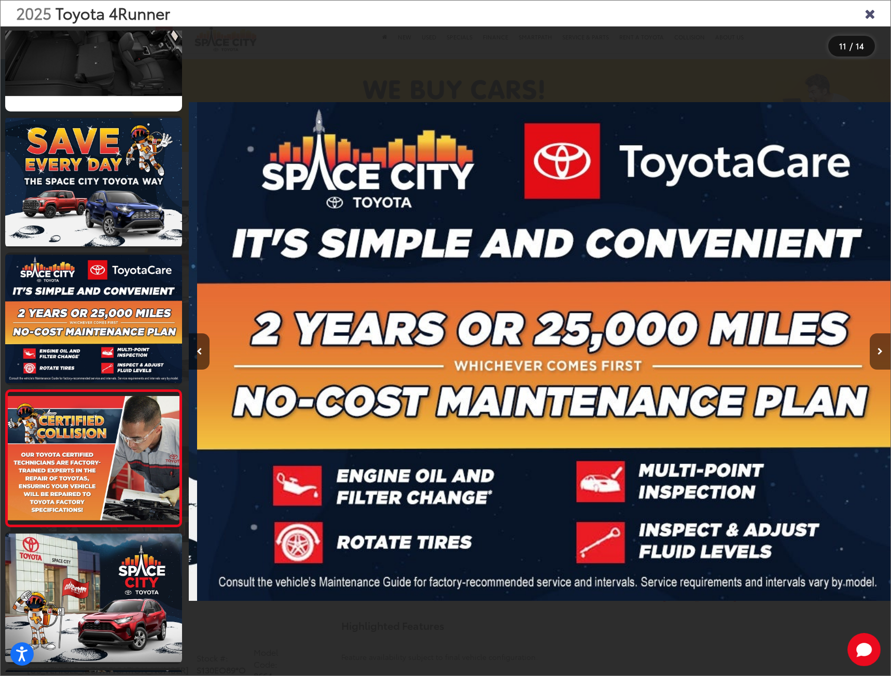
scroll to position [0, 0]
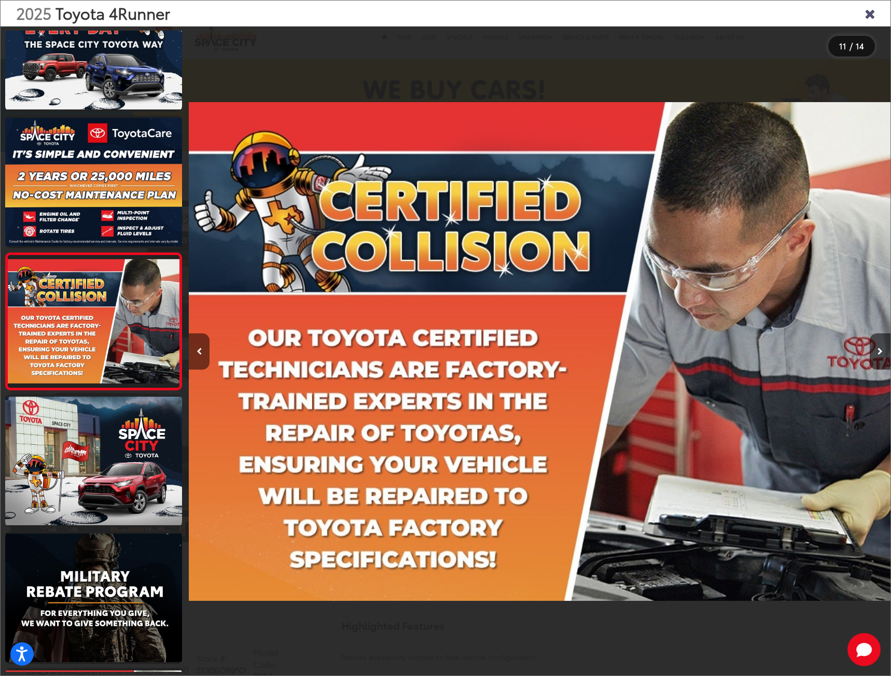
click at [197, 346] on button "Previous image" at bounding box center [199, 352] width 21 height 36
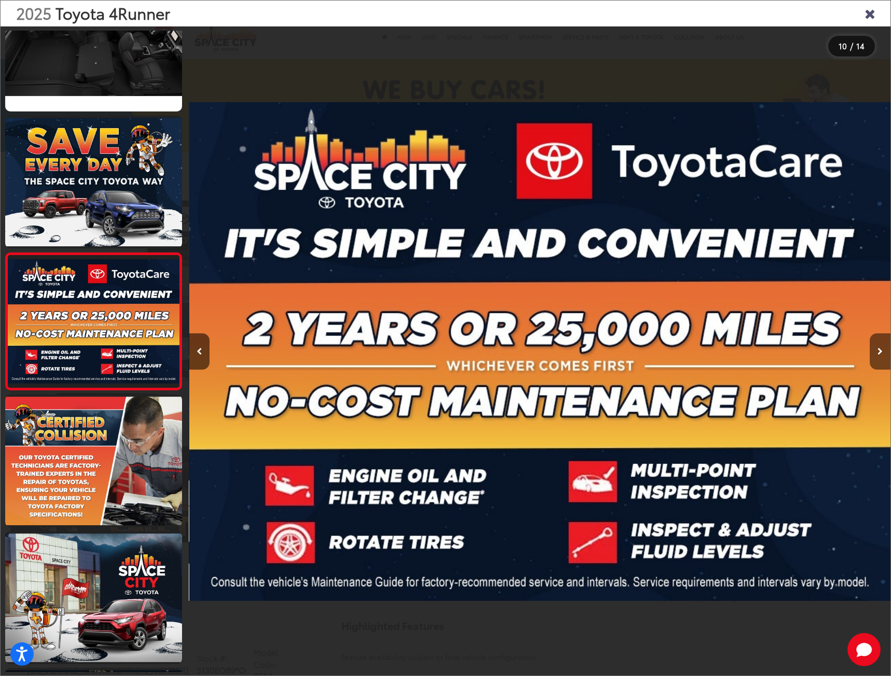
click at [873, 347] on button "Next image" at bounding box center [880, 352] width 21 height 36
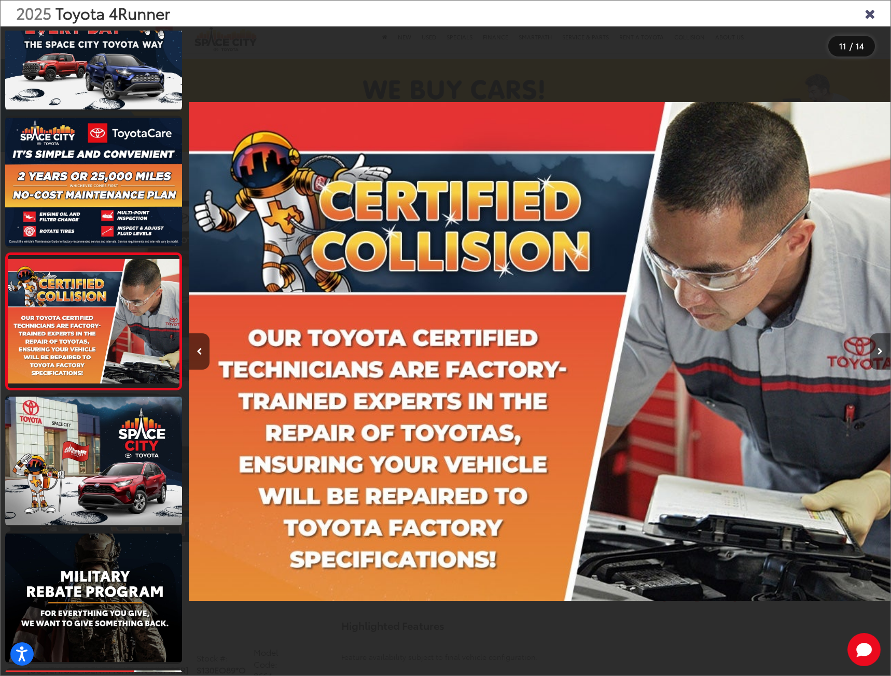
click at [872, 347] on button "Next image" at bounding box center [880, 352] width 21 height 36
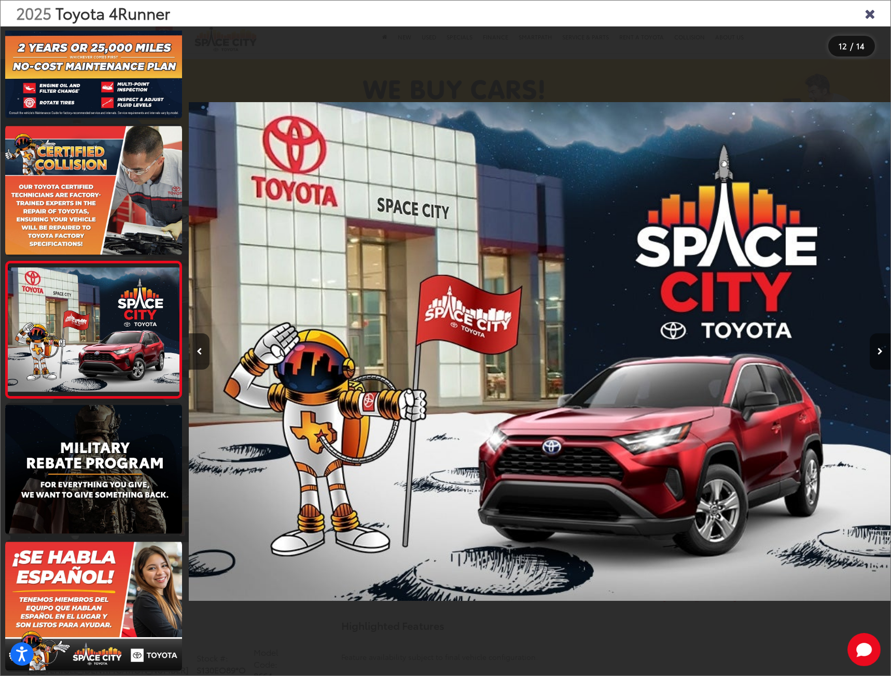
click at [872, 347] on button "Next image" at bounding box center [880, 352] width 21 height 36
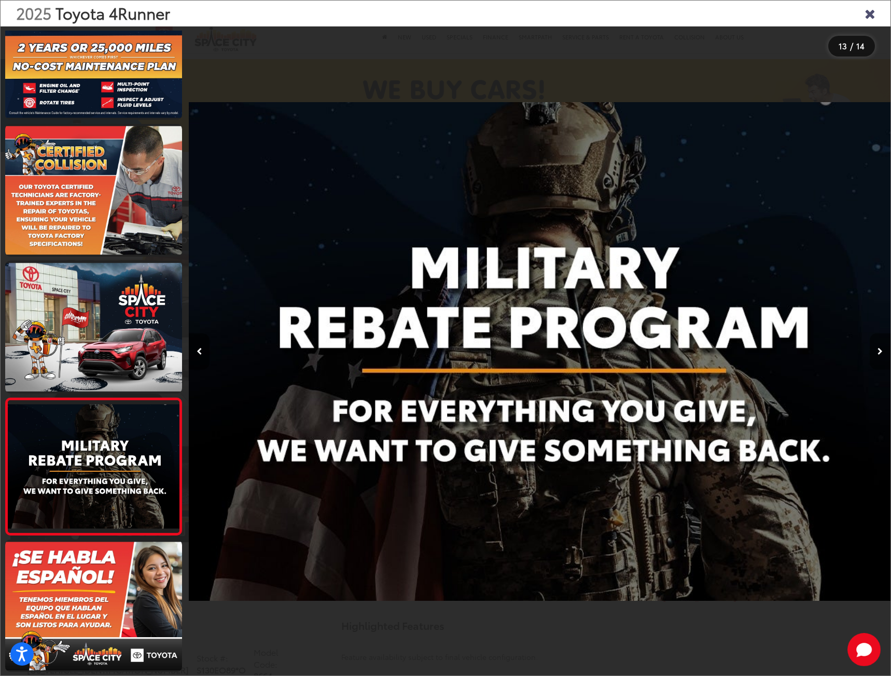
click at [872, 347] on button "Next image" at bounding box center [880, 352] width 21 height 36
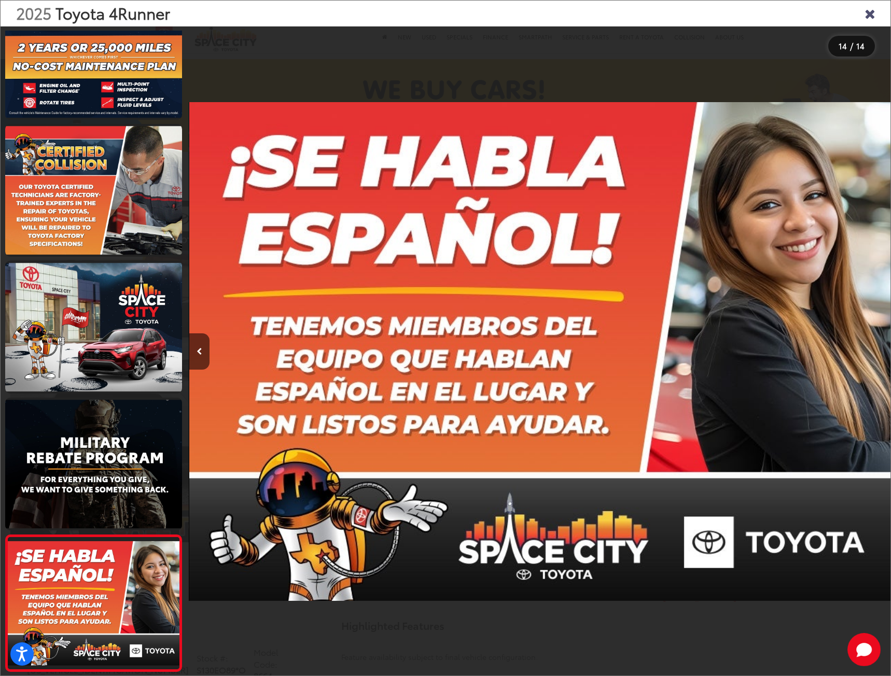
click at [872, 347] on div at bounding box center [802, 351] width 175 height 650
click at [878, 16] on div "2025 Toyota 4Runner" at bounding box center [446, 14] width 890 height 26
click at [871, 12] on icon "Close gallery" at bounding box center [870, 12] width 10 height 13
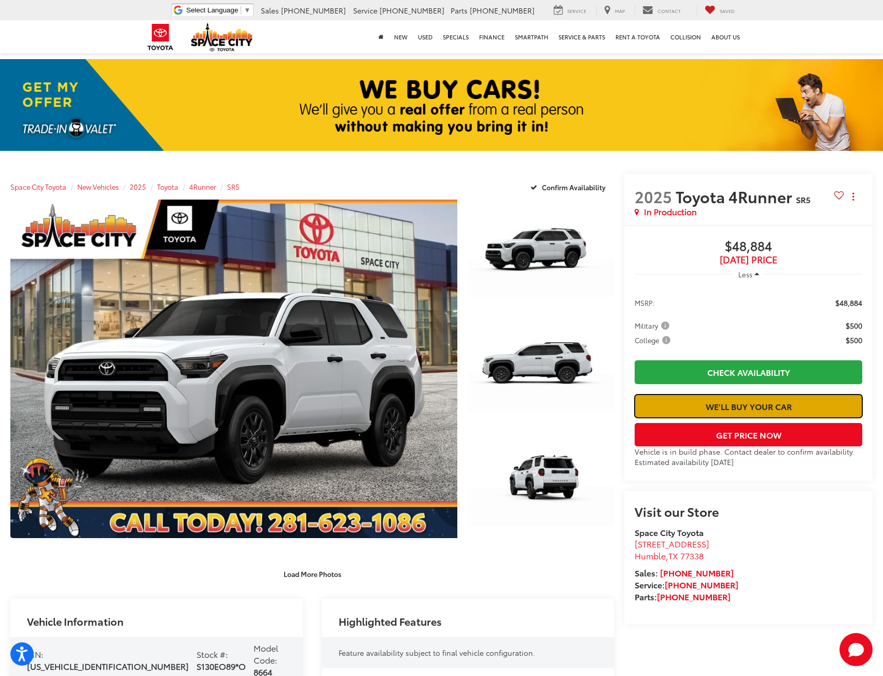
click at [699, 418] on link "We'll Buy Your Car" at bounding box center [749, 406] width 228 height 23
click at [744, 275] on span "Less" at bounding box center [746, 274] width 14 height 9
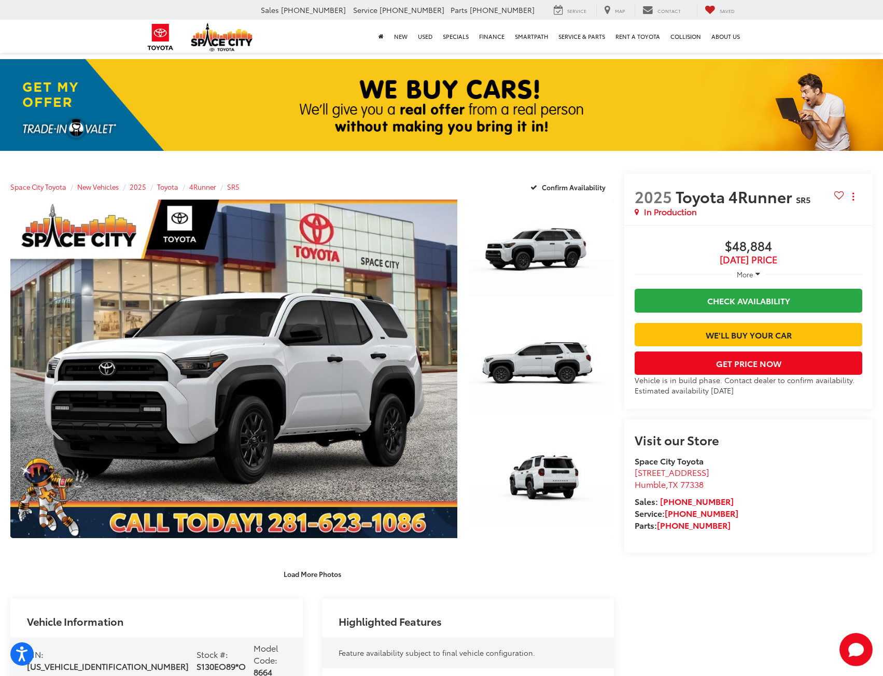
click at [744, 275] on span "More" at bounding box center [745, 274] width 17 height 9
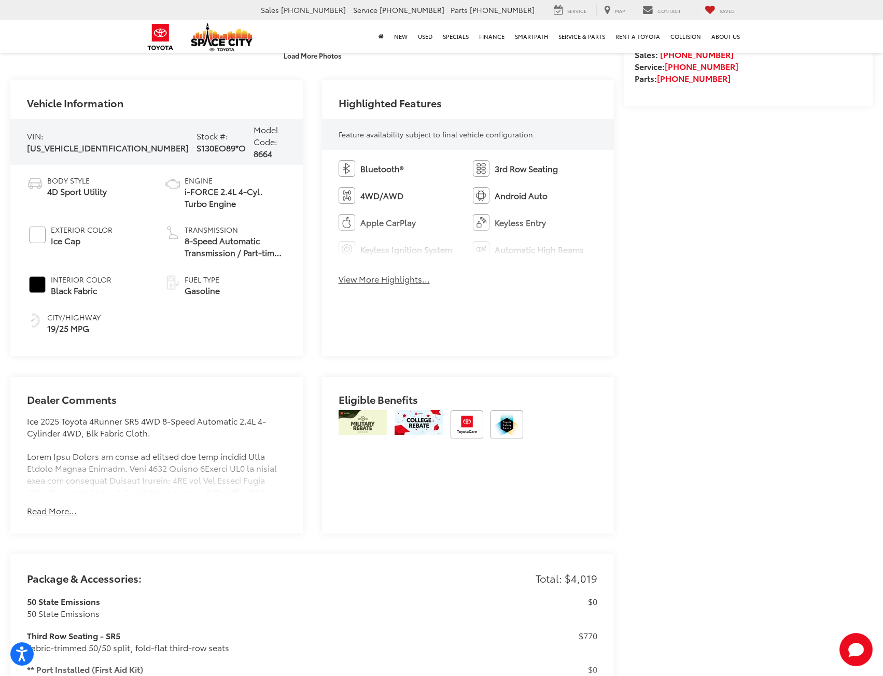
click at [39, 505] on button "Read More..." at bounding box center [52, 511] width 50 height 12
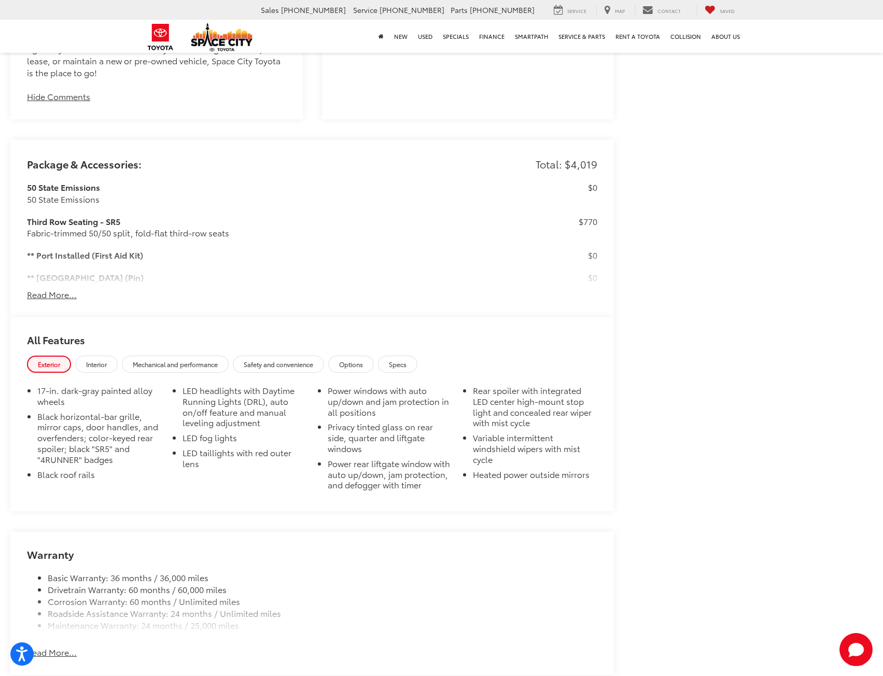
click at [54, 289] on button "Read More..." at bounding box center [52, 295] width 50 height 12
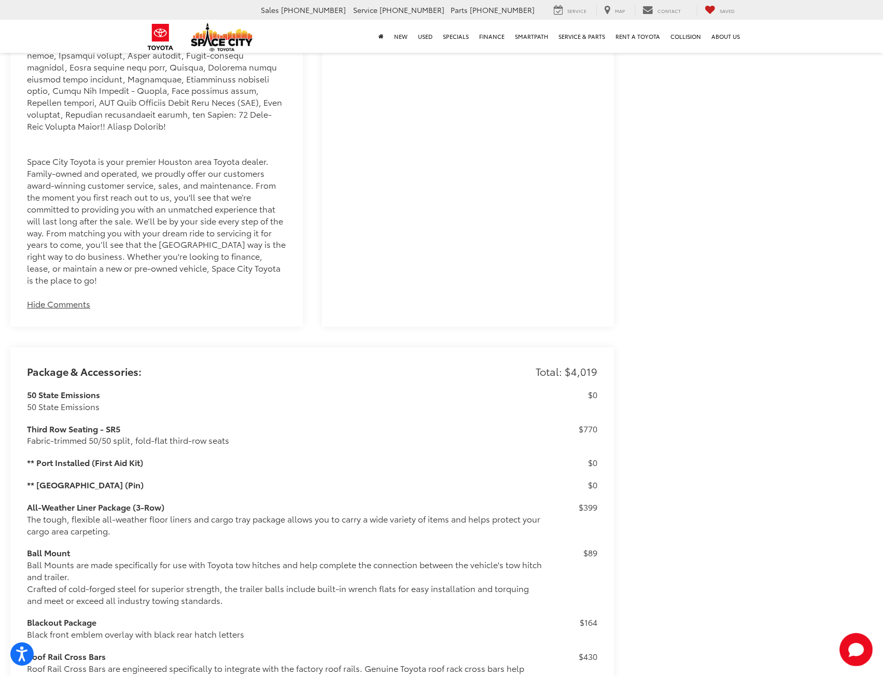
scroll to position [1815, 0]
